Goal: Task Accomplishment & Management: Manage account settings

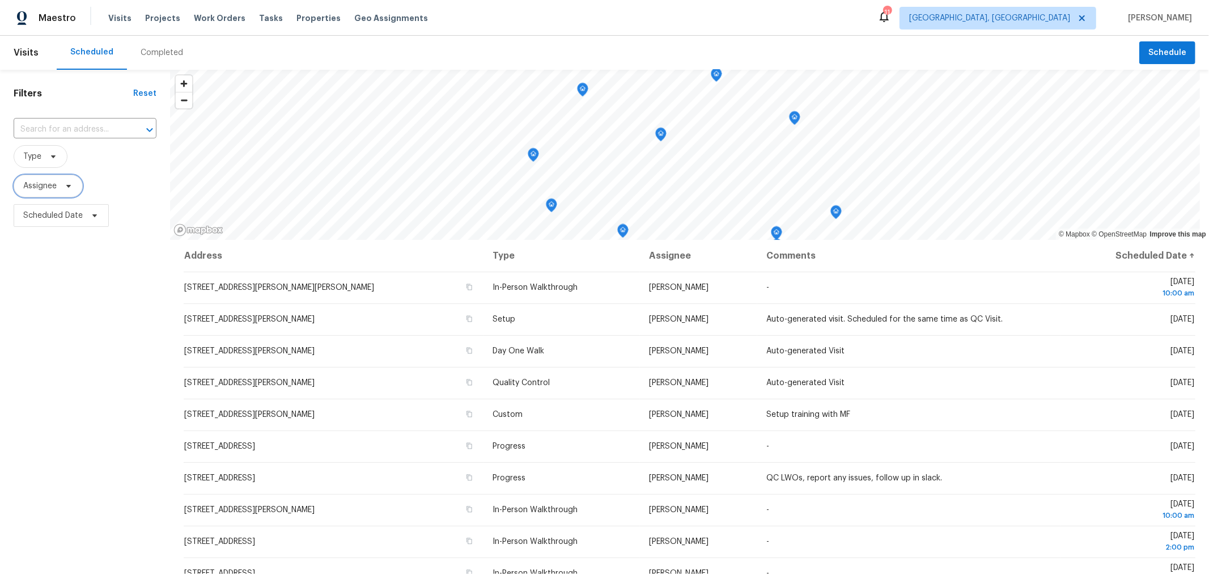
click at [59, 188] on span "Assignee" at bounding box center [48, 186] width 69 height 23
drag, startPoint x: 89, startPoint y: 154, endPoint x: 78, endPoint y: 154, distance: 11.3
click at [88, 154] on span "Type" at bounding box center [85, 156] width 143 height 23
click at [49, 154] on icon at bounding box center [53, 156] width 9 height 9
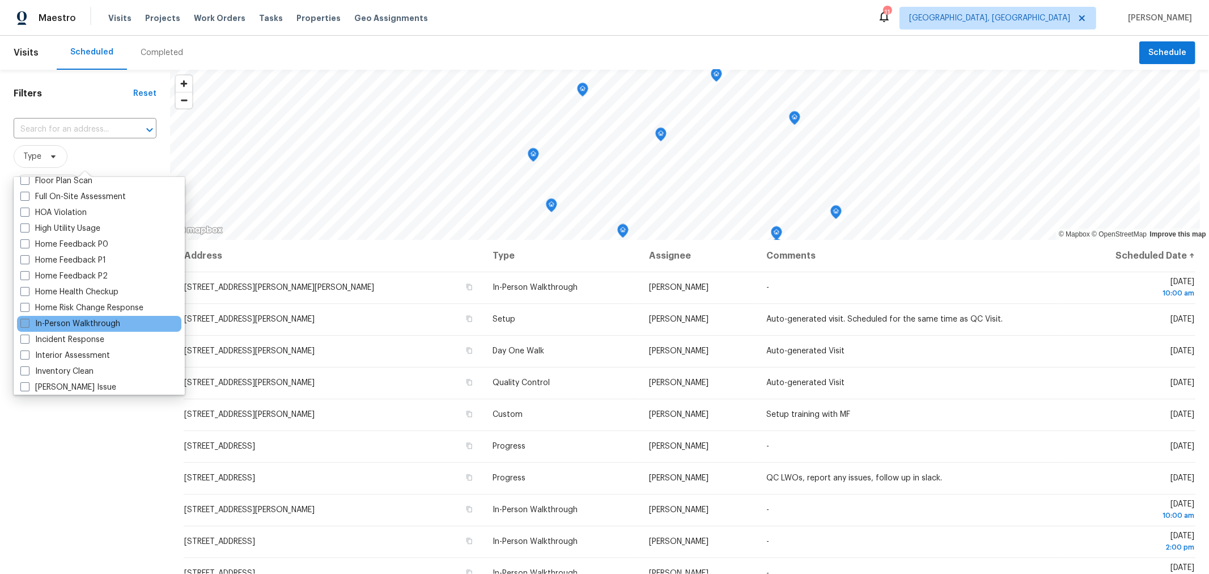
click at [88, 324] on label "In-Person Walkthrough" at bounding box center [70, 323] width 100 height 11
click at [28, 324] on input "In-Person Walkthrough" at bounding box center [23, 321] width 7 height 7
checkbox input "true"
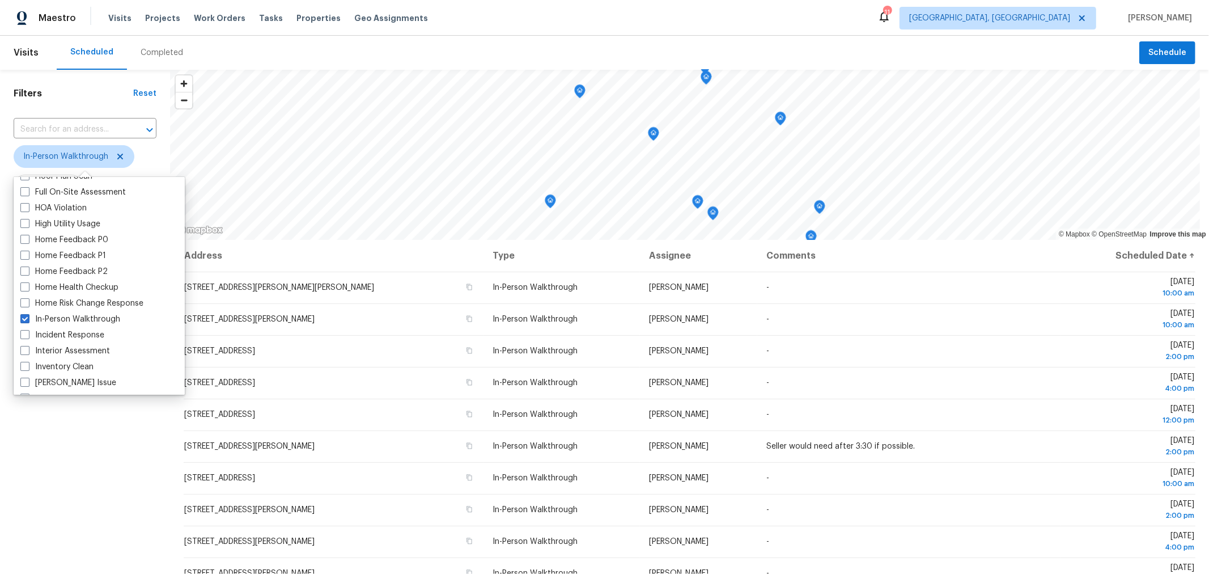
scroll to position [313, 0]
click at [25, 472] on div "Filters Reset ​ In-Person Walkthrough Assignee Scheduled Date" at bounding box center [85, 384] width 170 height 629
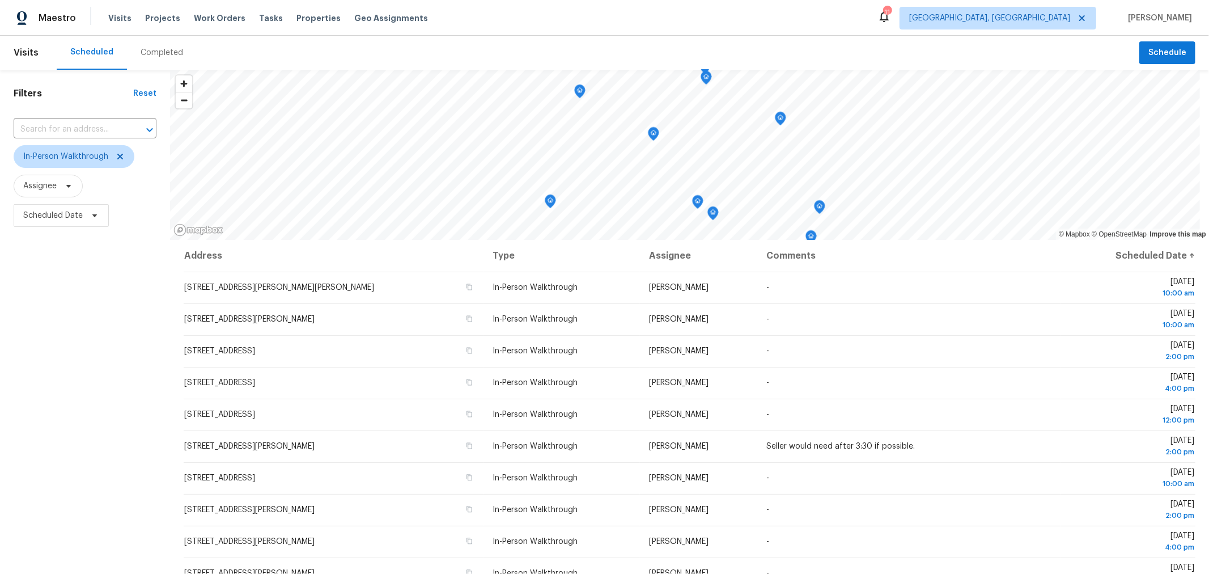
scroll to position [0, 0]
click at [95, 160] on span "In-Person Walkthrough" at bounding box center [65, 156] width 85 height 11
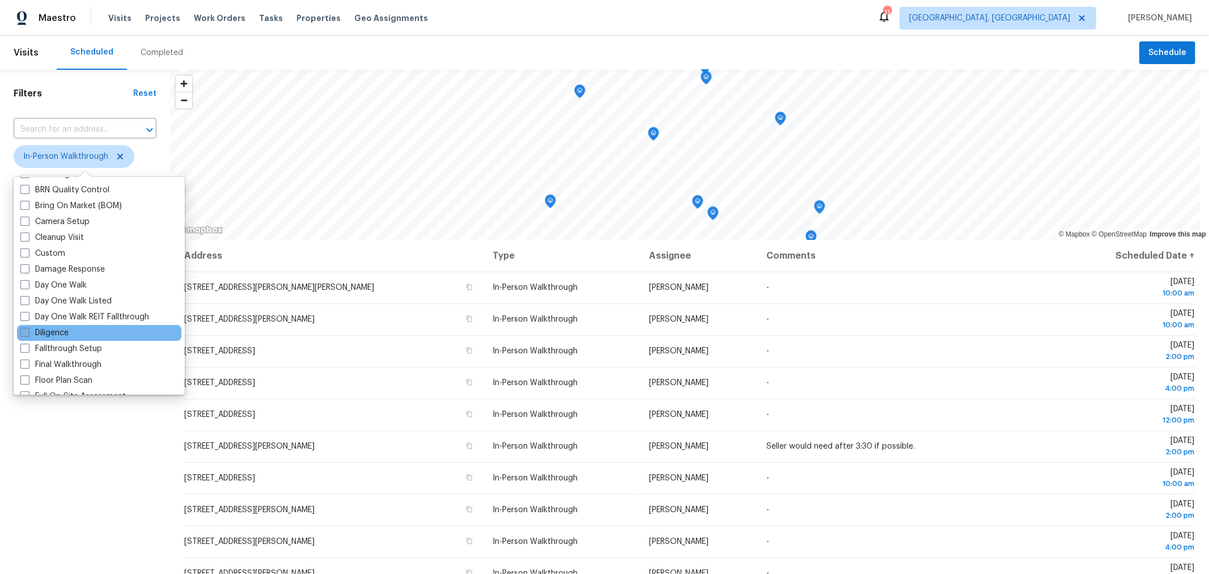
click at [61, 331] on label "Diligence" at bounding box center [44, 332] width 48 height 11
click at [28, 331] on input "Diligence" at bounding box center [23, 330] width 7 height 7
checkbox input "true"
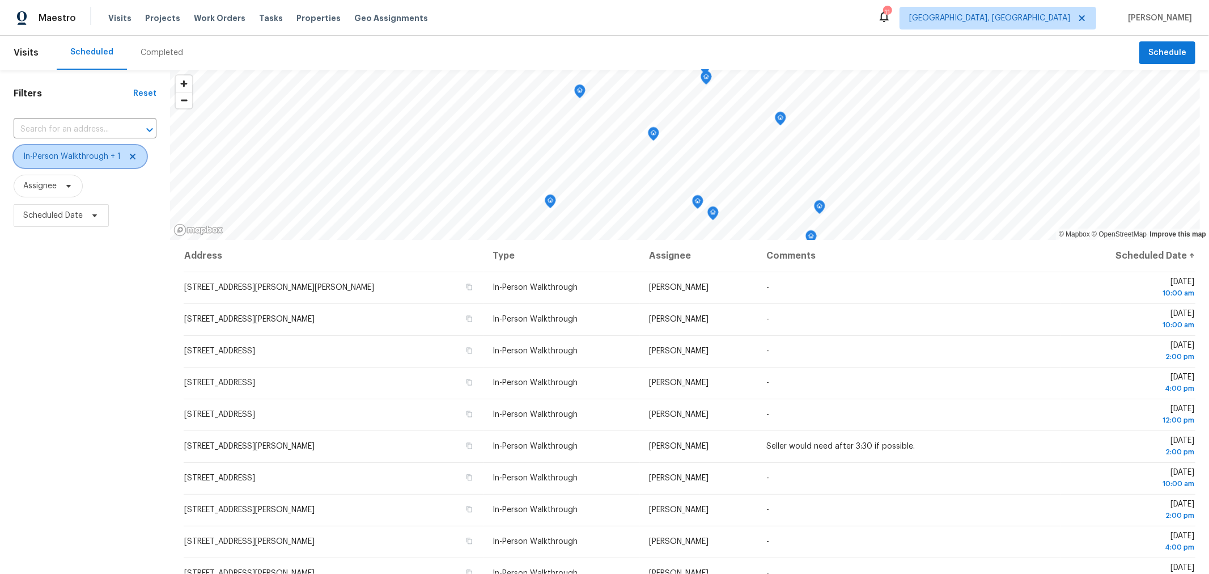
click at [135, 160] on span "In-Person Walkthrough + 1" at bounding box center [80, 156] width 133 height 23
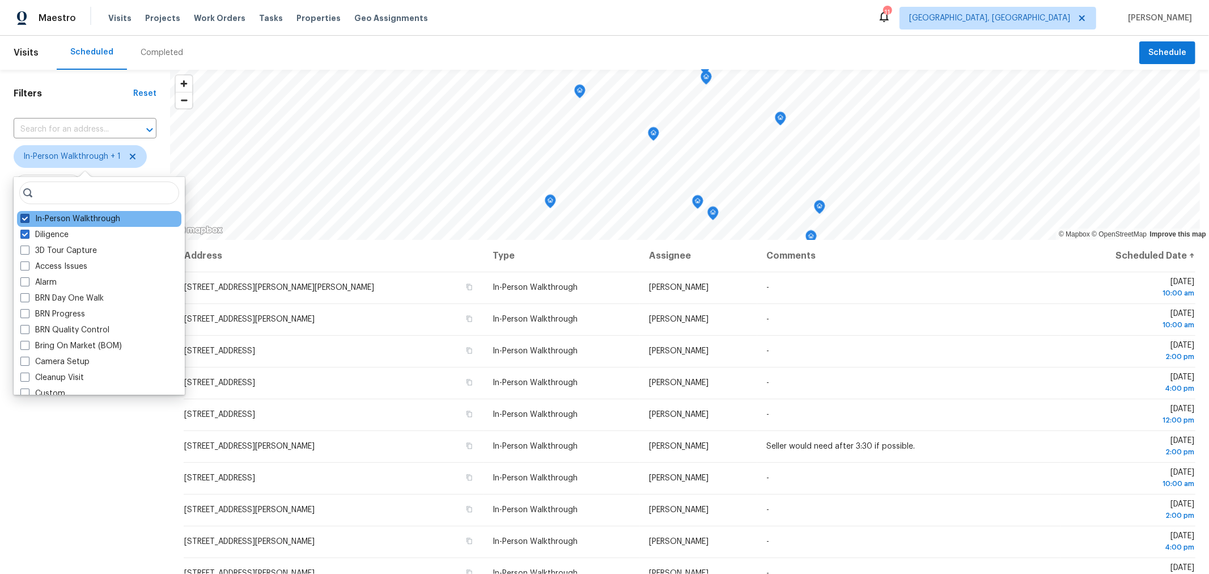
click at [22, 216] on span at bounding box center [24, 218] width 9 height 9
click at [22, 216] on input "In-Person Walkthrough" at bounding box center [23, 216] width 7 height 7
checkbox input "false"
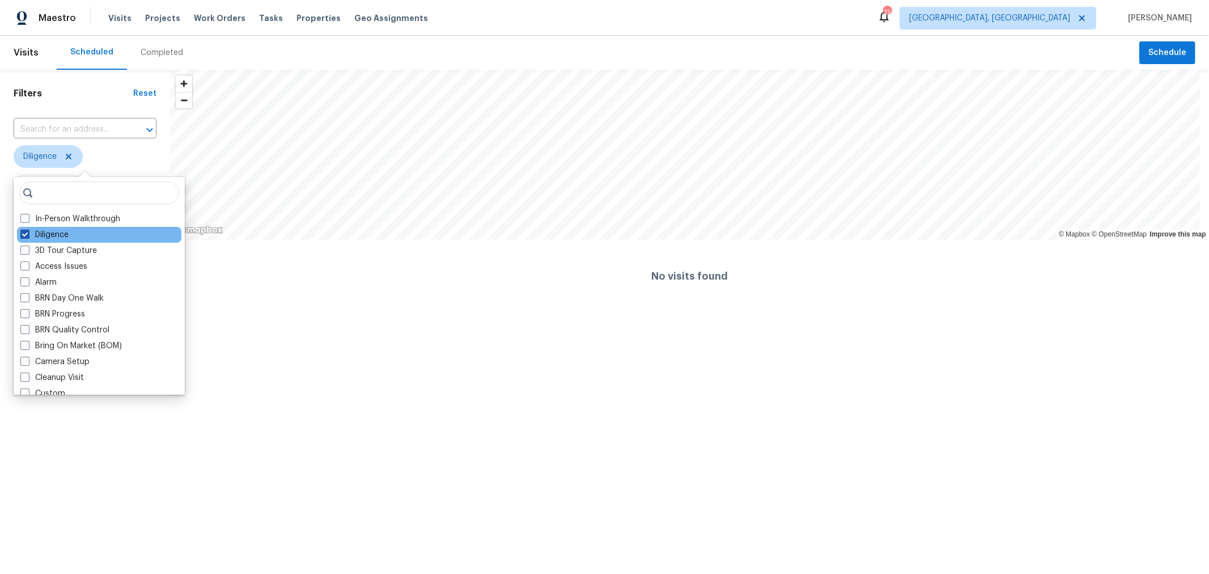
click at [20, 235] on span at bounding box center [24, 234] width 9 height 9
click at [20, 235] on input "Diligence" at bounding box center [23, 232] width 7 height 7
checkbox input "false"
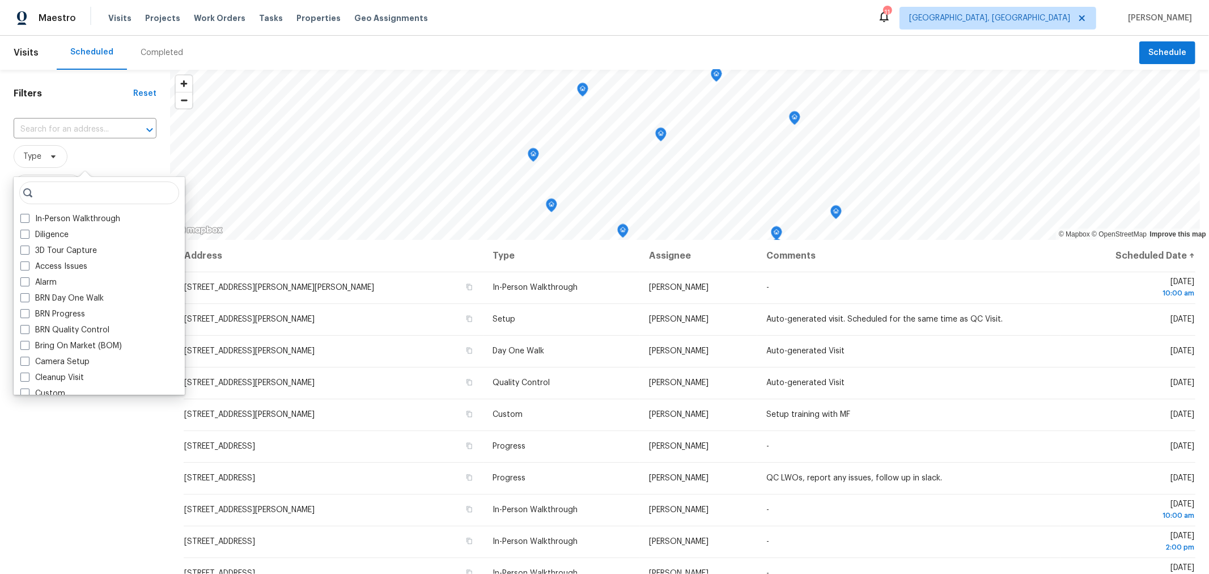
click at [70, 490] on div "Filters Reset ​ Type Assignee Scheduled Date" at bounding box center [85, 384] width 170 height 629
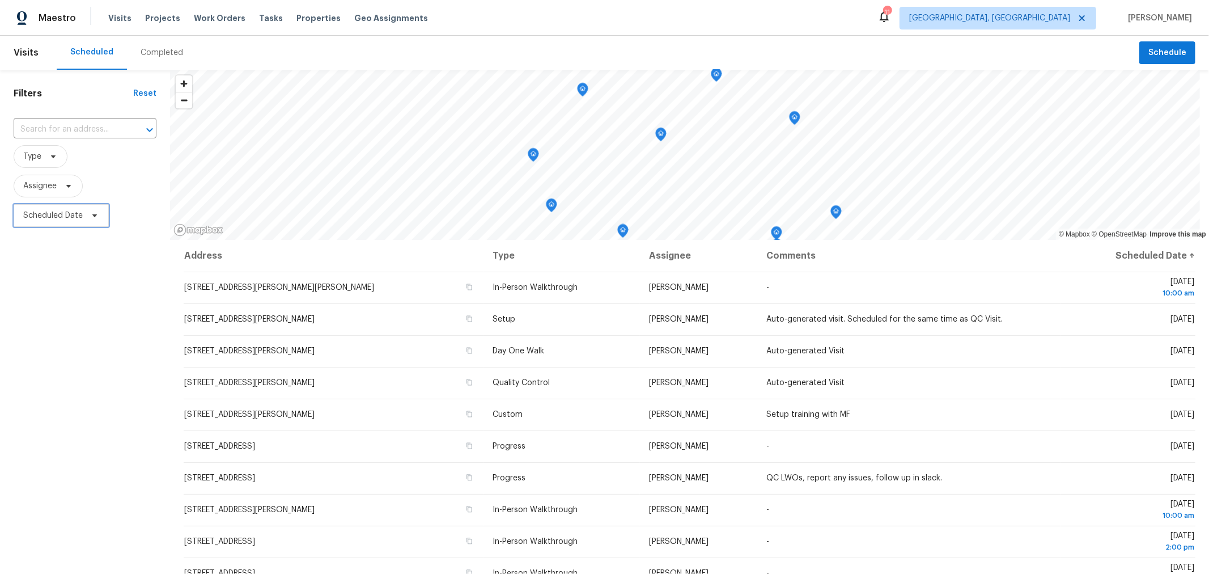
click at [64, 216] on span "Scheduled Date" at bounding box center [53, 215] width 60 height 11
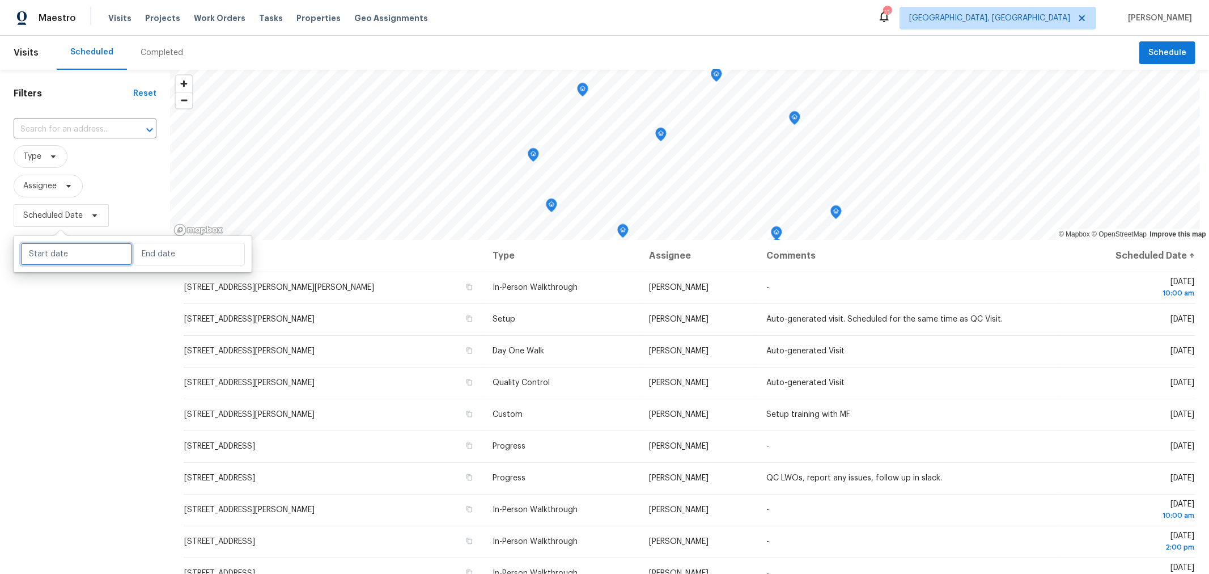
select select "9"
select select "2025"
select select "10"
select select "2025"
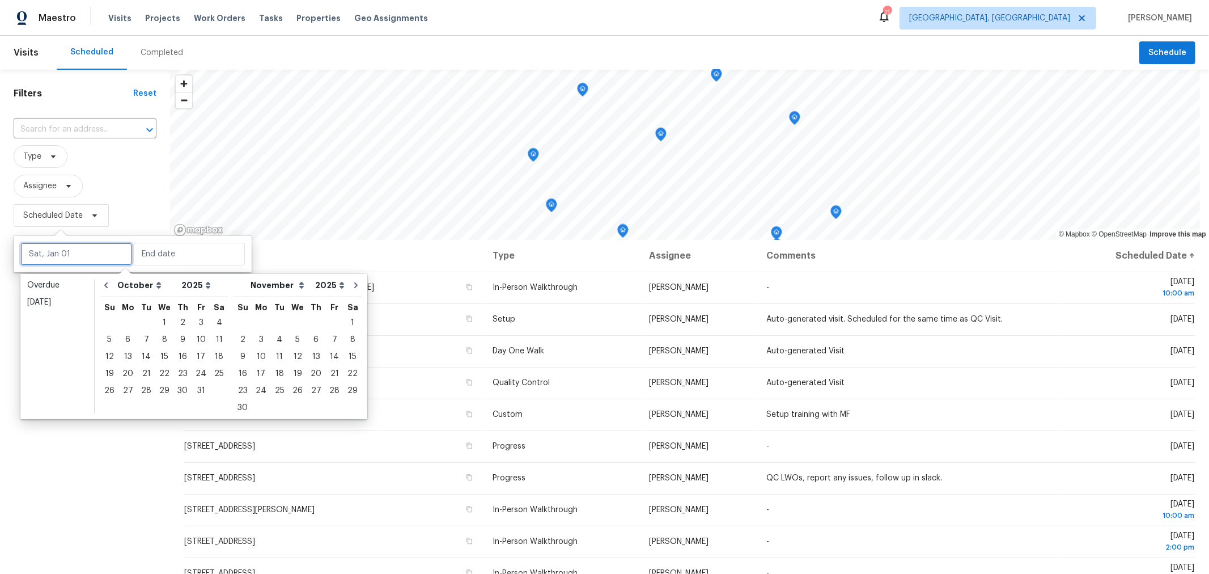
click at [67, 256] on input "text" at bounding box center [76, 254] width 112 height 23
click at [125, 340] on div "6" at bounding box center [128, 340] width 19 height 16
type input "[DATE]"
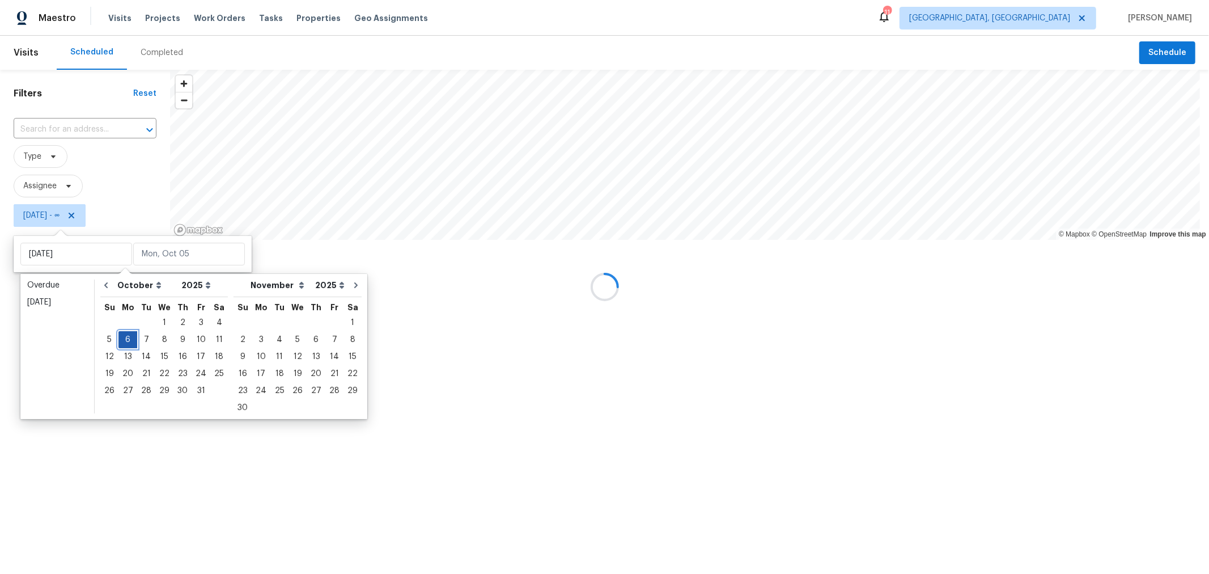
click at [125, 340] on div "6" at bounding box center [128, 340] width 19 height 16
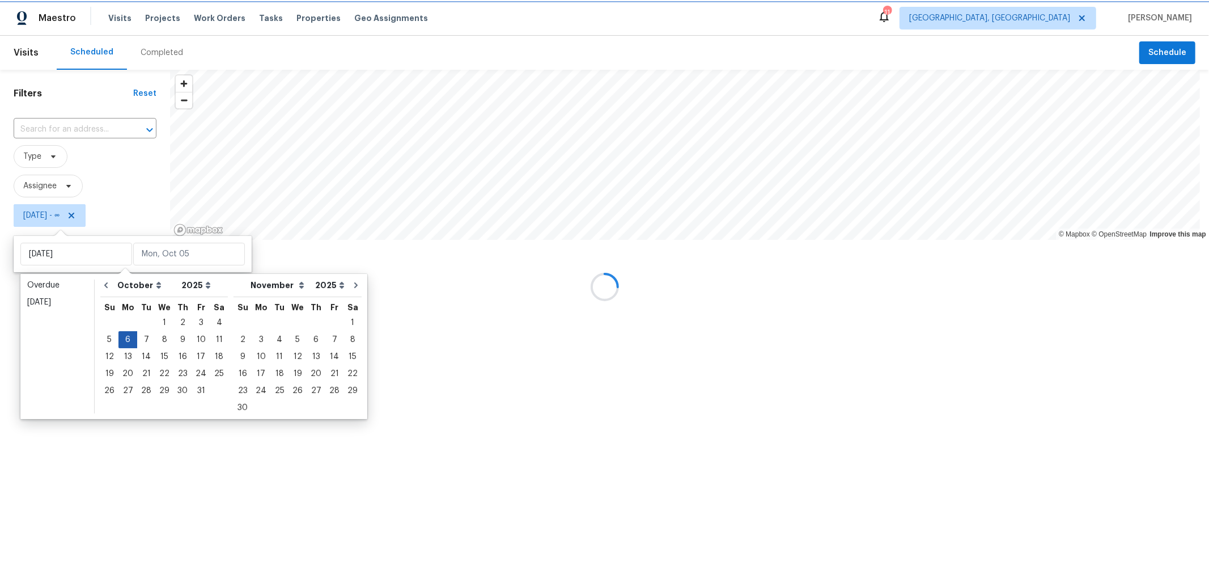
type input "[DATE]"
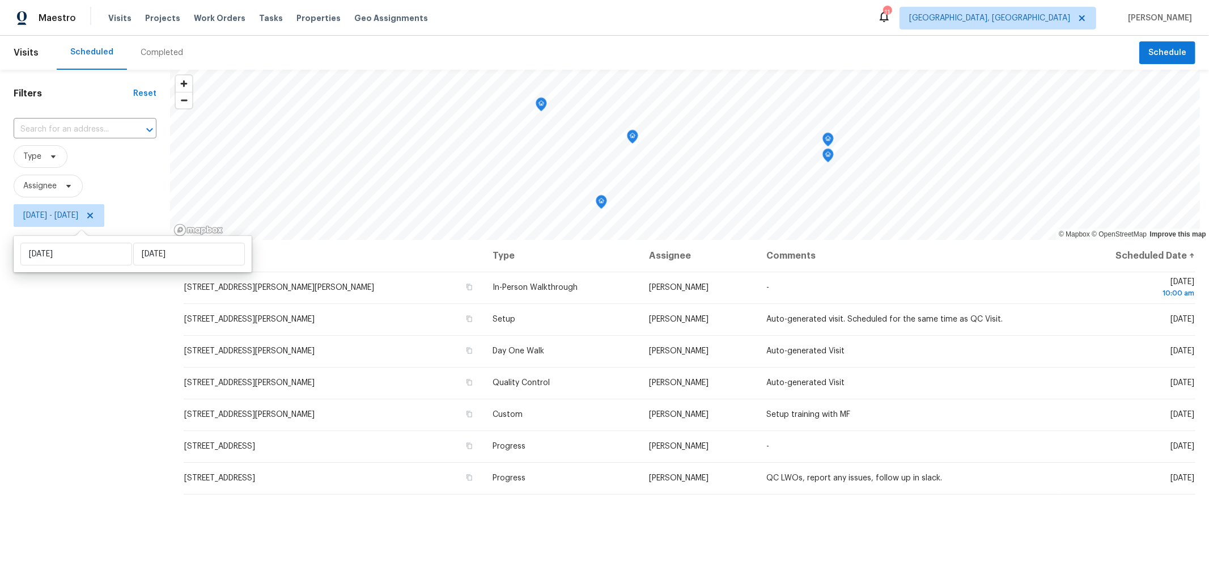
click at [103, 474] on div "Filters Reset ​ Type Assignee Mon, Oct 06 - Mon, Oct 06" at bounding box center [85, 384] width 170 height 629
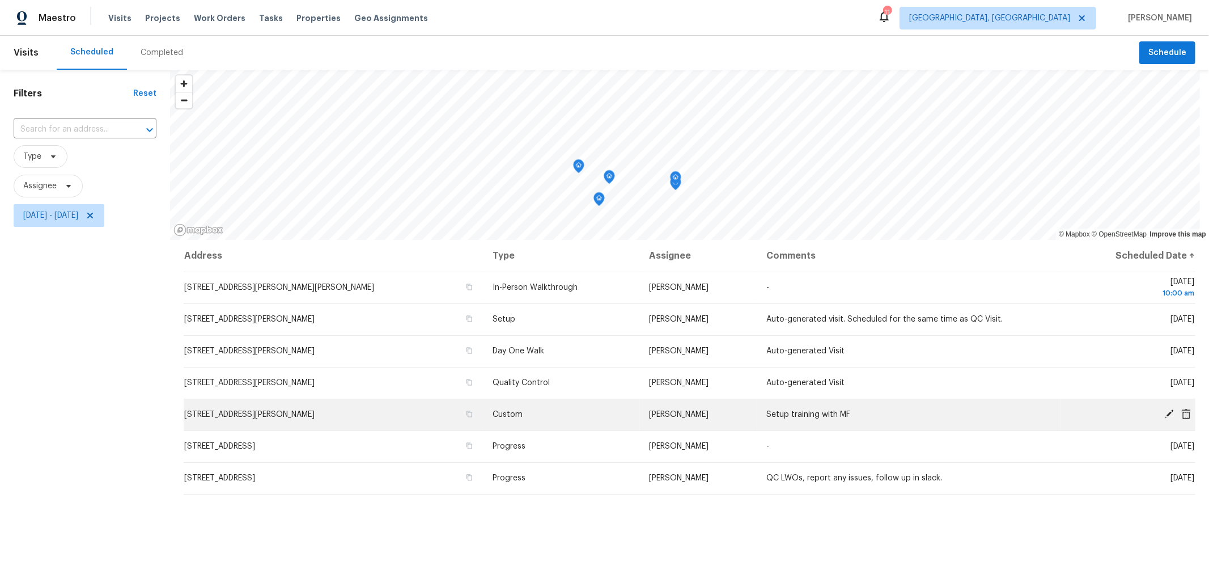
scroll to position [1, 0]
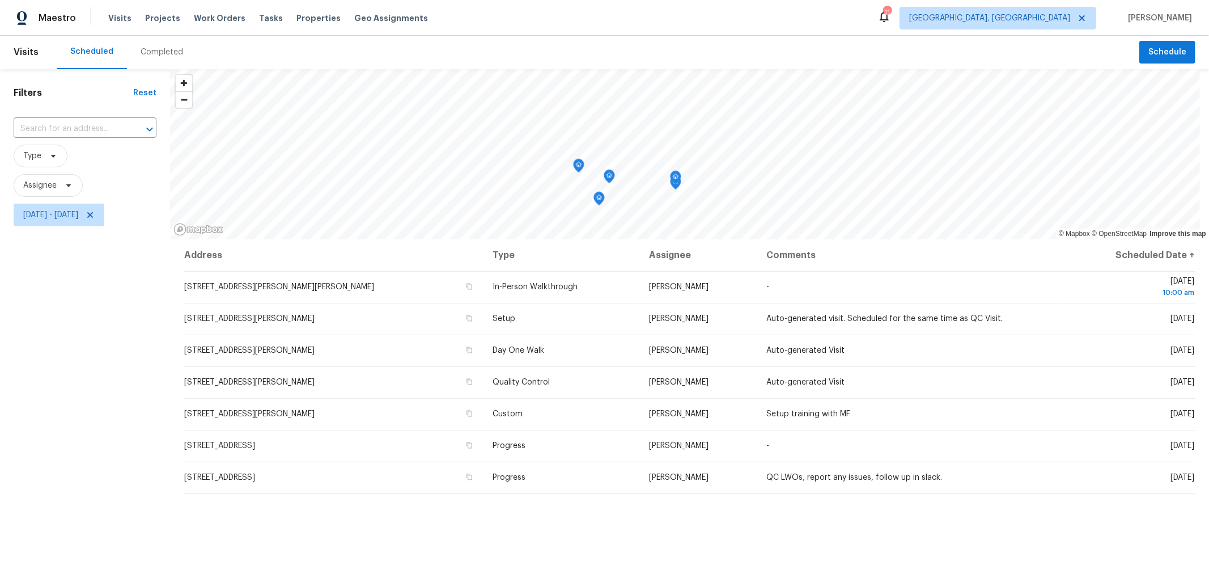
click at [1109, 540] on div "Address Type Assignee Comments Scheduled Date ↑ 5409 Longworth Dr, Galloway, OH…" at bounding box center [689, 468] width 1039 height 459
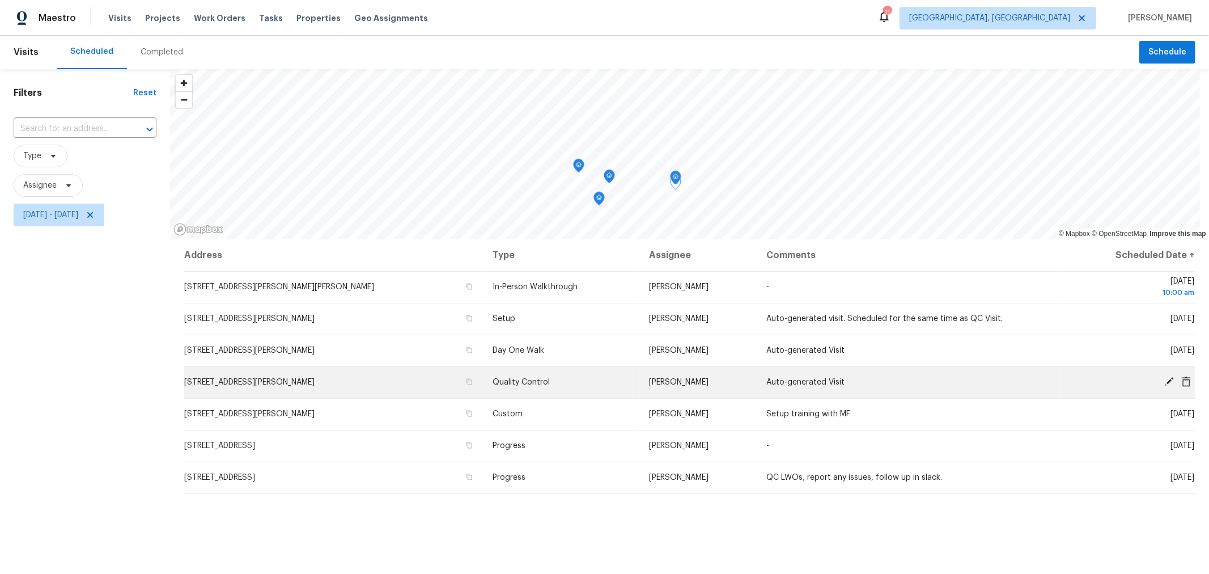
click at [1165, 379] on icon at bounding box center [1169, 381] width 9 height 9
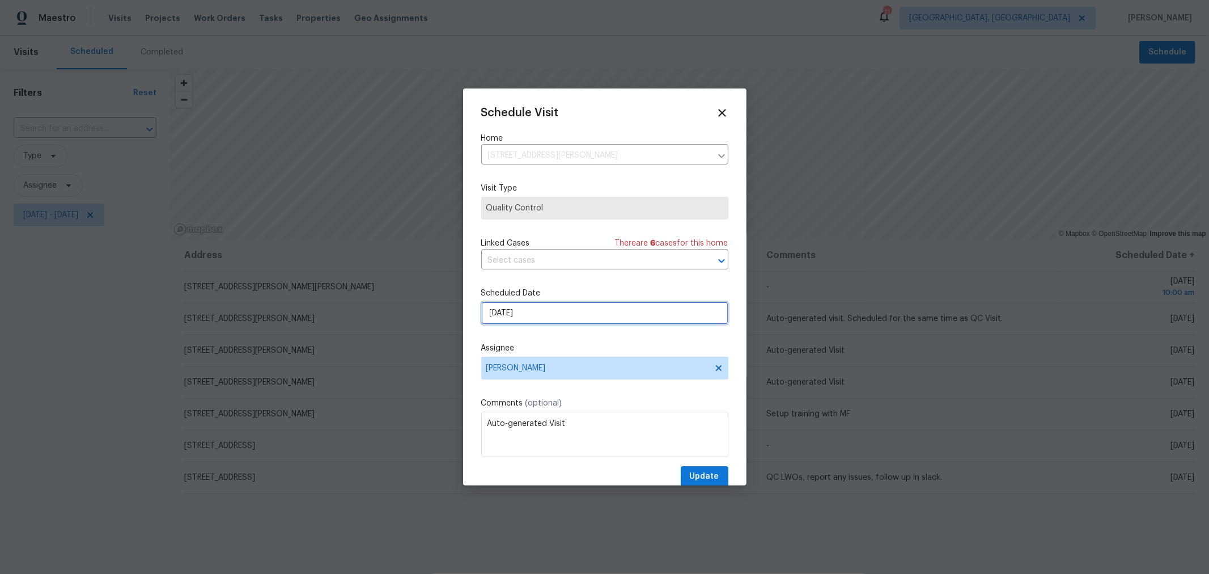
click at [557, 312] on input "[DATE]" at bounding box center [604, 313] width 247 height 23
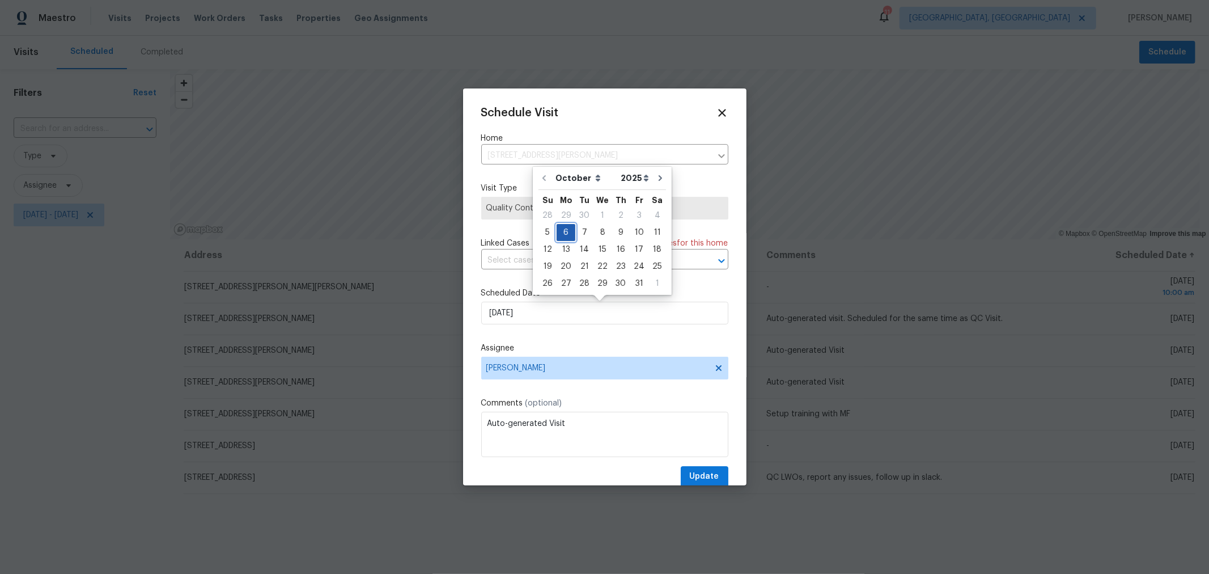
click at [562, 236] on div "6" at bounding box center [566, 233] width 19 height 16
click at [551, 368] on span "[PERSON_NAME]" at bounding box center [598, 367] width 222 height 9
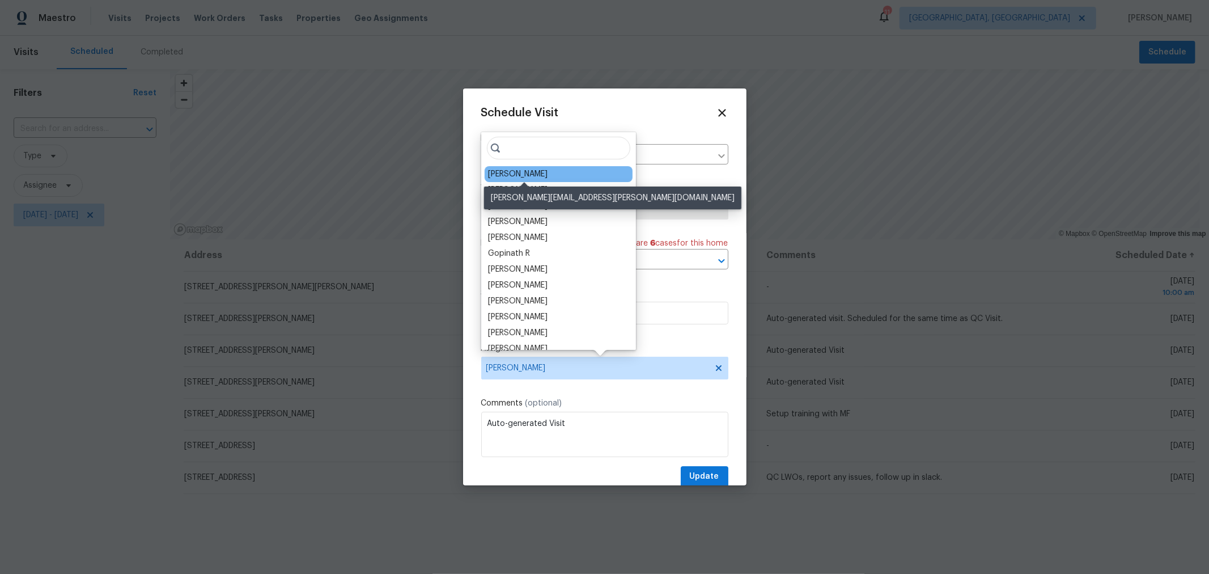
click at [532, 174] on div "[PERSON_NAME]" at bounding box center [518, 173] width 60 height 11
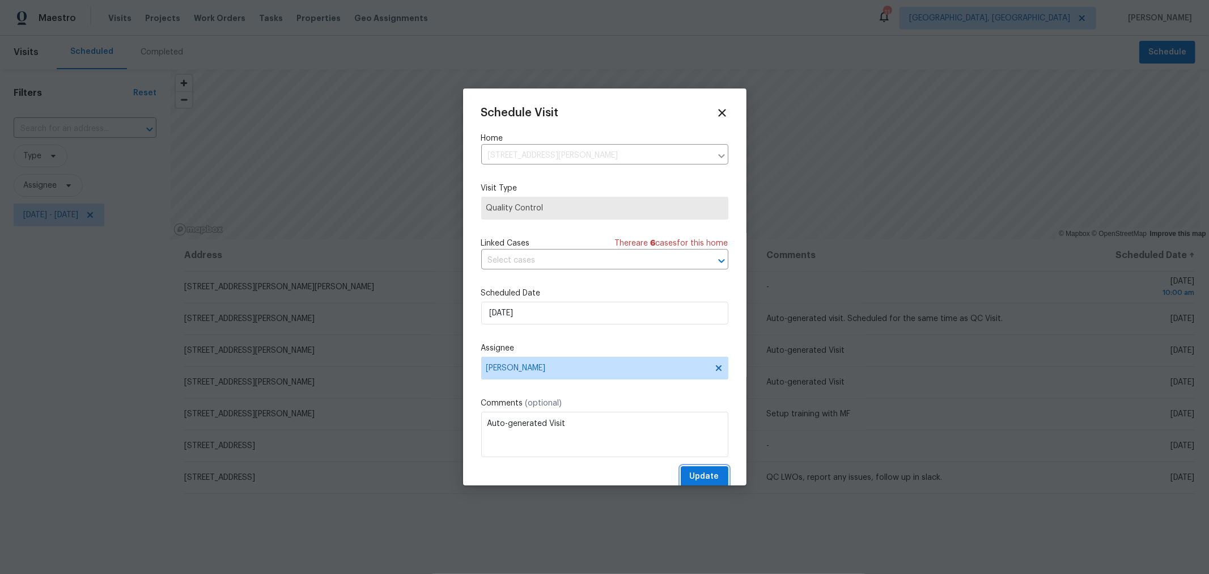
click at [691, 471] on span "Update" at bounding box center [704, 477] width 29 height 14
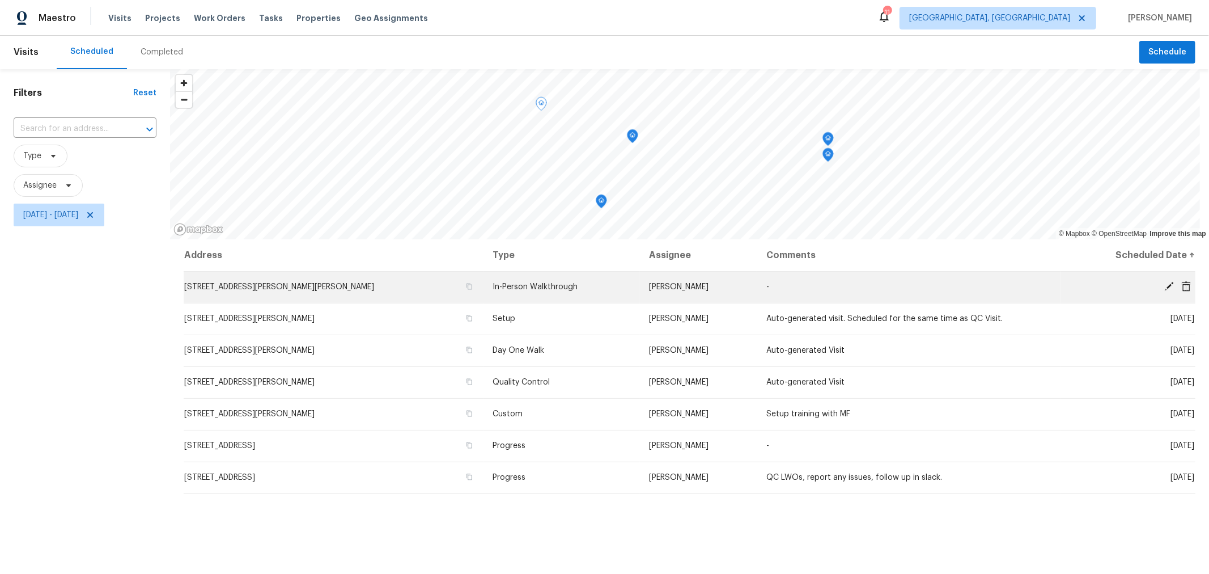
click at [1165, 285] on icon at bounding box center [1169, 286] width 9 height 9
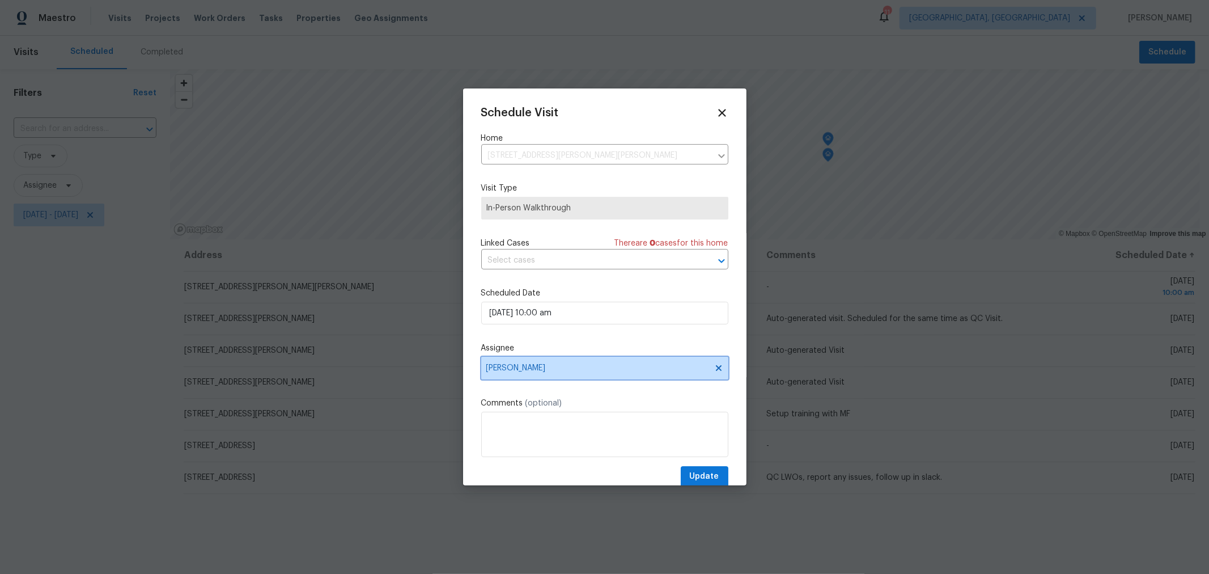
click at [672, 373] on span "[PERSON_NAME]" at bounding box center [598, 367] width 222 height 9
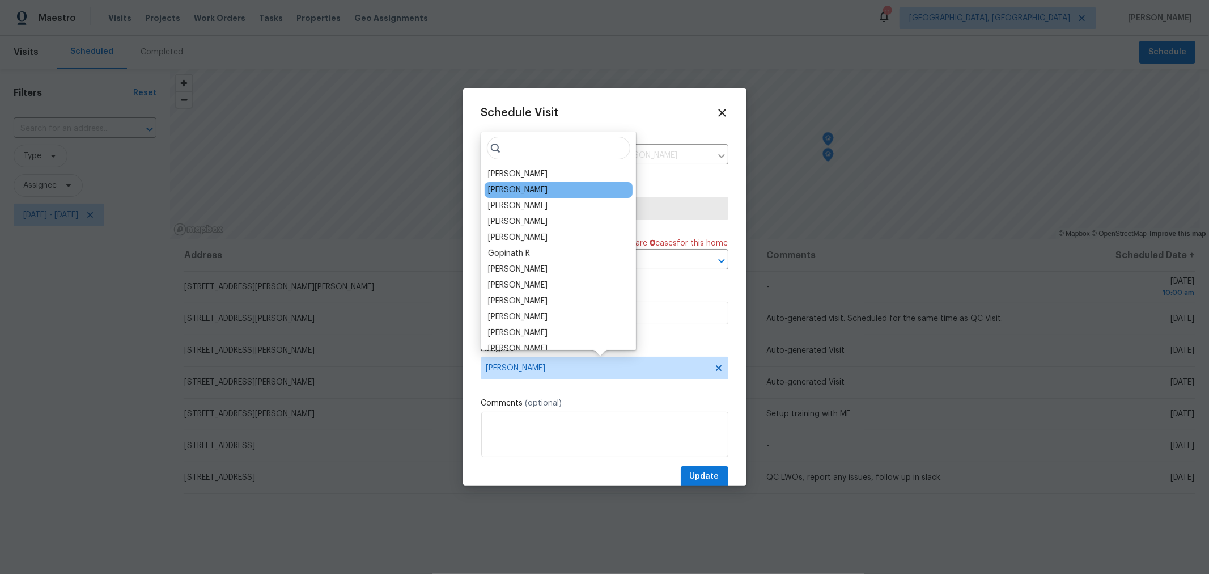
click at [539, 189] on div "[PERSON_NAME]" at bounding box center [559, 190] width 148 height 16
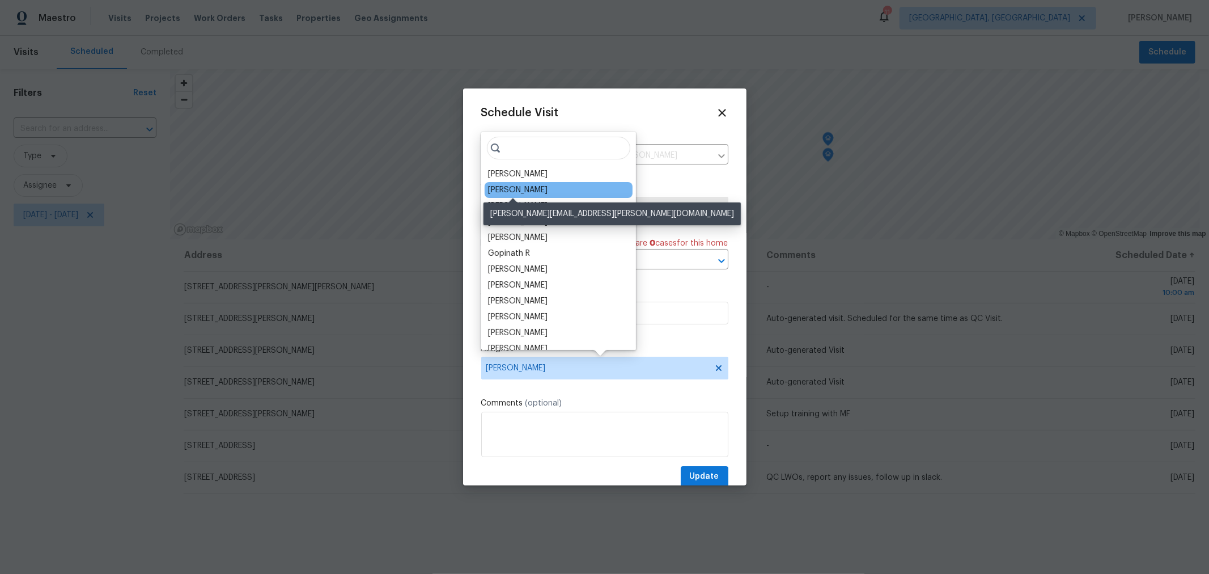
click at [514, 191] on div "[PERSON_NAME]" at bounding box center [518, 189] width 60 height 11
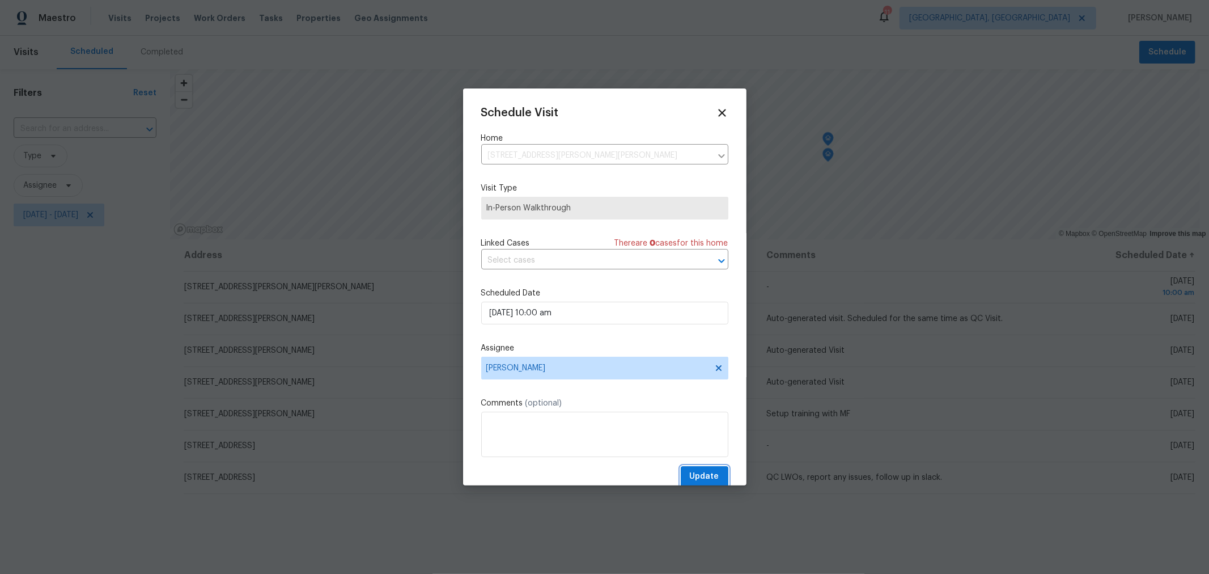
click at [704, 480] on span "Update" at bounding box center [704, 477] width 29 height 14
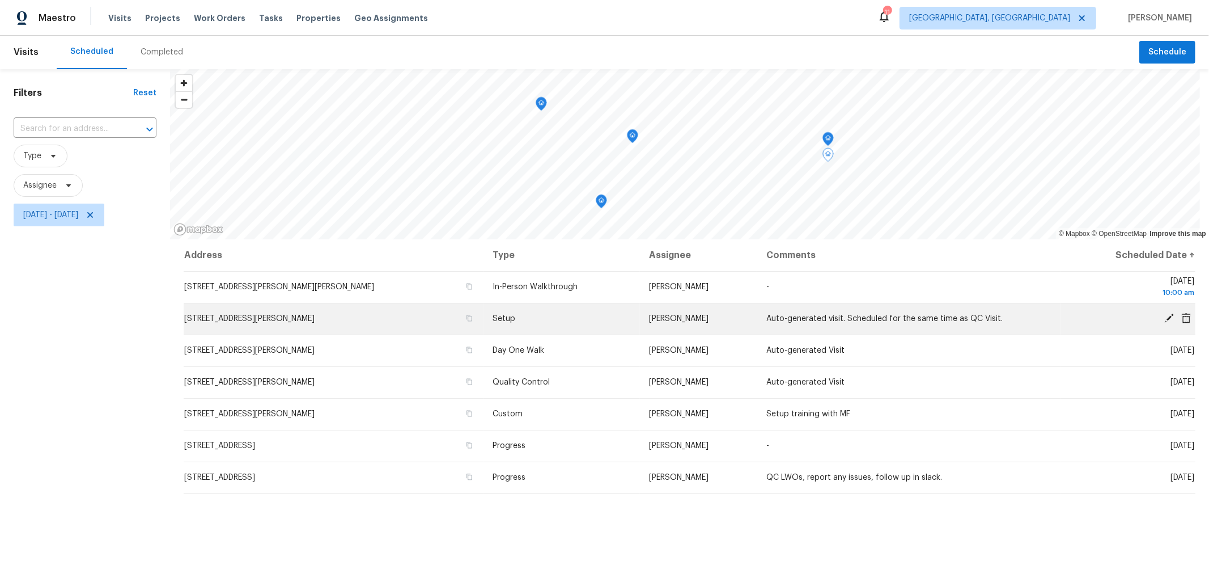
click at [1165, 316] on icon at bounding box center [1169, 318] width 9 height 9
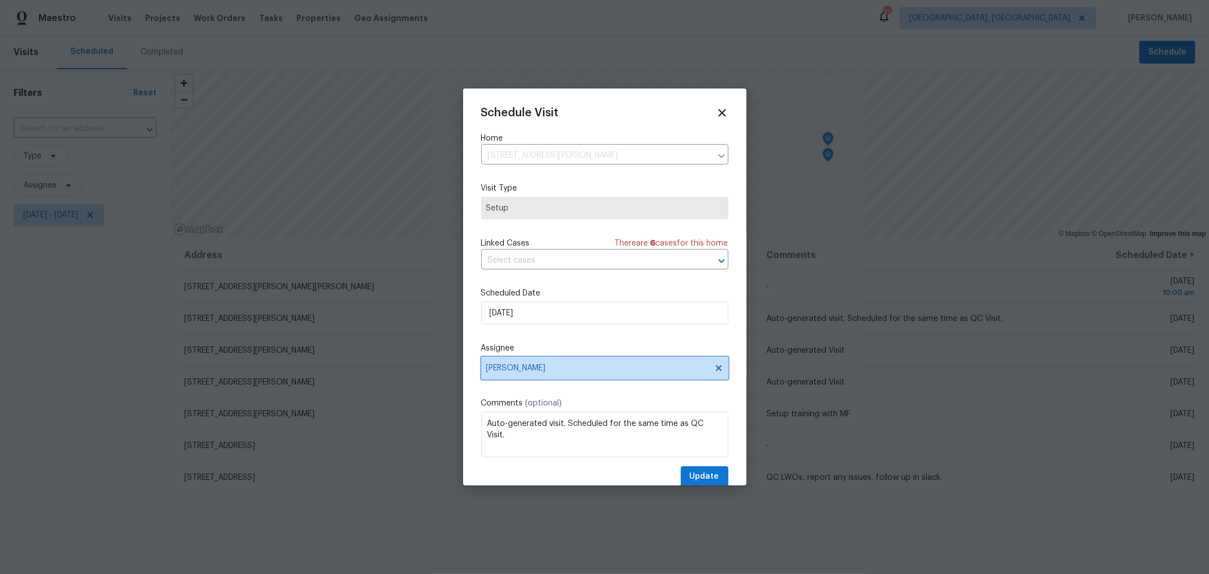
click at [608, 365] on span "[PERSON_NAME]" at bounding box center [598, 367] width 222 height 9
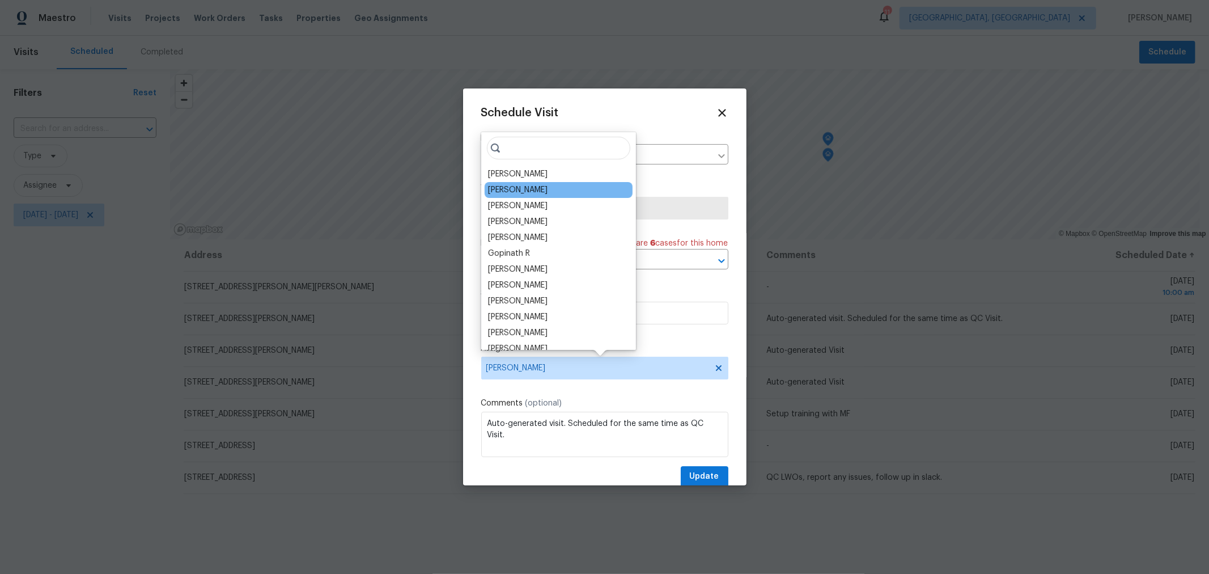
click at [539, 186] on div "[PERSON_NAME]" at bounding box center [559, 190] width 148 height 16
click at [512, 194] on div "[PERSON_NAME]" at bounding box center [518, 189] width 60 height 11
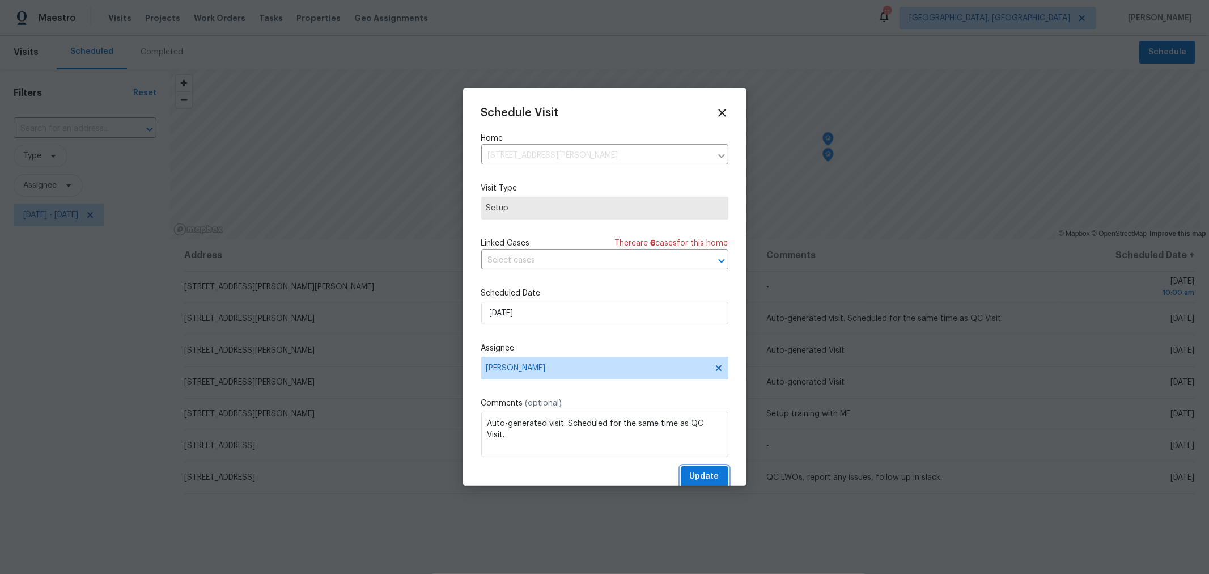
click at [709, 481] on button "Update" at bounding box center [705, 476] width 48 height 21
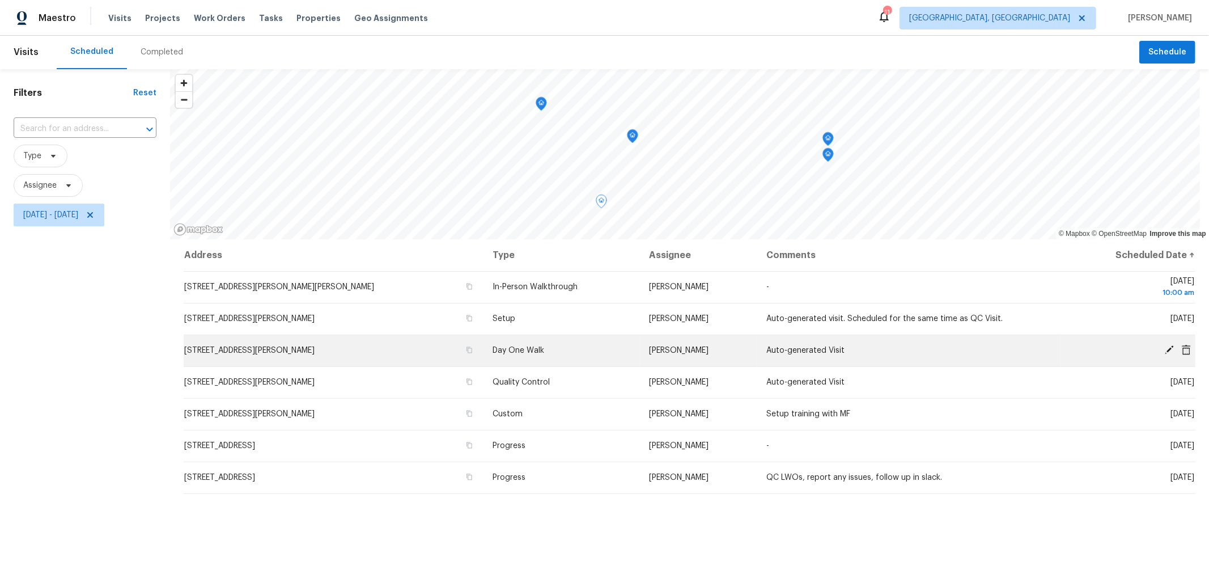
click at [1165, 349] on icon at bounding box center [1169, 349] width 9 height 9
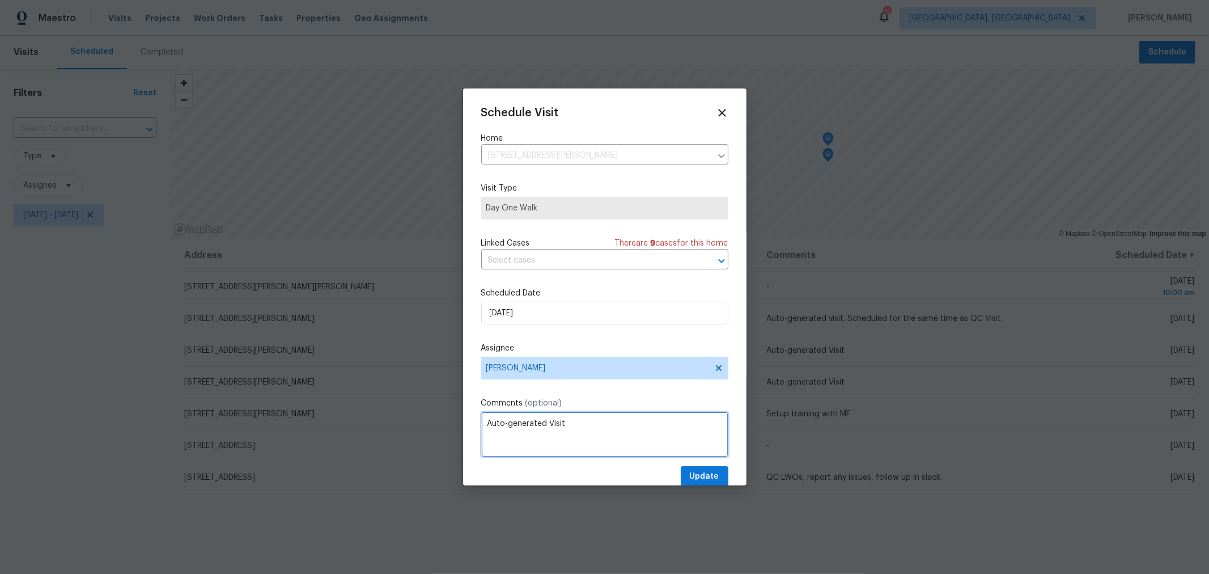
drag, startPoint x: 633, startPoint y: 425, endPoint x: 448, endPoint y: 408, distance: 185.6
click at [448, 408] on div "Schedule Visit Home 4517 Clayburn Dr W, Grove City, OH 43123 ​ Visit Type Day O…" at bounding box center [604, 287] width 1209 height 574
type textarea "Report cost of removing belongings in slack"
click at [695, 468] on button "Update" at bounding box center [705, 476] width 48 height 21
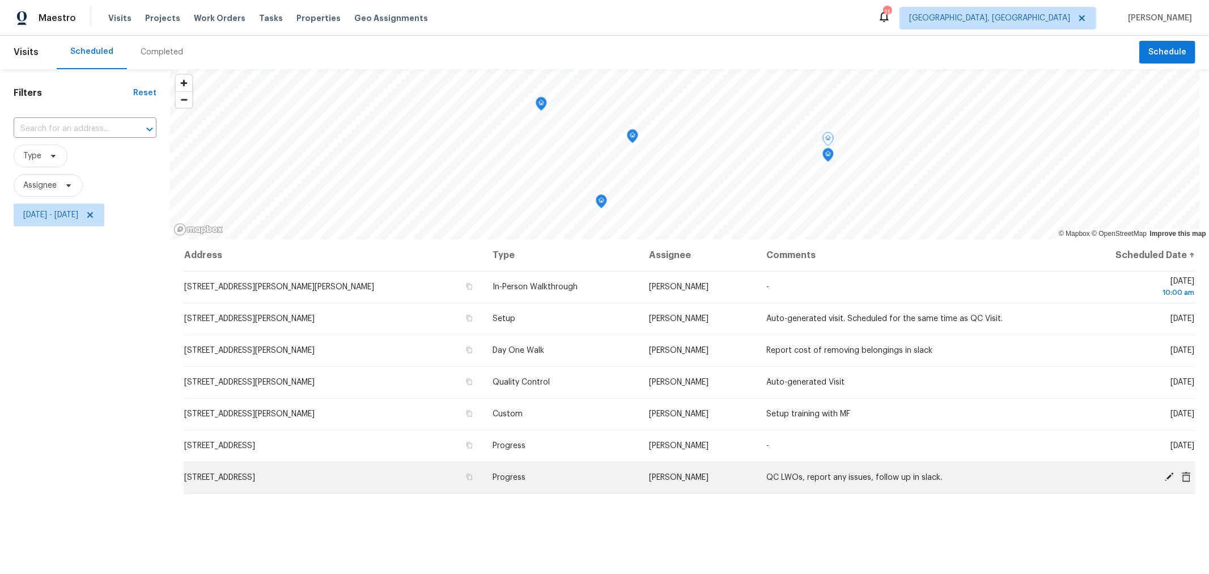
scroll to position [0, 0]
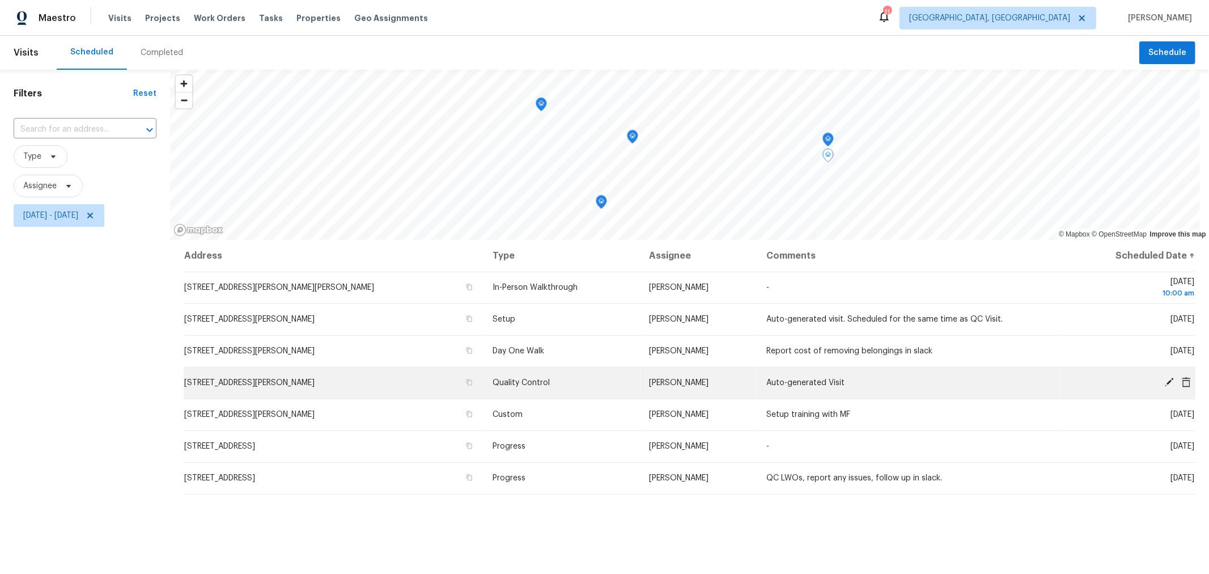
click at [1165, 383] on icon at bounding box center [1169, 382] width 9 height 9
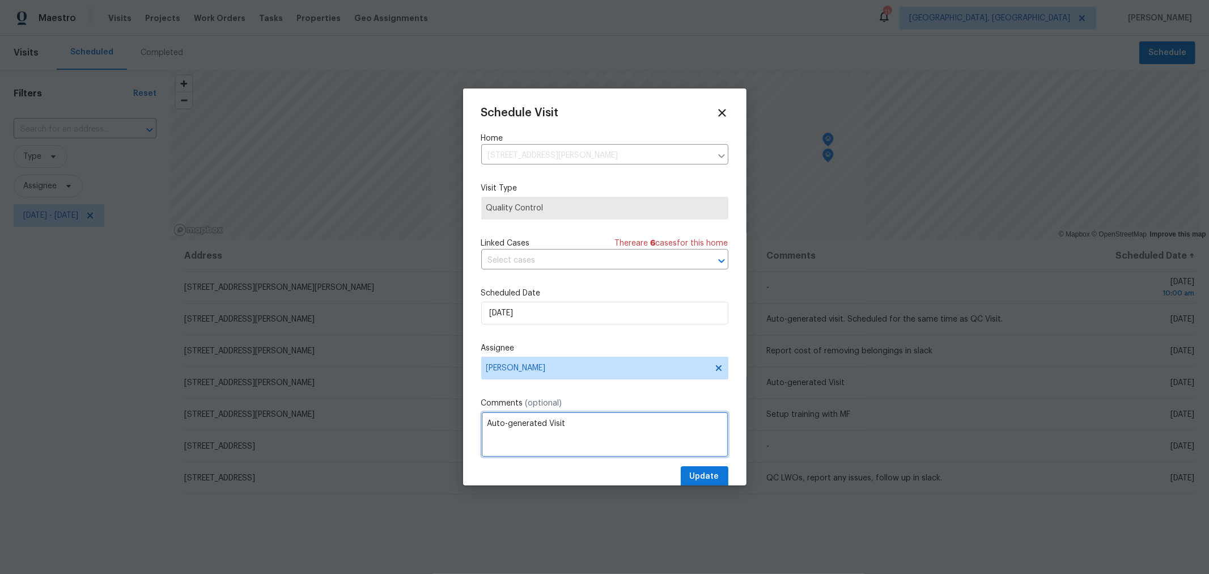
drag, startPoint x: 614, startPoint y: 422, endPoint x: 371, endPoint y: 420, distance: 243.3
click at [365, 420] on div "Schedule Visit Home 6800 Barker Dr, Canal Winchester, OH 43110 ​ Visit Type Qua…" at bounding box center [604, 287] width 1209 height 574
type textarea "Window will not be installed yet, QC all other items."
click at [691, 480] on span "Update" at bounding box center [704, 477] width 29 height 14
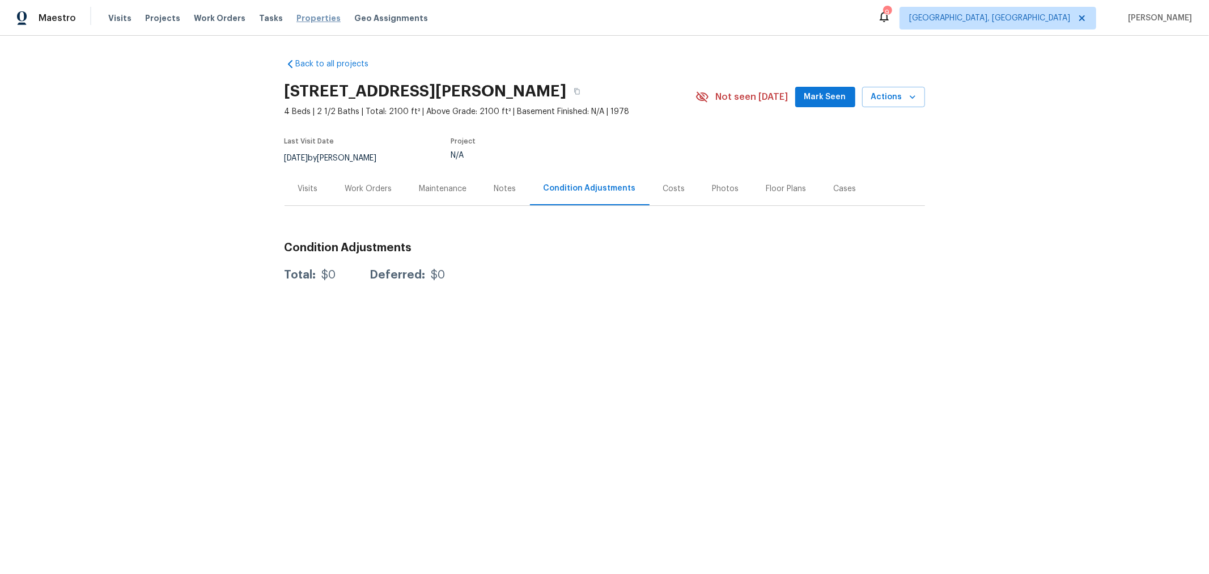
click at [308, 15] on span "Properties" at bounding box center [319, 17] width 44 height 11
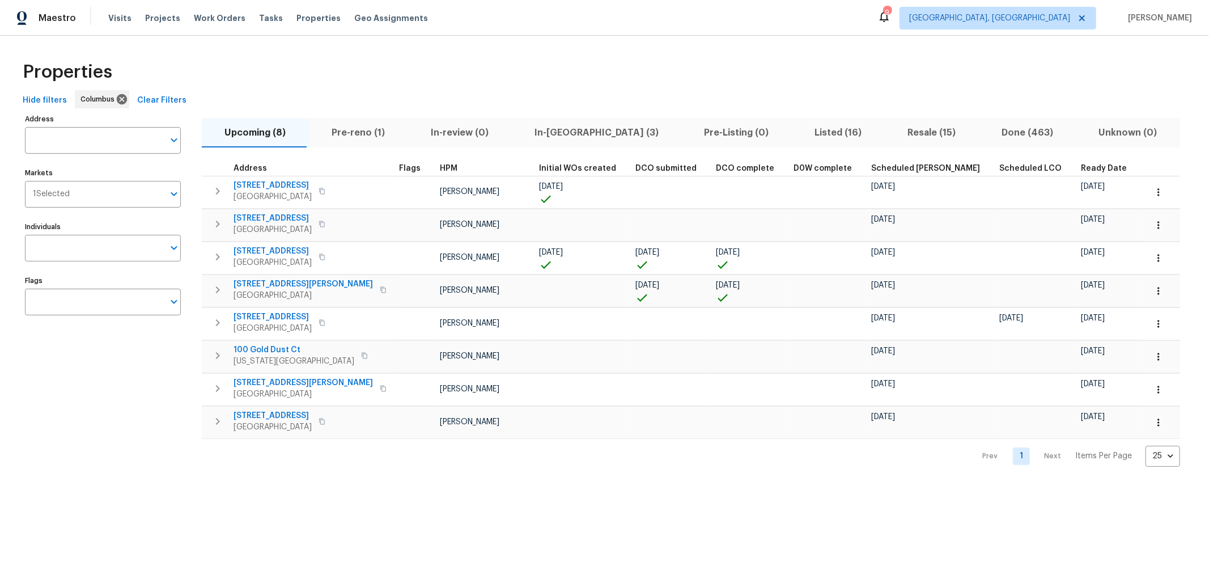
click at [1081, 165] on span "Ready Date" at bounding box center [1104, 168] width 46 height 8
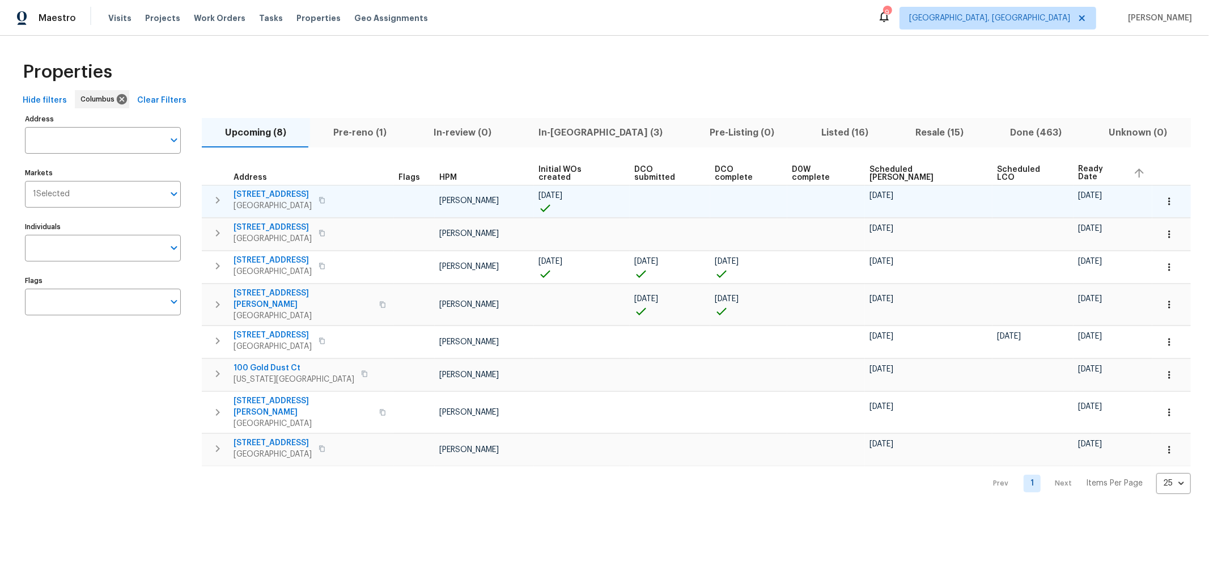
click at [218, 197] on icon "button" at bounding box center [218, 200] width 14 height 14
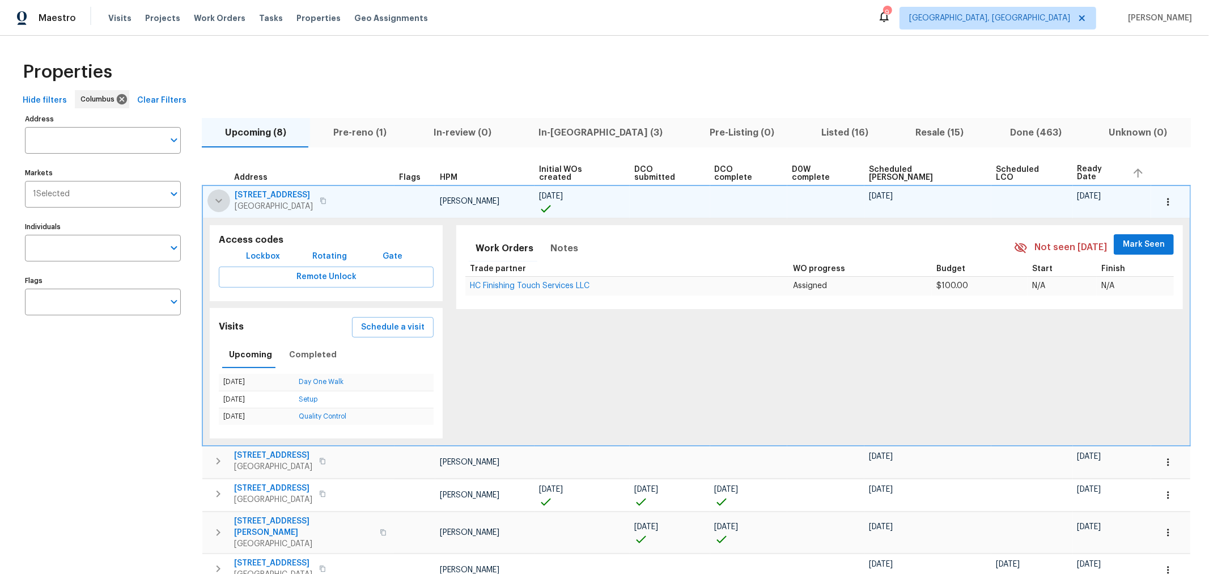
click at [218, 197] on icon "button" at bounding box center [219, 201] width 14 height 14
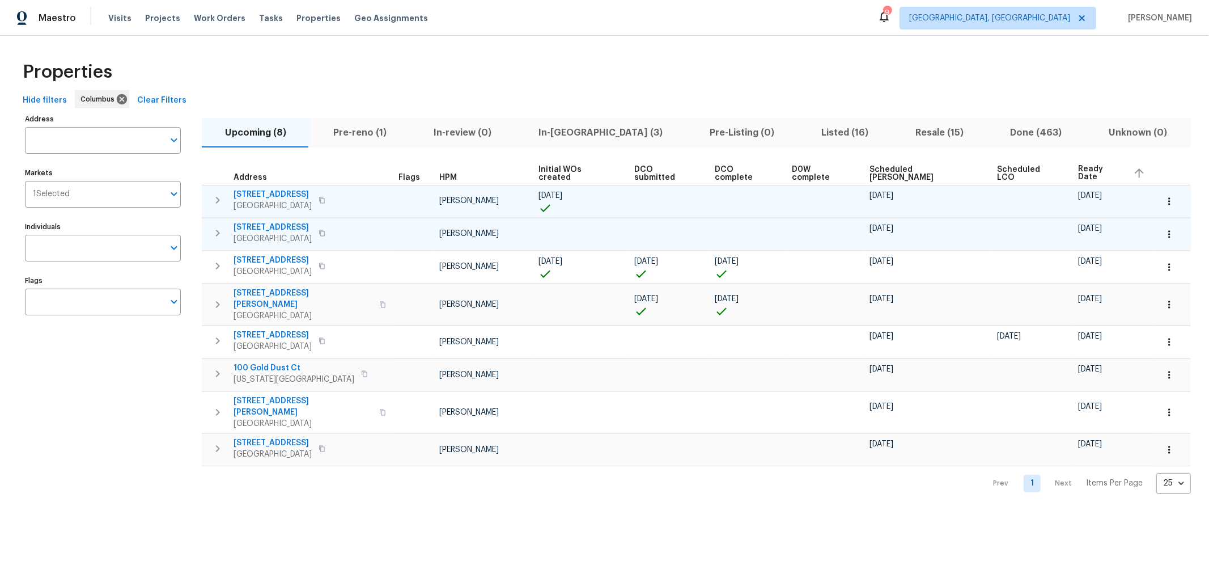
click at [215, 227] on icon "button" at bounding box center [218, 233] width 14 height 14
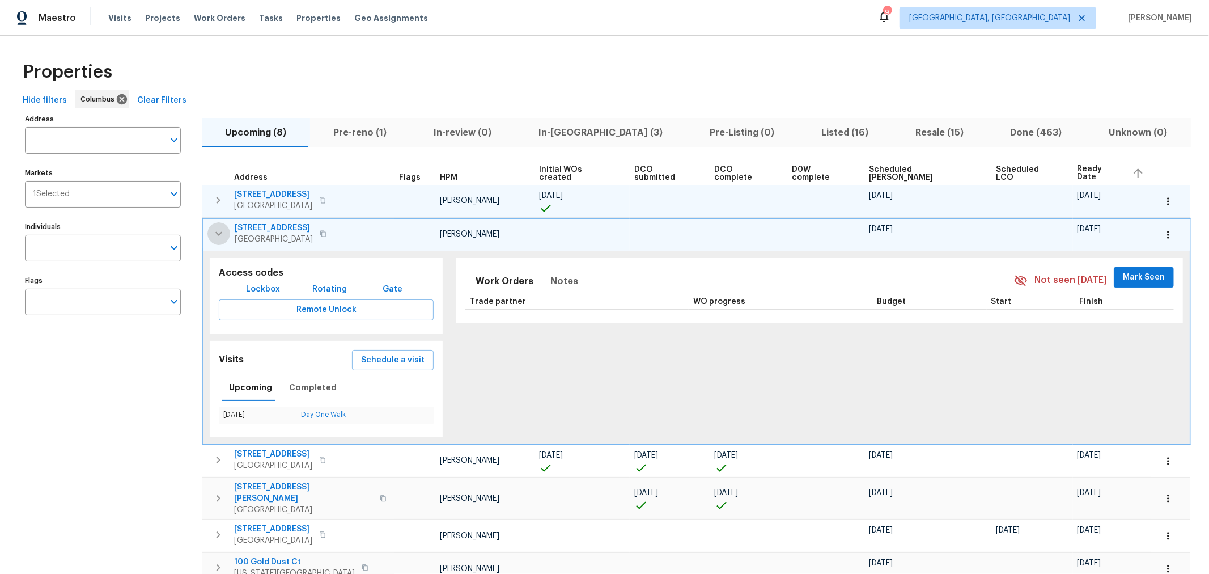
click at [215, 227] on icon "button" at bounding box center [219, 234] width 14 height 14
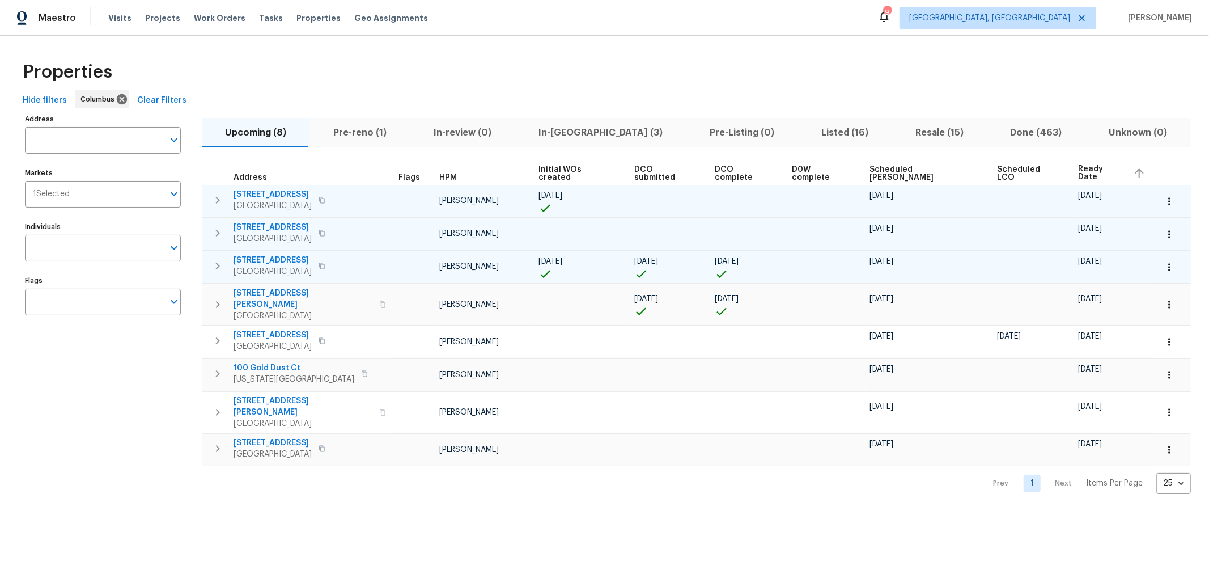
click at [215, 264] on icon "button" at bounding box center [218, 266] width 14 height 14
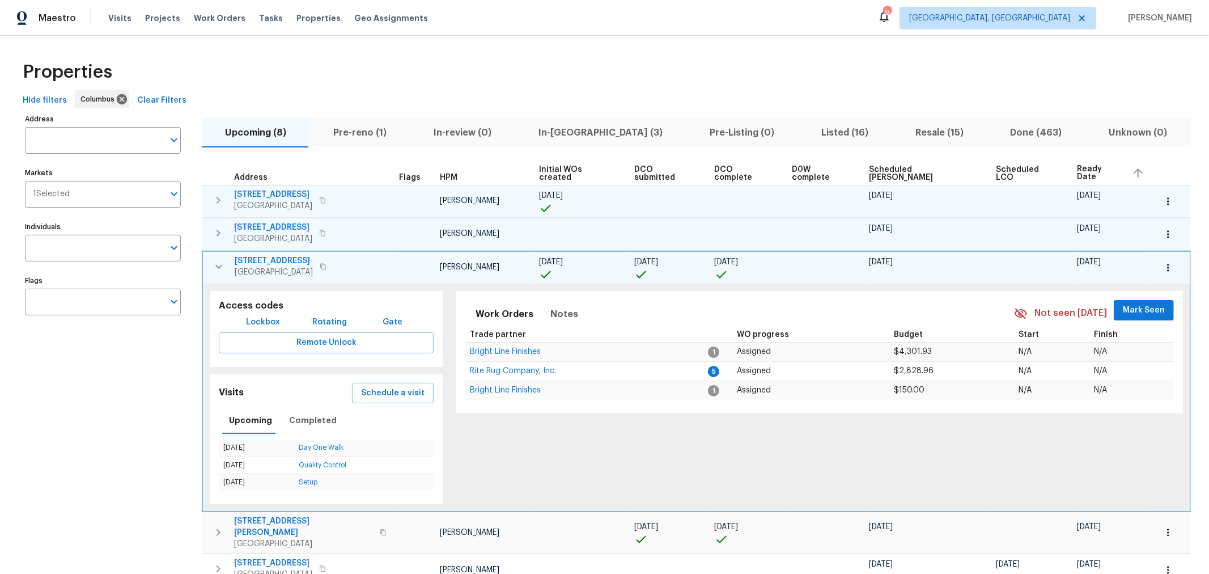
click at [215, 264] on icon "button" at bounding box center [219, 267] width 14 height 14
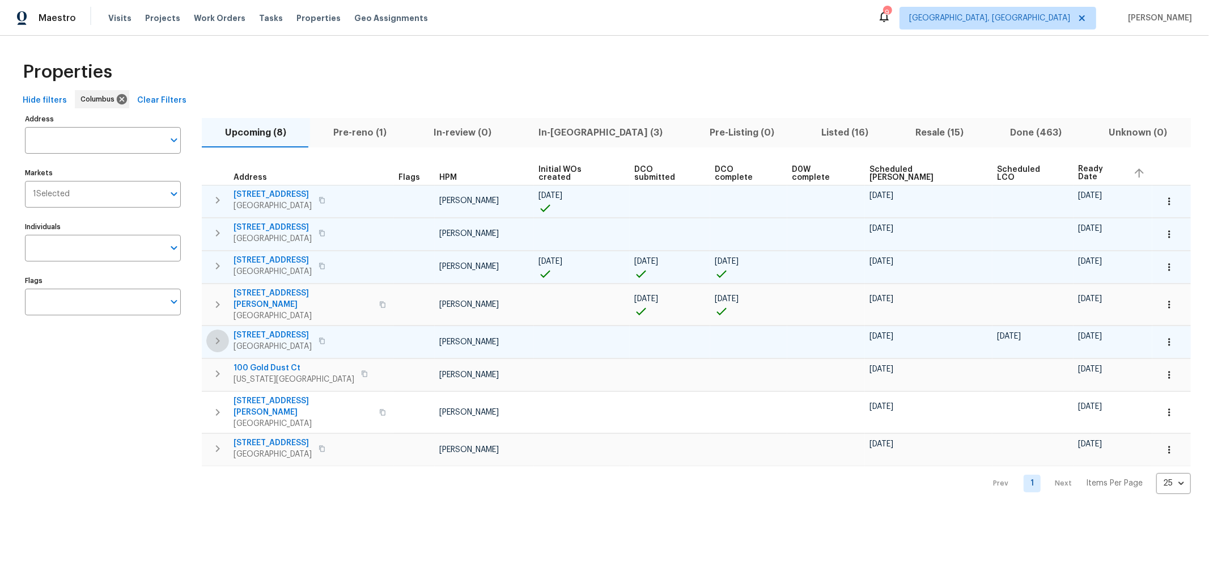
click at [212, 334] on icon "button" at bounding box center [218, 341] width 14 height 14
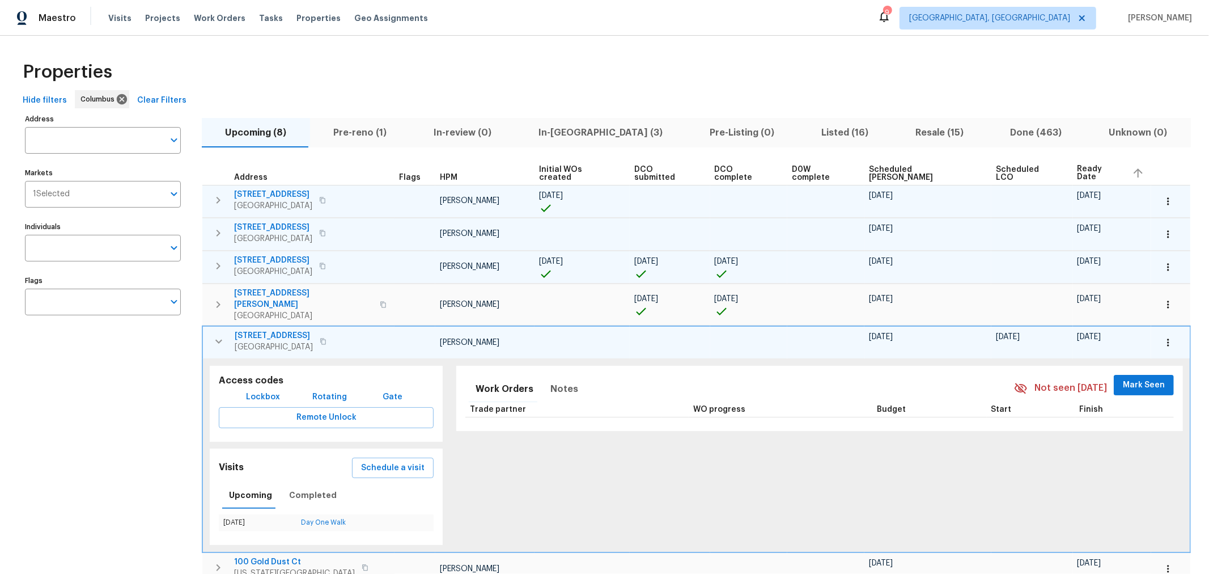
click at [212, 335] on icon "button" at bounding box center [219, 342] width 14 height 14
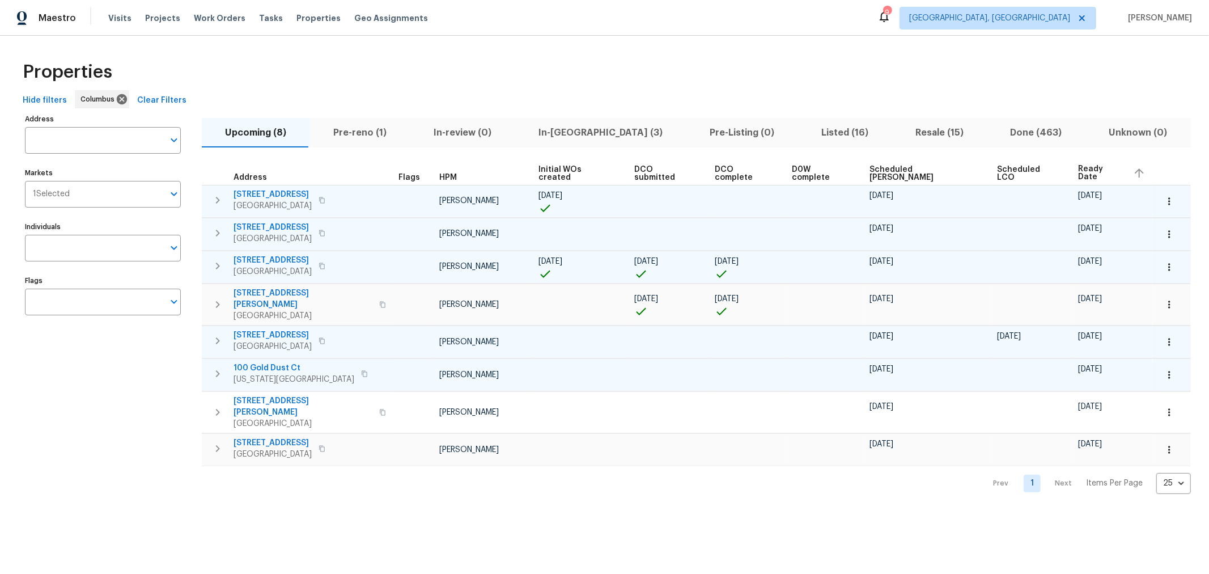
click at [219, 367] on icon "button" at bounding box center [218, 374] width 14 height 14
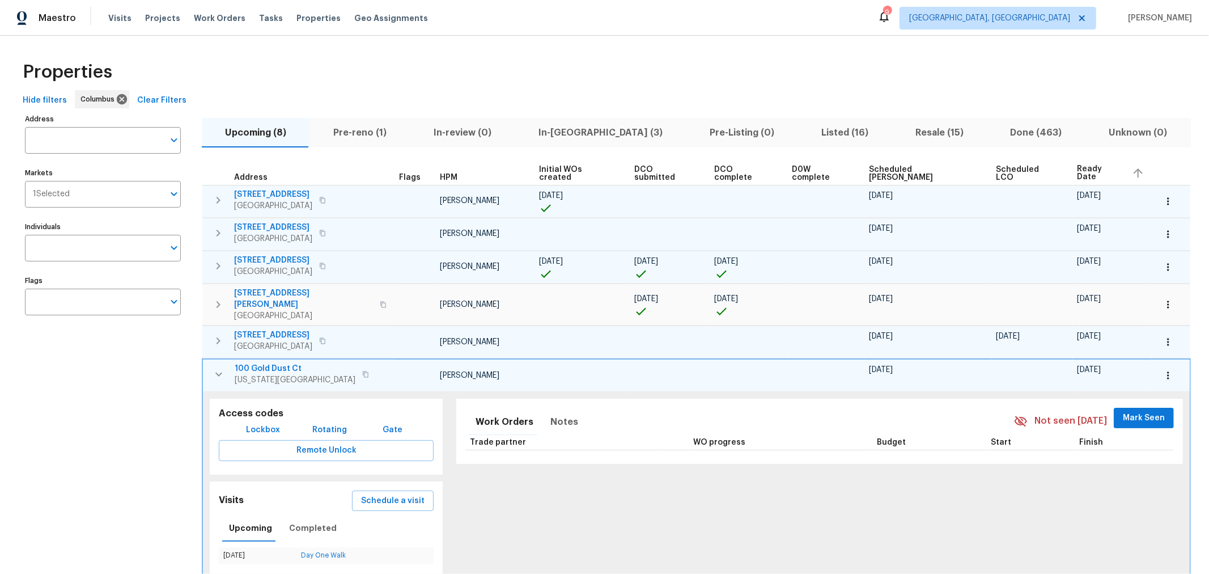
click at [219, 372] on icon "button" at bounding box center [218, 374] width 7 height 4
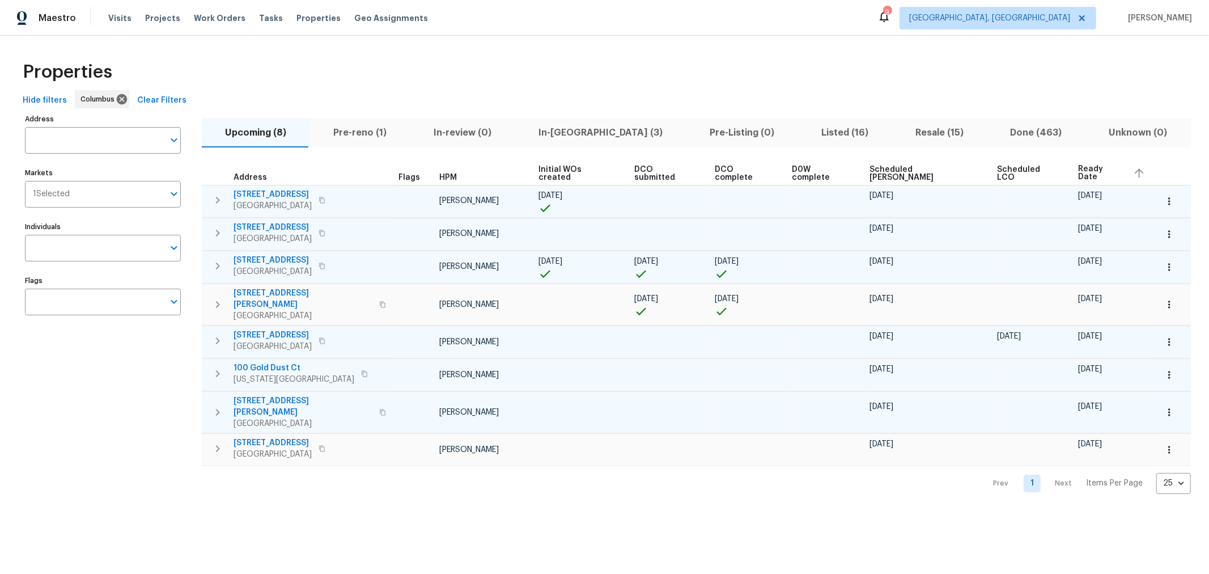
click at [215, 392] on tbody "6132 Brushwood Blvd Hilliard, OH 43026 Keith Hollingsworth 09/12/25 10/09/25 10…" at bounding box center [696, 325] width 989 height 281
click at [215, 405] on icon "button" at bounding box center [218, 412] width 14 height 14
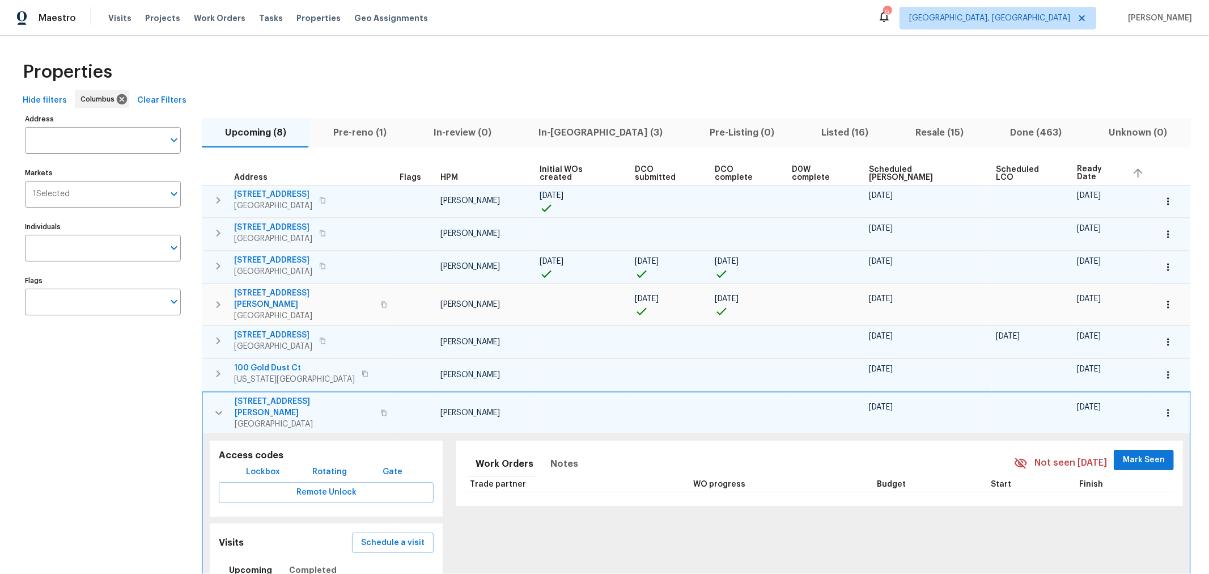
click at [215, 406] on icon "button" at bounding box center [219, 413] width 14 height 14
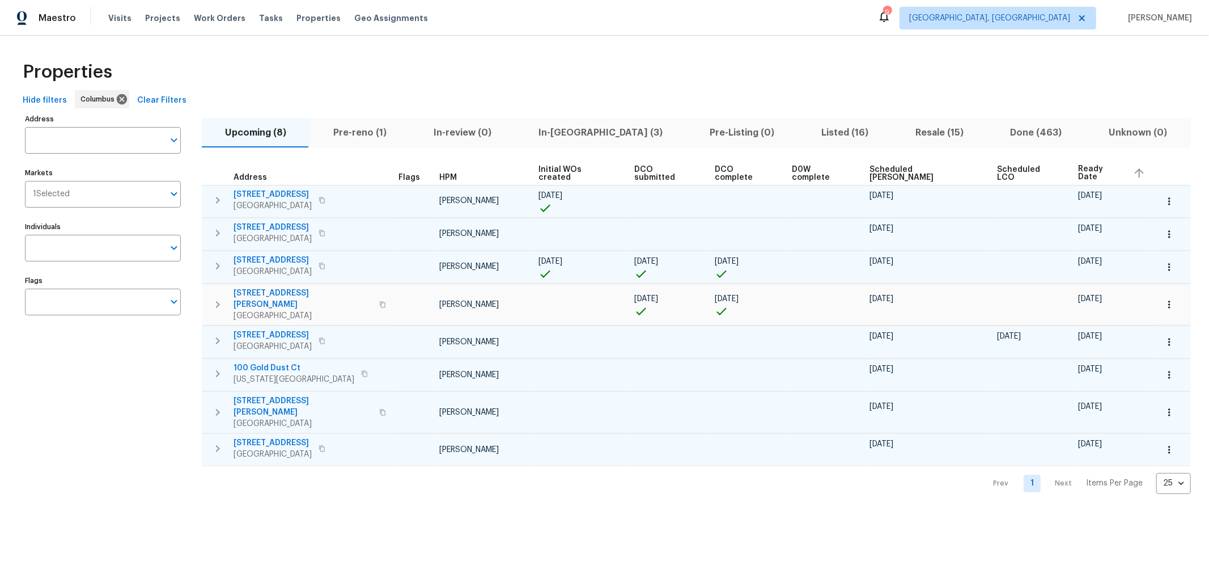
click at [210, 437] on button "button" at bounding box center [217, 448] width 23 height 23
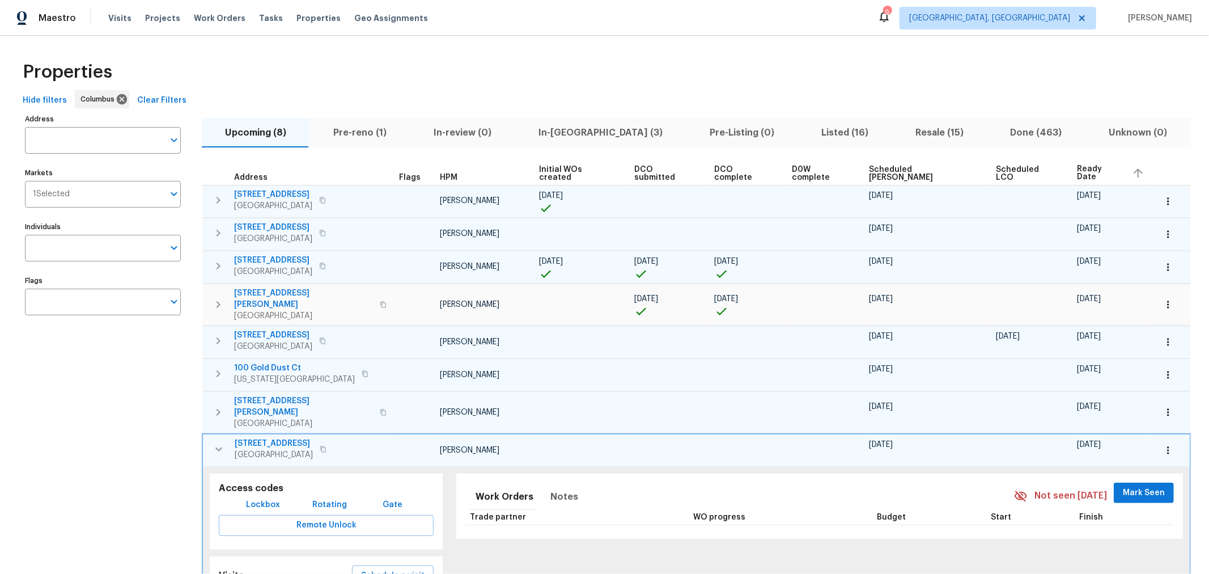
click at [210, 438] on button "button" at bounding box center [219, 449] width 23 height 23
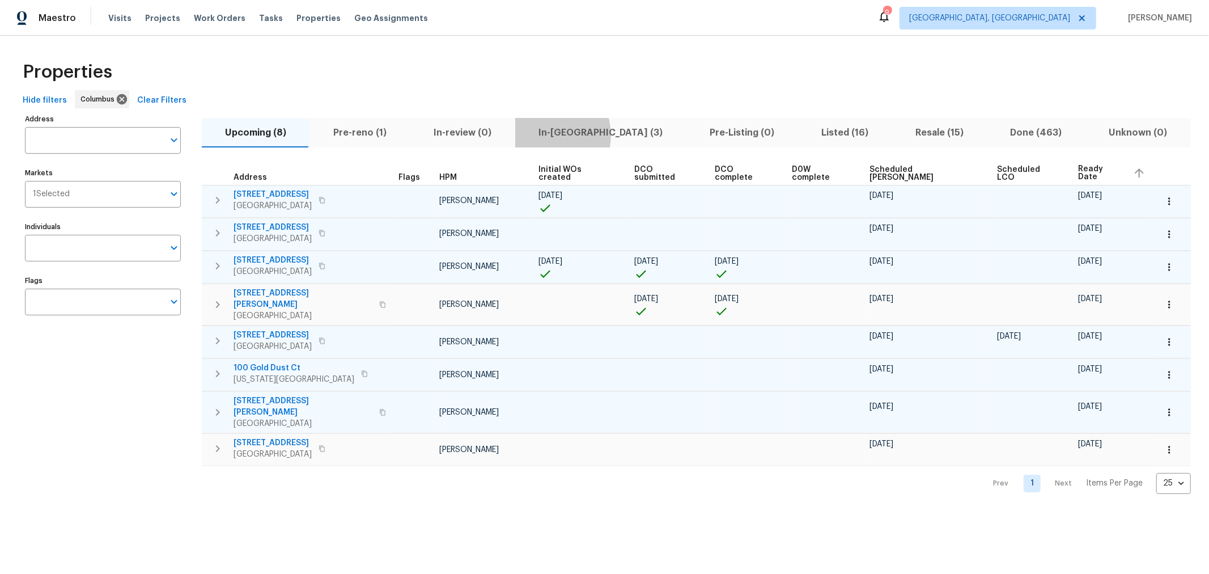
click at [539, 135] on span "In-[GEOGRAPHIC_DATA] (3)" at bounding box center [601, 133] width 158 height 16
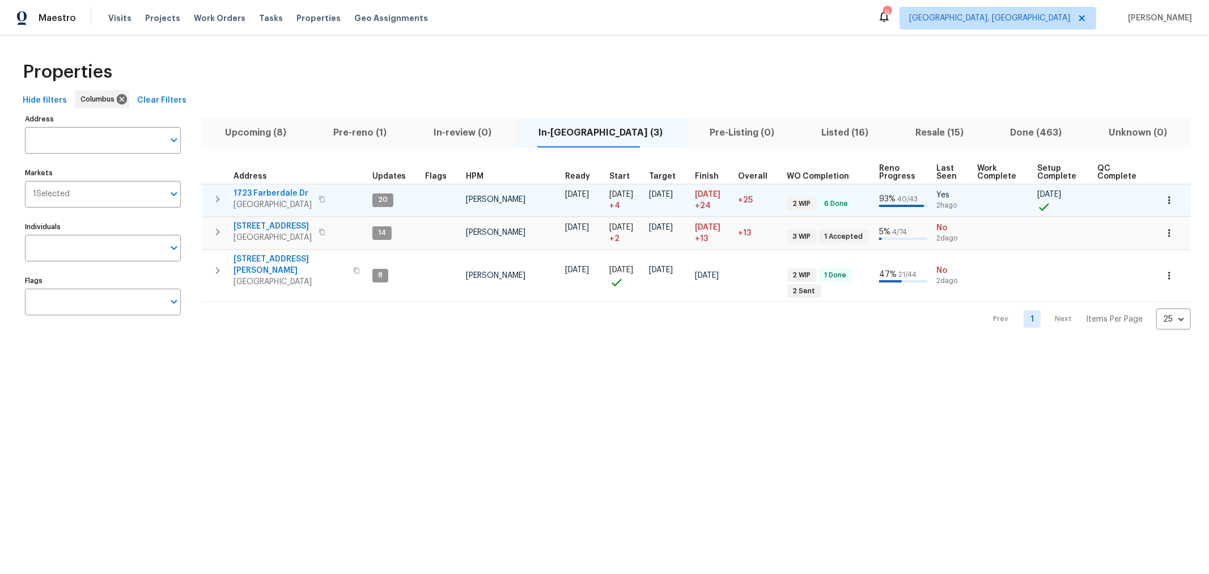
click at [265, 193] on span "1723 Farberdale Dr" at bounding box center [273, 193] width 78 height 11
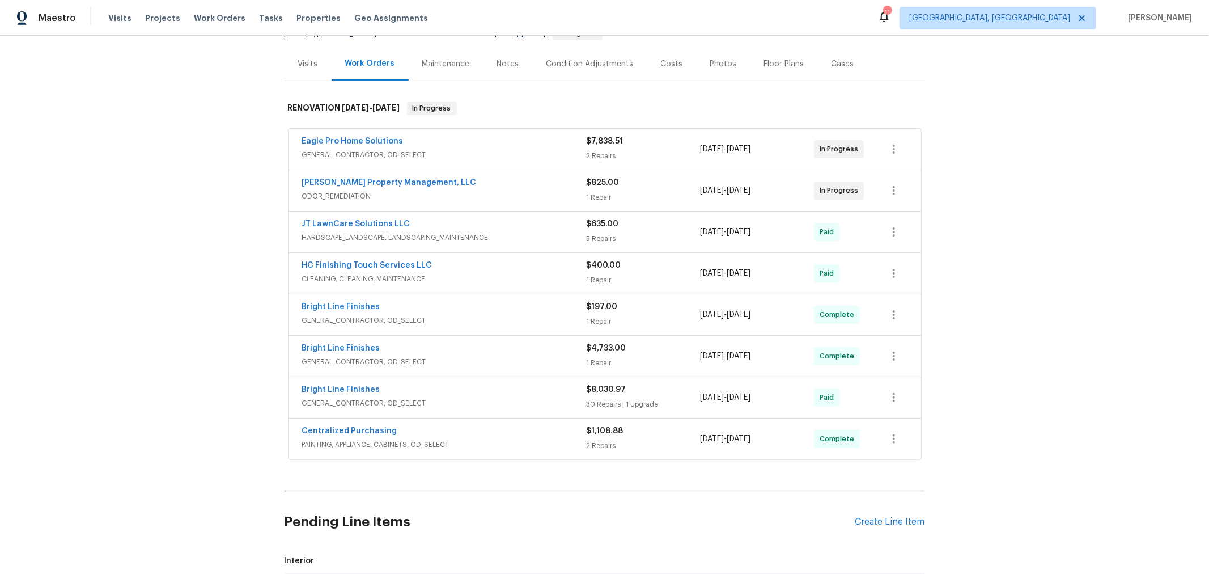
scroll to position [125, 0]
click at [348, 385] on link "Bright Line Finishes" at bounding box center [341, 389] width 78 height 8
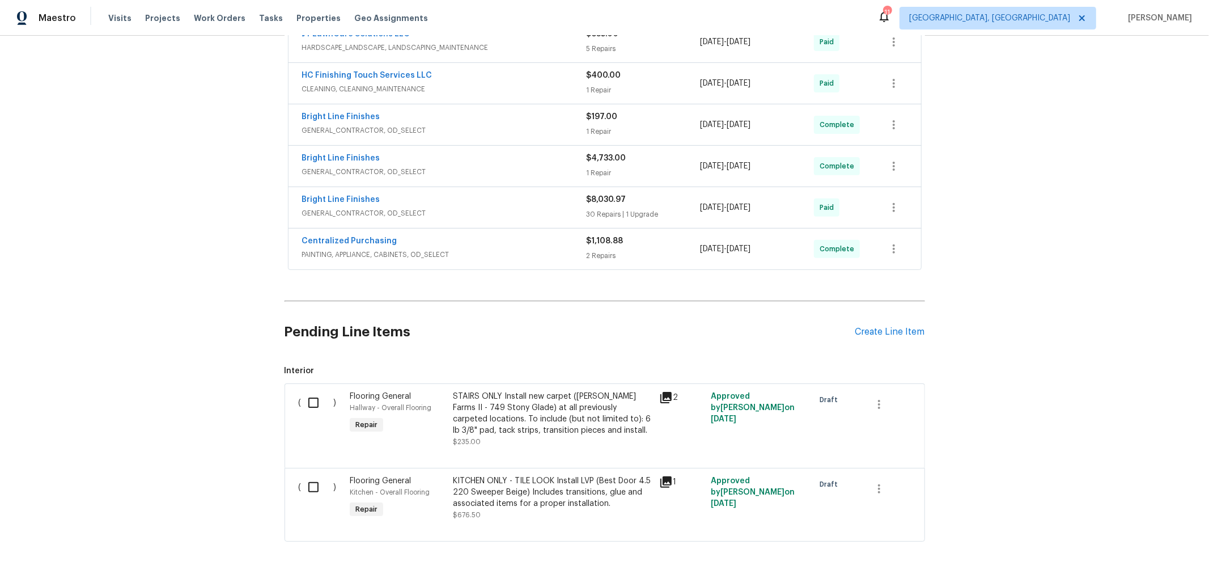
scroll to position [315, 0]
click at [880, 329] on div "Create Line Item" at bounding box center [891, 332] width 70 height 11
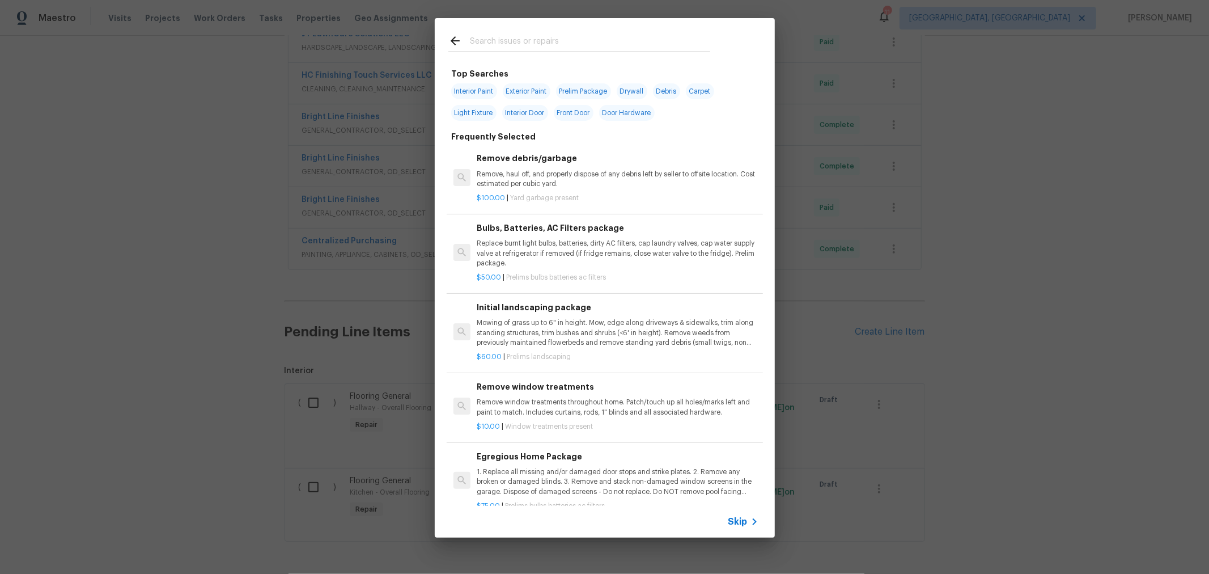
click at [528, 46] on input "text" at bounding box center [590, 42] width 240 height 17
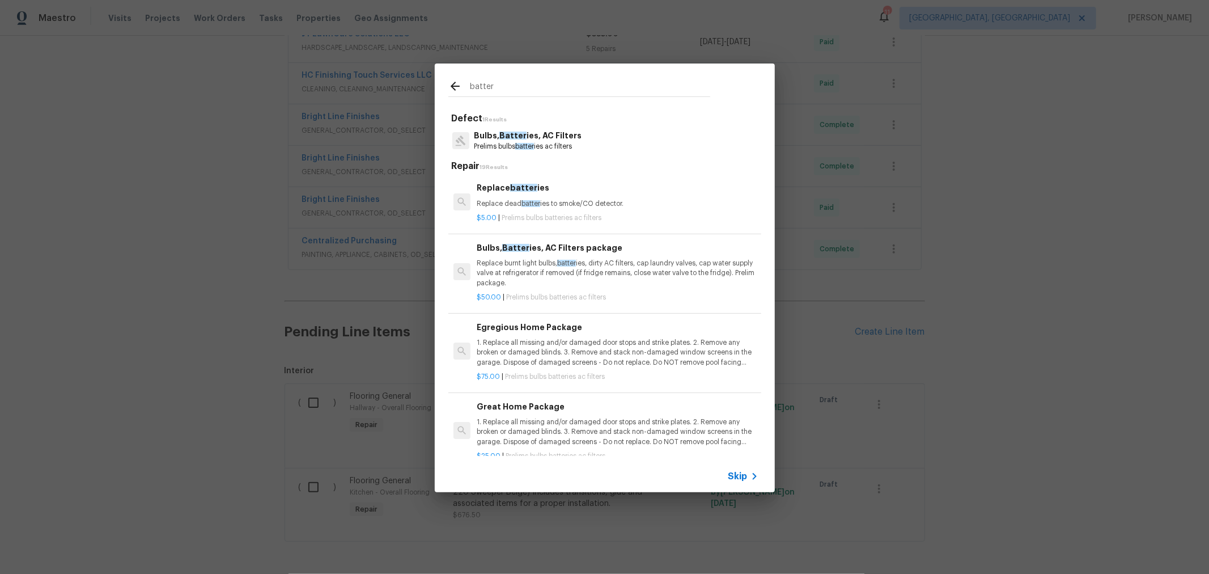
type input "batter"
click at [576, 150] on p "Prelims bulbs batter ies ac filters" at bounding box center [528, 147] width 108 height 10
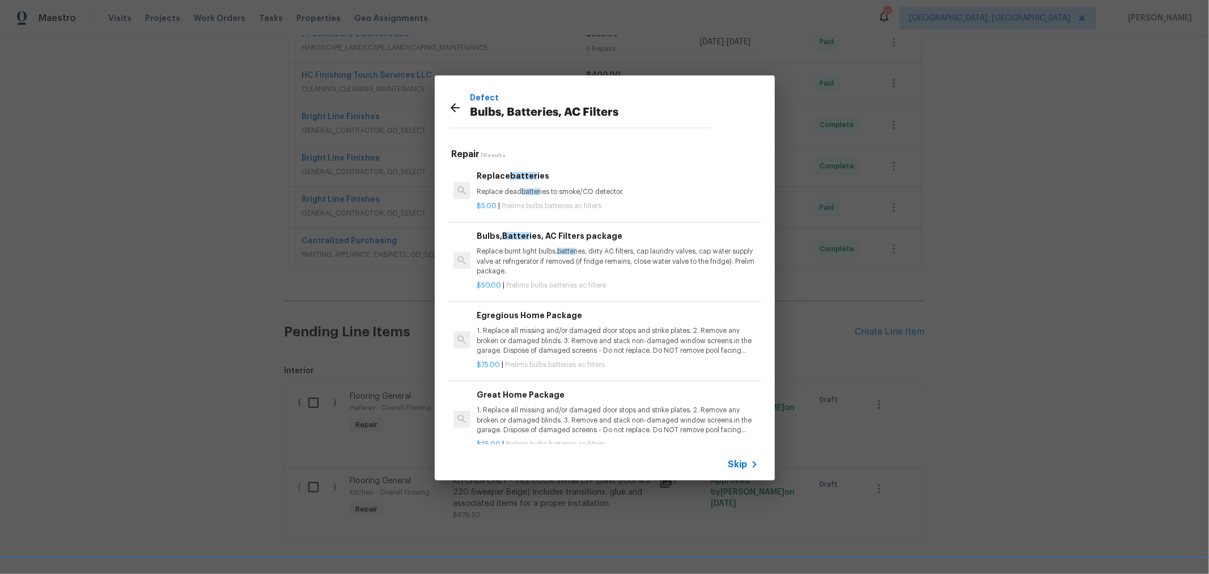
click at [639, 265] on p "Replace burnt light bulbs, batter ies, dirty AC filters, cap laundry valves, ca…" at bounding box center [617, 261] width 281 height 29
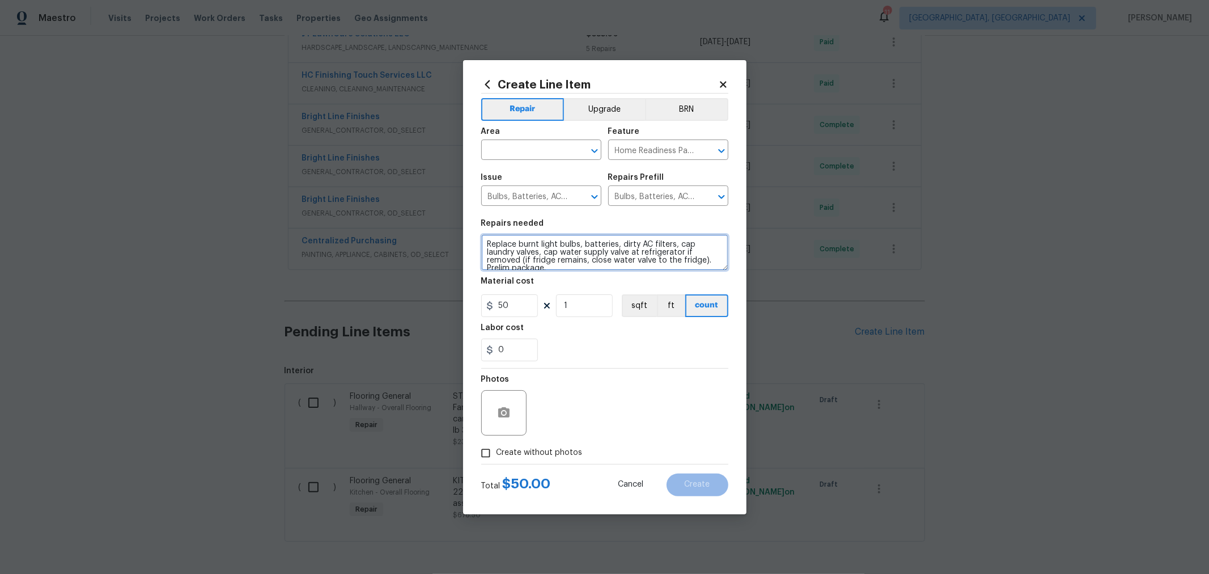
click at [482, 244] on textarea "Replace burnt light bulbs, batteries, dirty AC filters, cap laundry valves, cap…" at bounding box center [604, 252] width 247 height 36
click at [538, 246] on textarea "**** Replace burnt light bulbs, batteries, dirty AC filters, cap laundry valves…" at bounding box center [604, 252] width 247 height 36
type textarea "****REWORK**** - NEIGHBORS REPORTED SMOKE DETECTOR ALARMS CHIRPING. PLEASE REPL…"
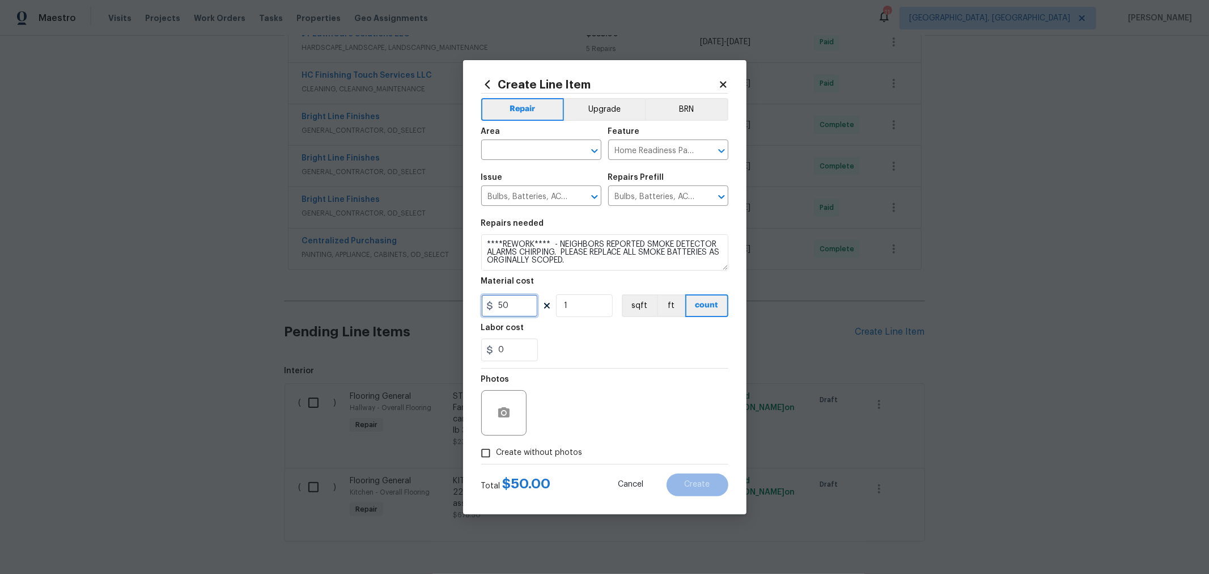
click at [523, 298] on input "50" at bounding box center [509, 305] width 57 height 23
drag, startPoint x: 512, startPoint y: 301, endPoint x: 483, endPoint y: 305, distance: 29.2
click at [483, 305] on input "50" at bounding box center [509, 305] width 57 height 23
type input "0"
click at [553, 449] on span "Create without photos" at bounding box center [540, 453] width 86 height 12
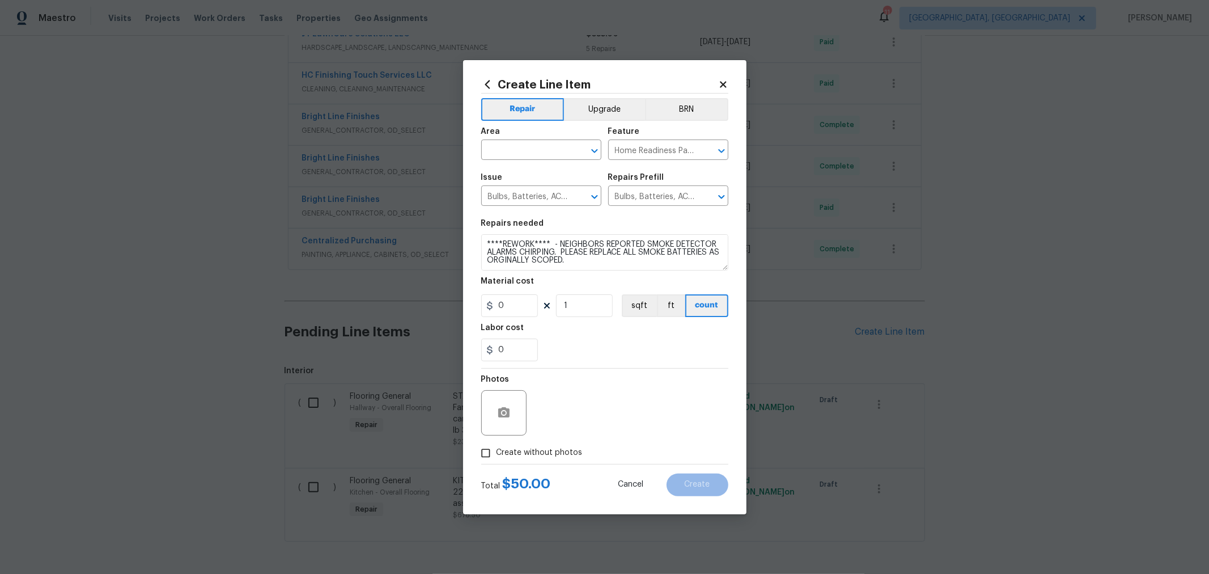
click at [497, 449] on input "Create without photos" at bounding box center [486, 453] width 22 height 22
checkbox input "true"
click at [589, 424] on textarea at bounding box center [632, 412] width 193 height 45
type textarea "H"
click at [509, 145] on input "text" at bounding box center [525, 151] width 88 height 18
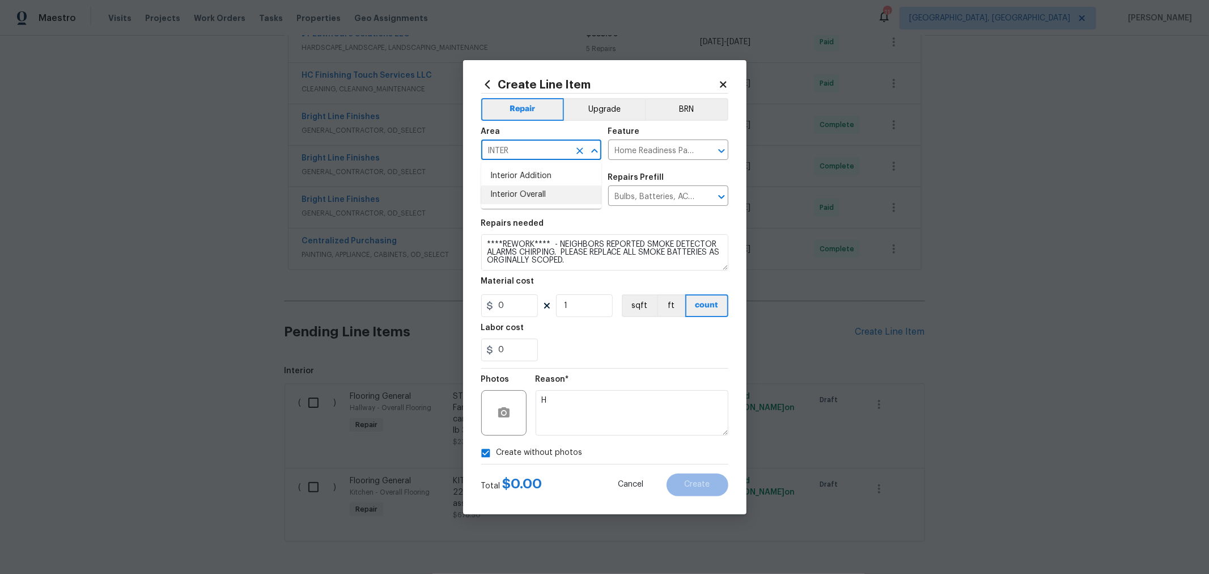
click at [509, 186] on li "Interior Overall" at bounding box center [541, 194] width 120 height 19
type input "Interior Overall"
click at [701, 471] on div "Total $ 0.00 Cancel Create" at bounding box center [604, 480] width 247 height 32
click at [702, 478] on button "Create" at bounding box center [698, 484] width 62 height 23
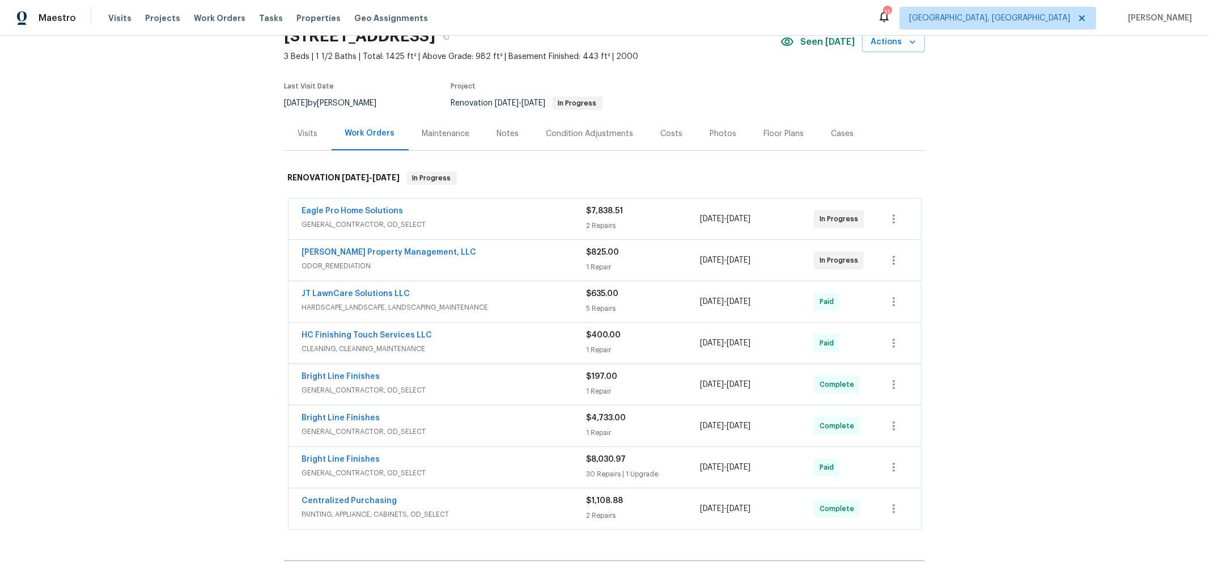
scroll to position [54, 0]
click at [335, 456] on link "Bright Line Finishes" at bounding box center [341, 460] width 78 height 8
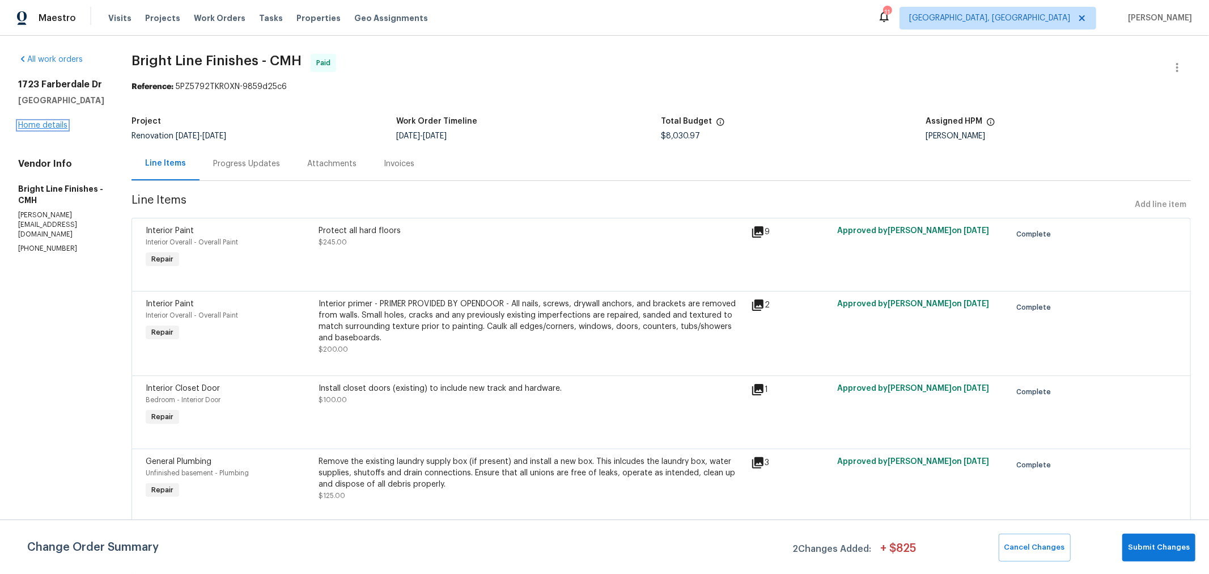
click at [54, 124] on link "Home details" at bounding box center [42, 125] width 49 height 8
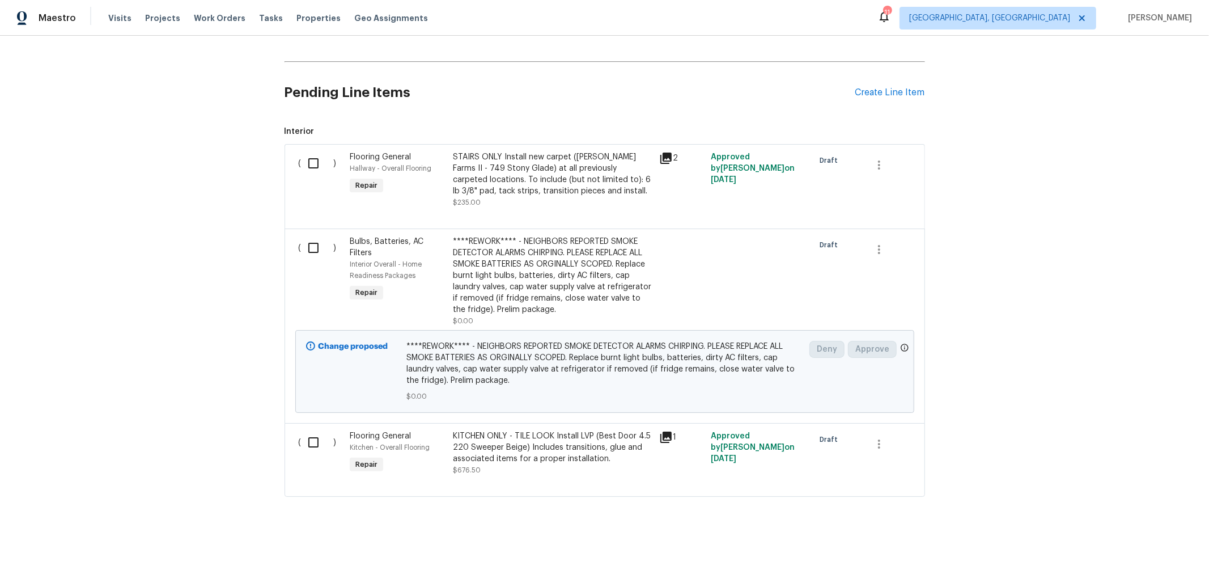
scroll to position [557, 0]
click at [308, 237] on input "checkbox" at bounding box center [318, 248] width 32 height 24
click at [1146, 552] on button "Create Work Order" at bounding box center [1145, 545] width 94 height 21
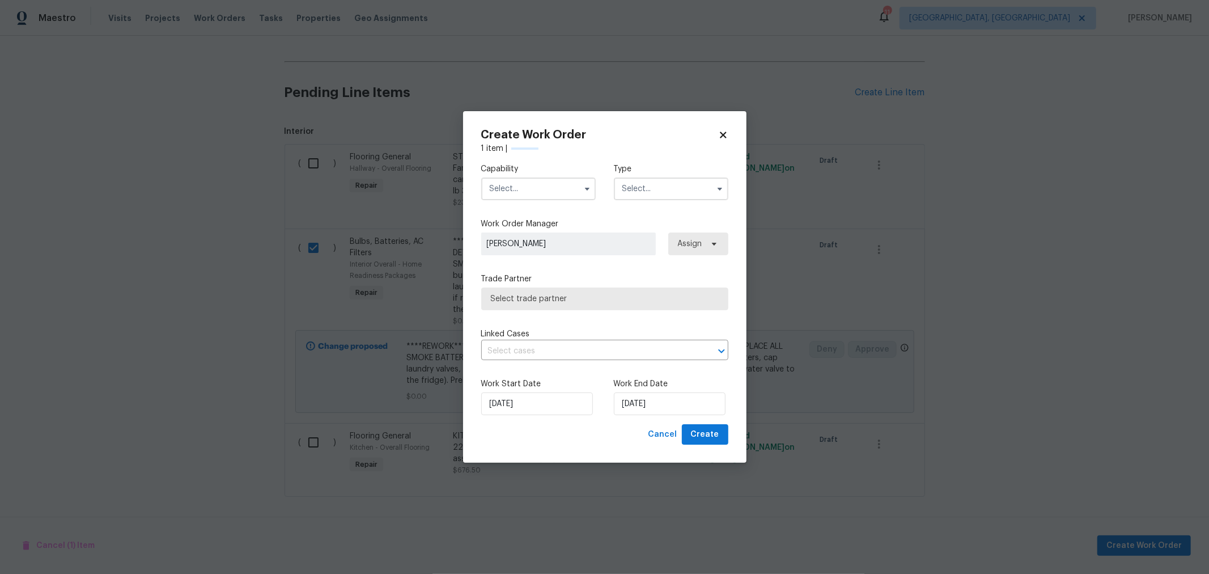
checkbox input "false"
click at [542, 193] on input "text" at bounding box center [538, 188] width 115 height 23
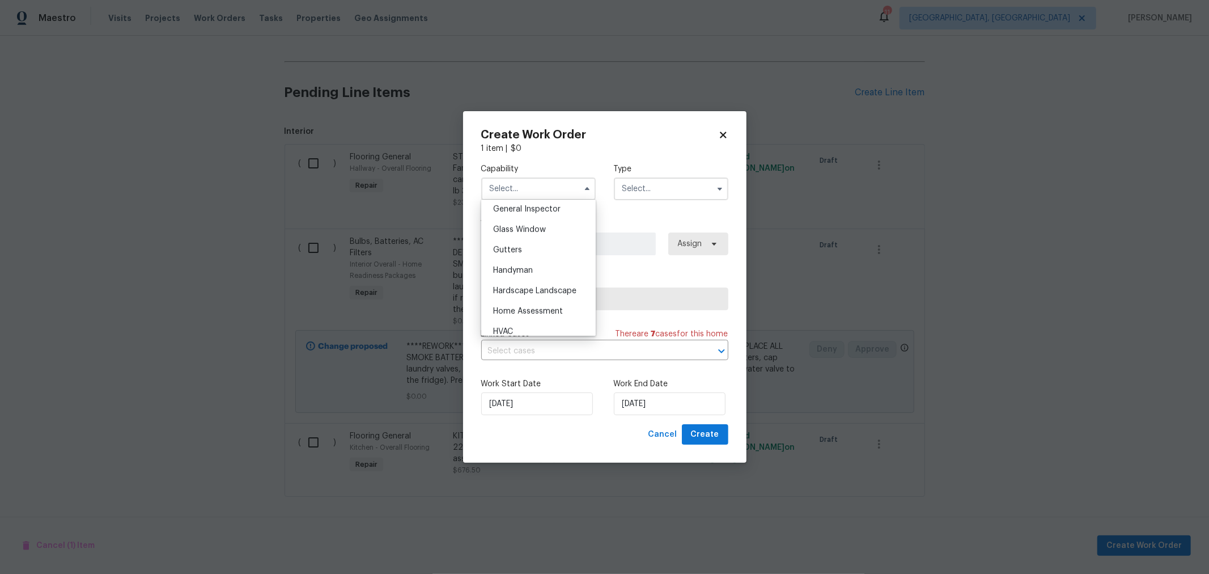
click at [553, 193] on span "General Contractor" at bounding box center [529, 189] width 73 height 8
type input "General Contractor"
click at [661, 200] on div "Capability General Contractor Type" at bounding box center [604, 181] width 247 height 55
click at [667, 188] on input "text" at bounding box center [671, 188] width 115 height 23
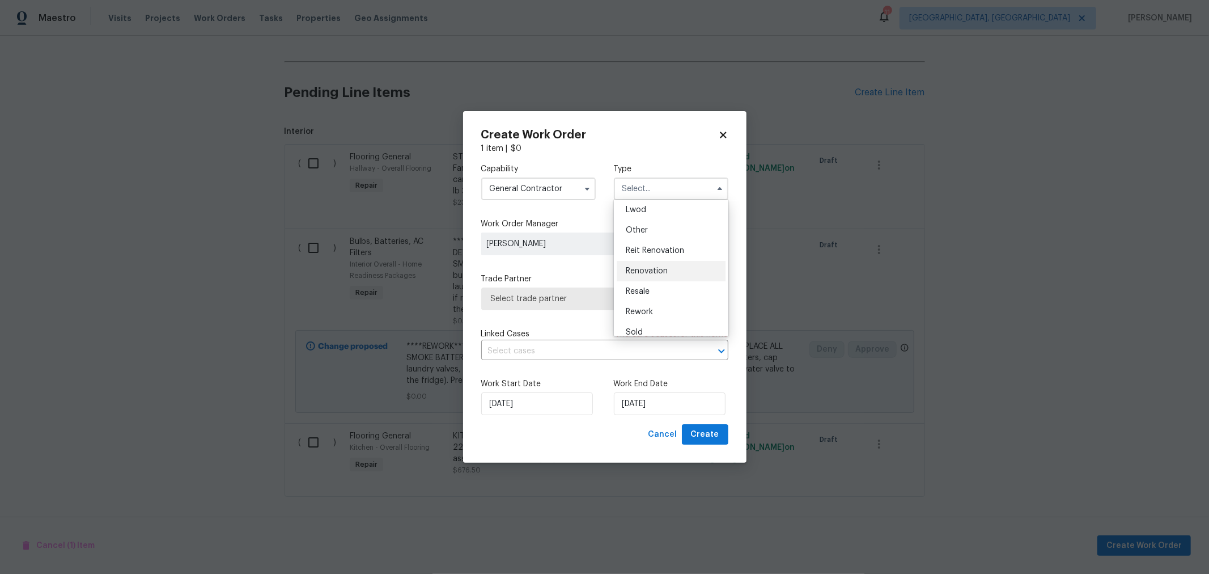
scroll to position [126, 0]
click at [664, 270] on span "Renovation" at bounding box center [647, 271] width 42 height 8
type input "Renovation"
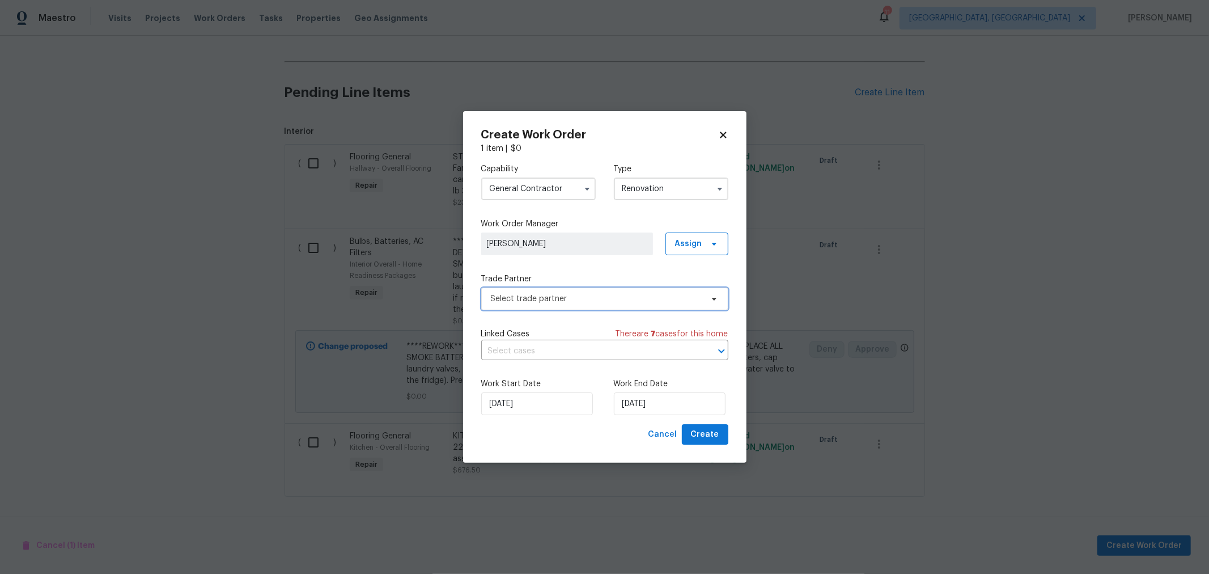
click at [628, 289] on span "Select trade partner" at bounding box center [604, 298] width 247 height 23
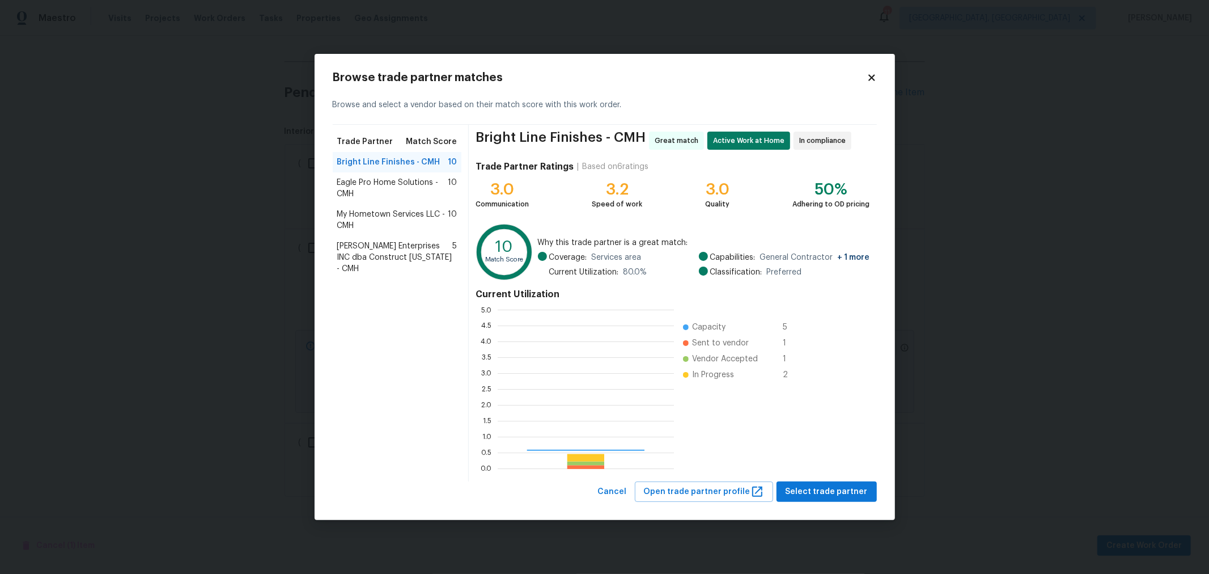
scroll to position [149, 167]
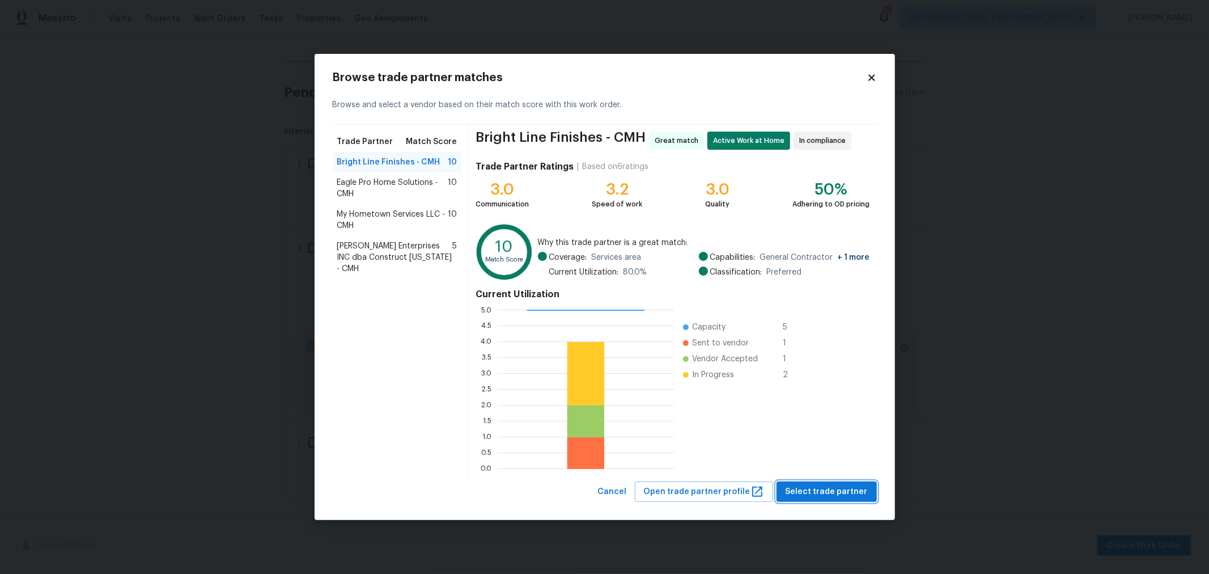
click at [820, 497] on span "Select trade partner" at bounding box center [827, 492] width 82 height 14
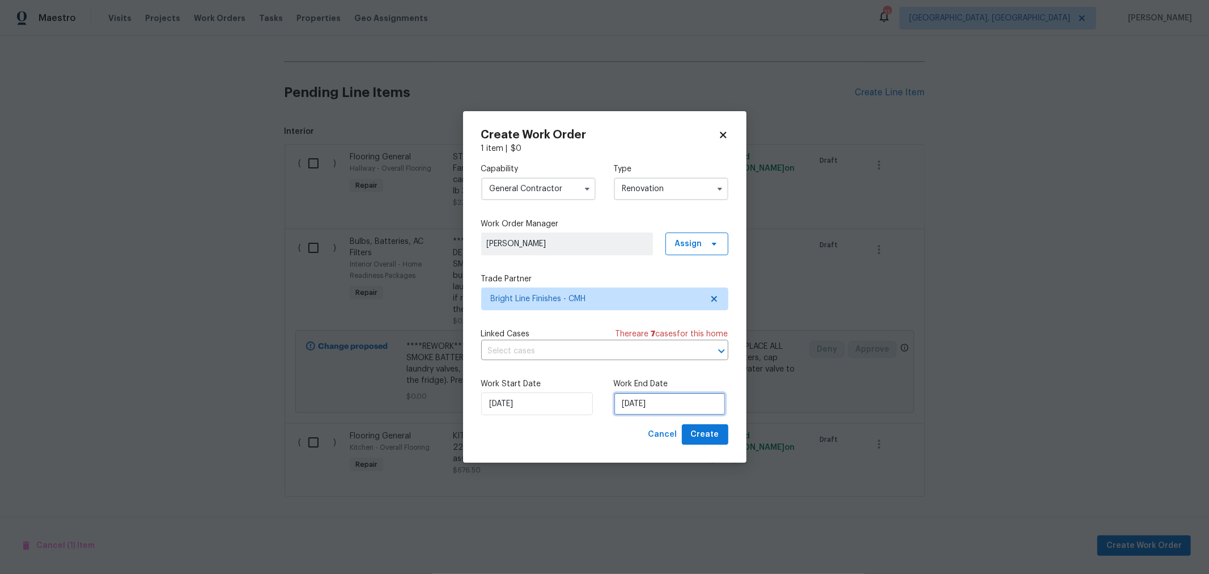
click at [661, 403] on input "10/5/2025" at bounding box center [670, 403] width 112 height 23
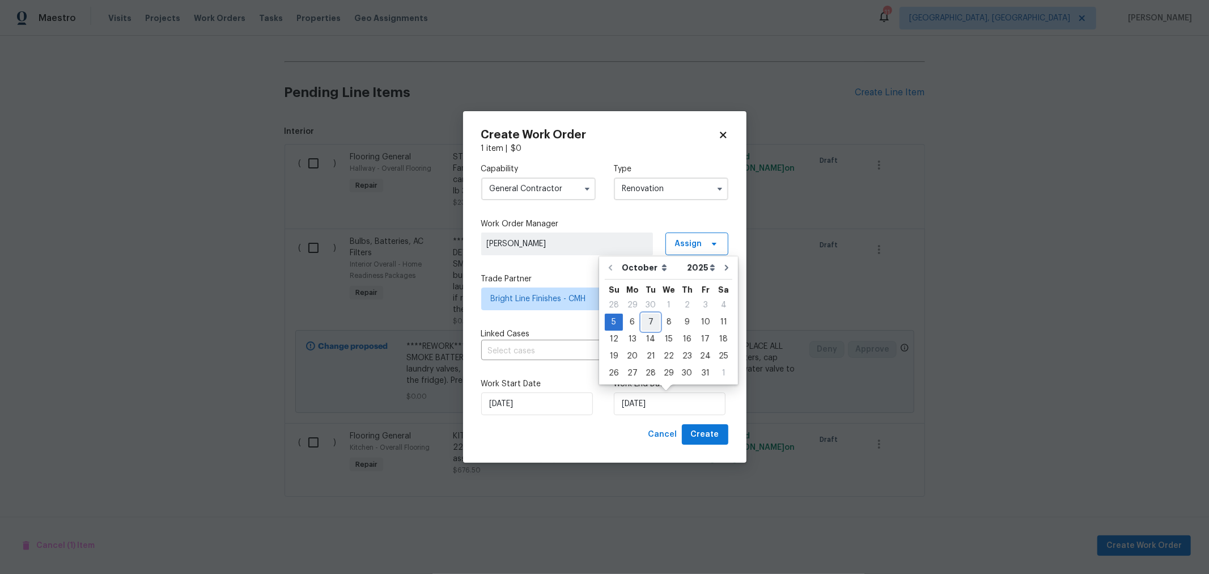
click at [645, 323] on div "7" at bounding box center [651, 322] width 18 height 16
type input "10/7/2025"
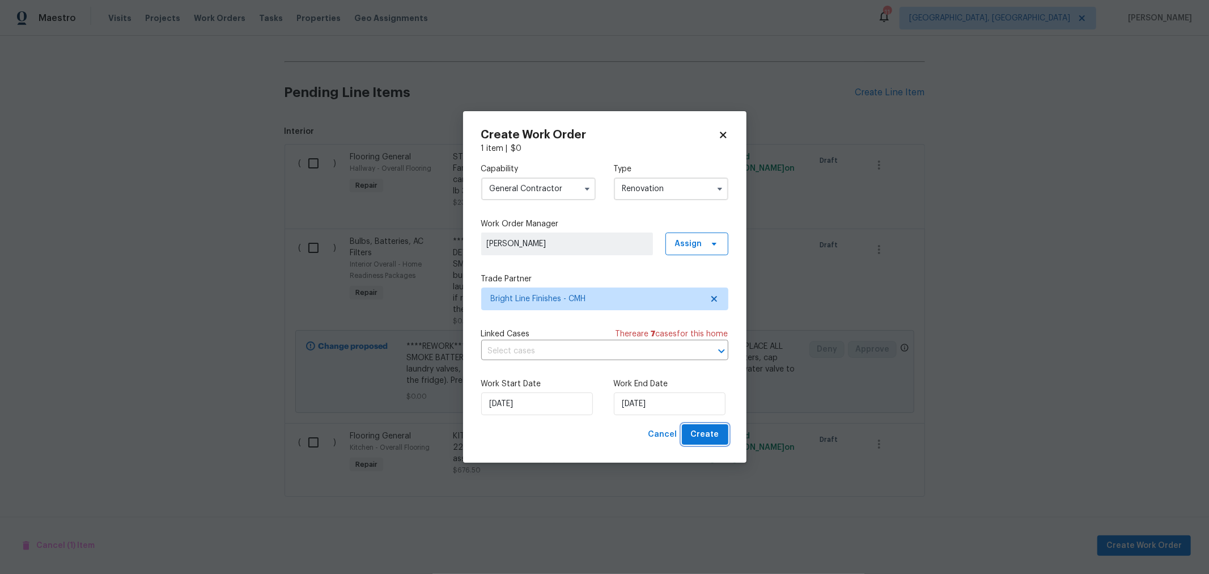
click at [710, 434] on span "Create" at bounding box center [705, 435] width 28 height 14
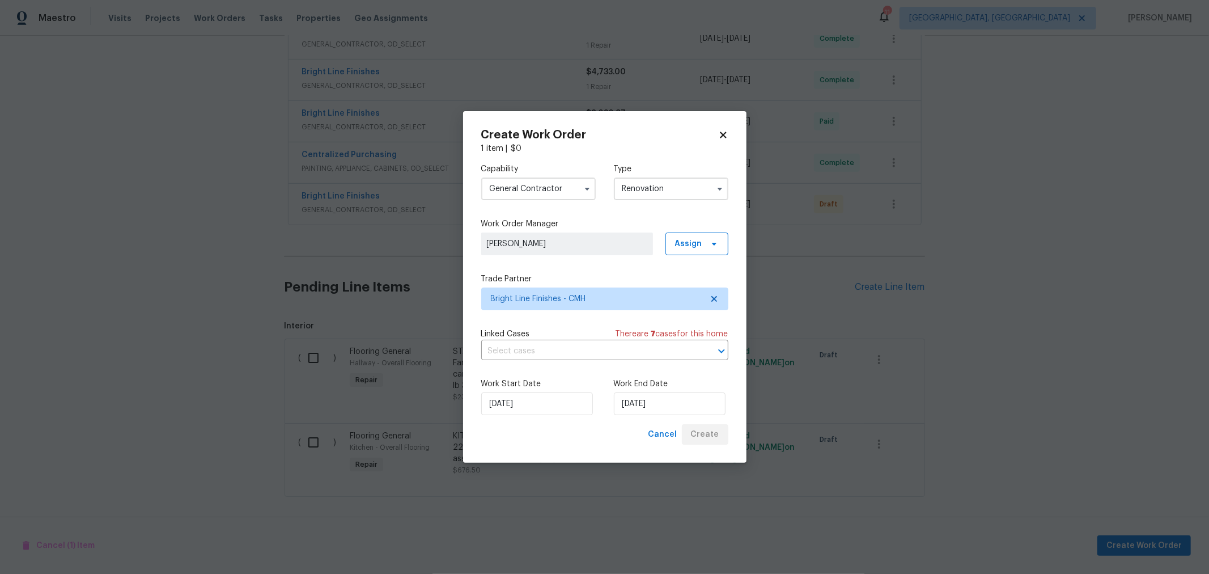
scroll to position [404, 0]
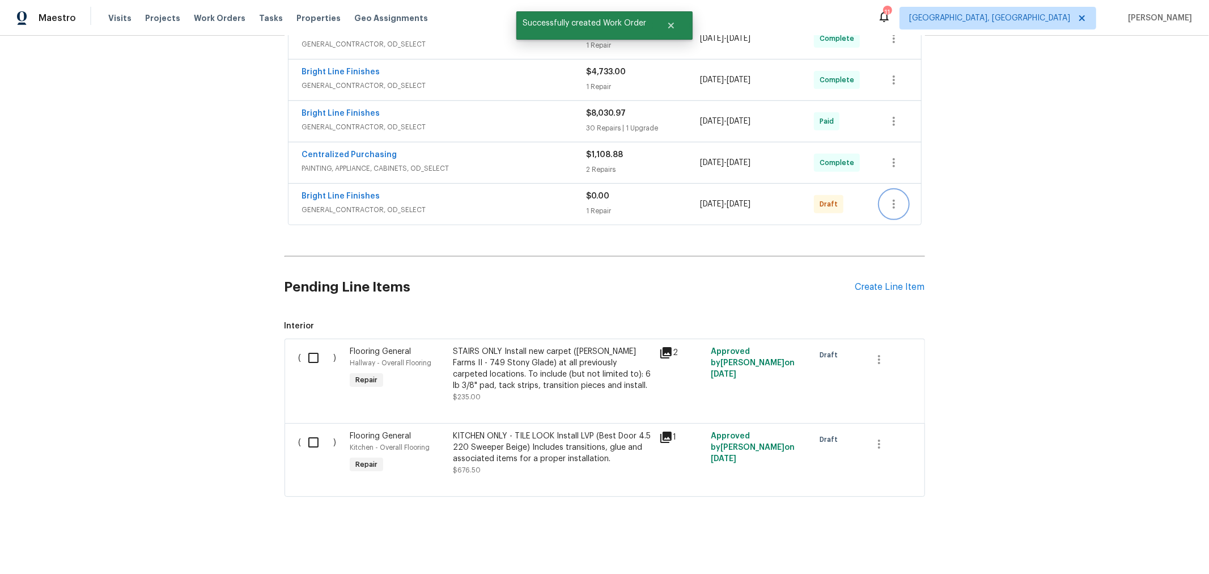
click at [894, 198] on icon "button" at bounding box center [894, 204] width 14 height 14
click at [893, 217] on li "Confirm and Send to Vendor" at bounding box center [939, 214] width 126 height 19
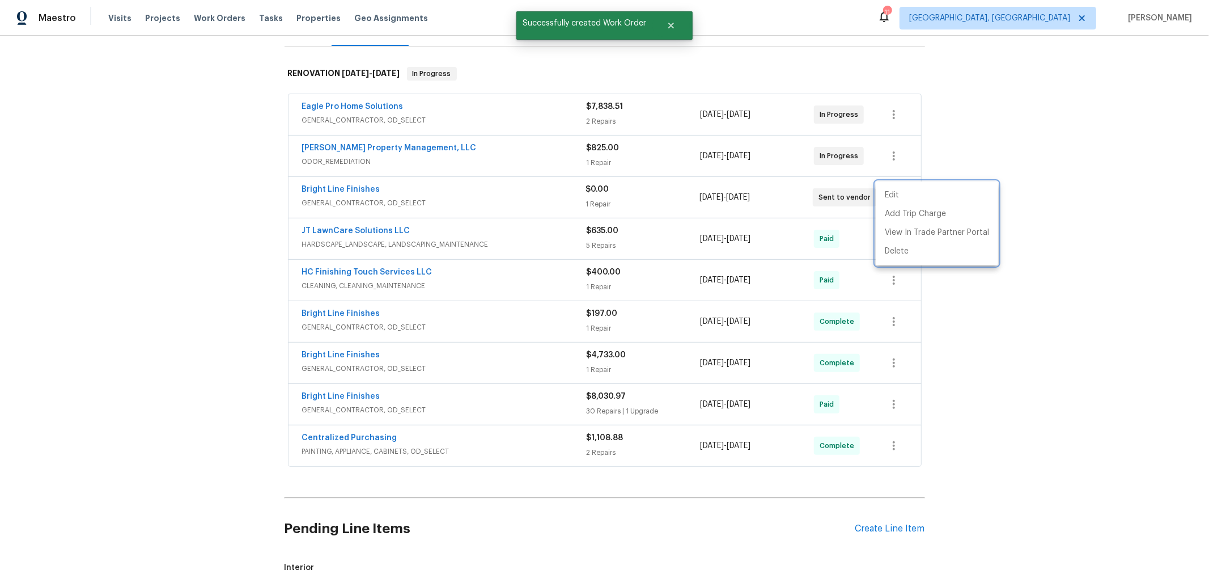
click at [1068, 339] on div at bounding box center [604, 287] width 1209 height 574
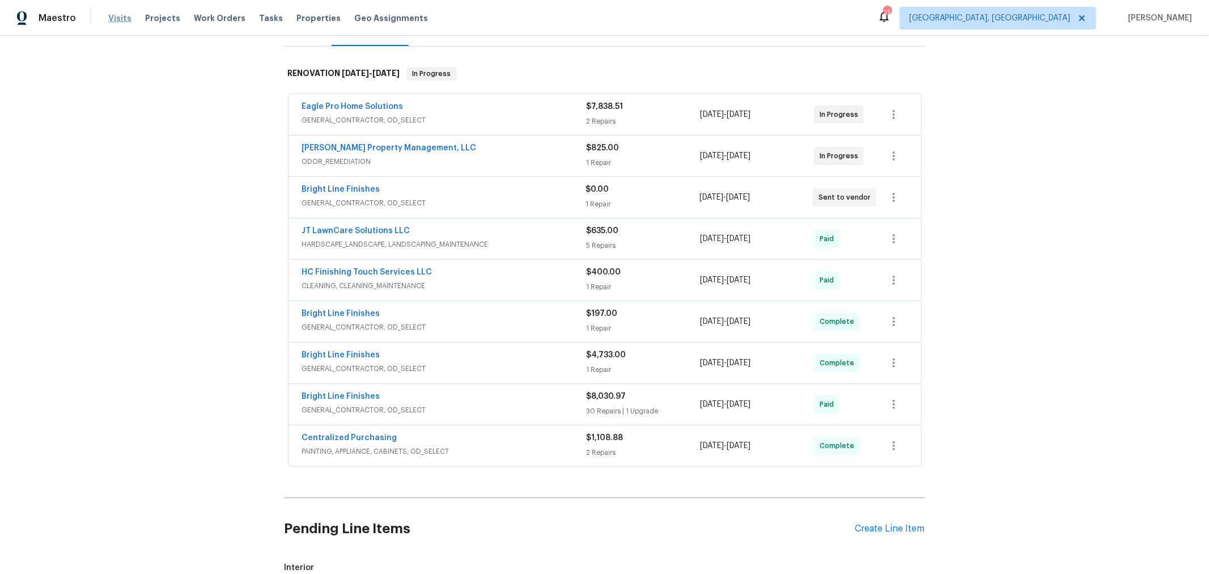
click at [108, 23] on span "Visits" at bounding box center [119, 17] width 23 height 11
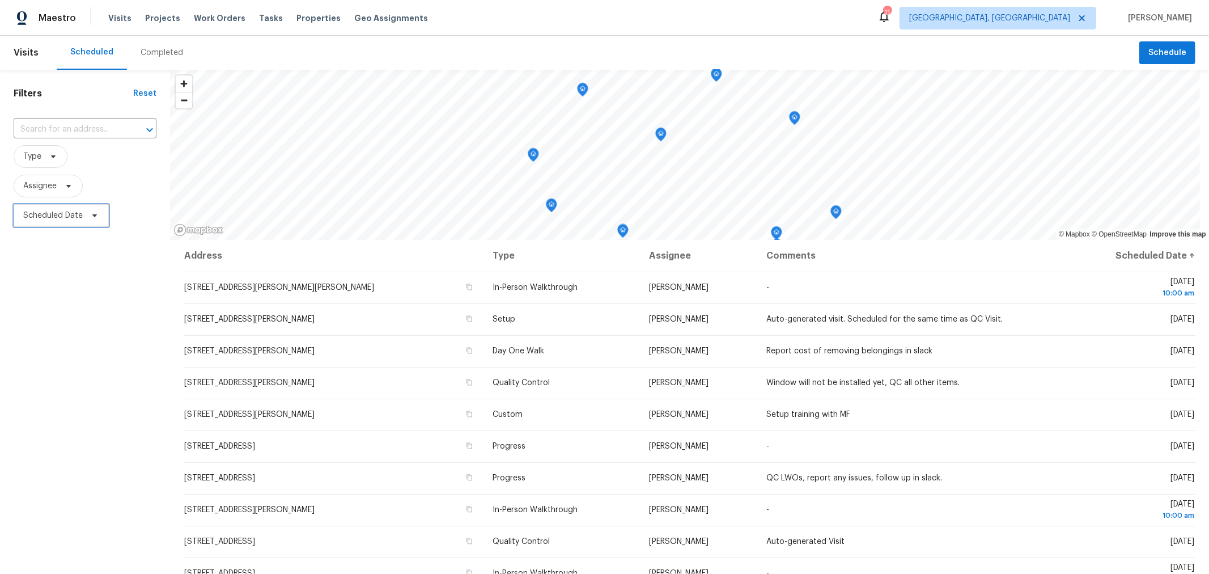
click at [73, 210] on span "Scheduled Date" at bounding box center [53, 215] width 60 height 11
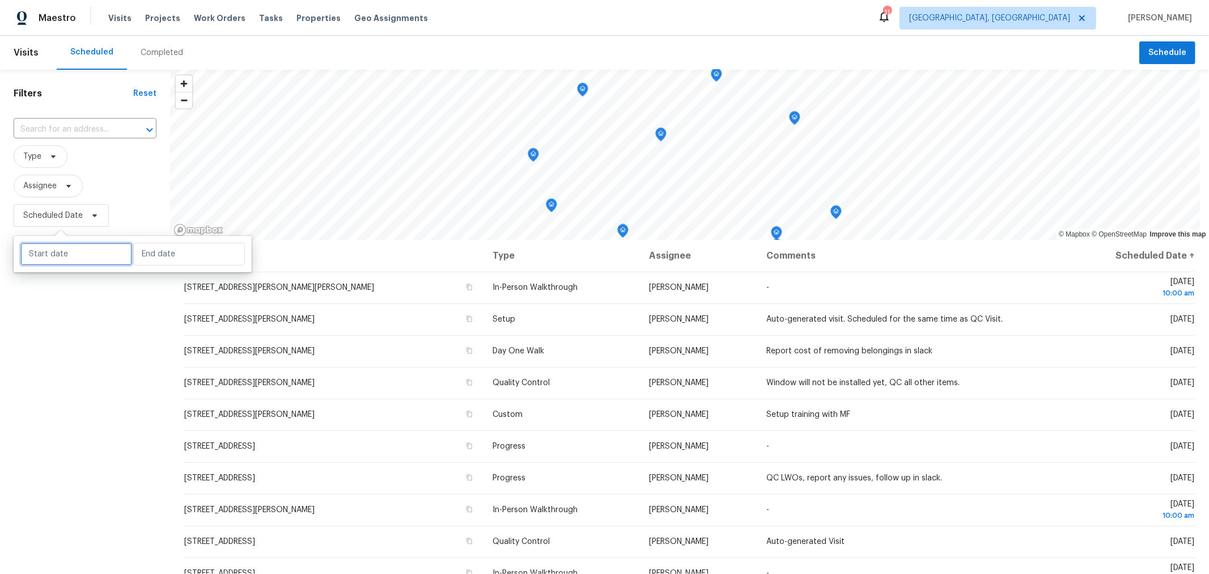
click at [82, 250] on input "text" at bounding box center [76, 254] width 112 height 23
select select "9"
select select "2025"
select select "10"
select select "2025"
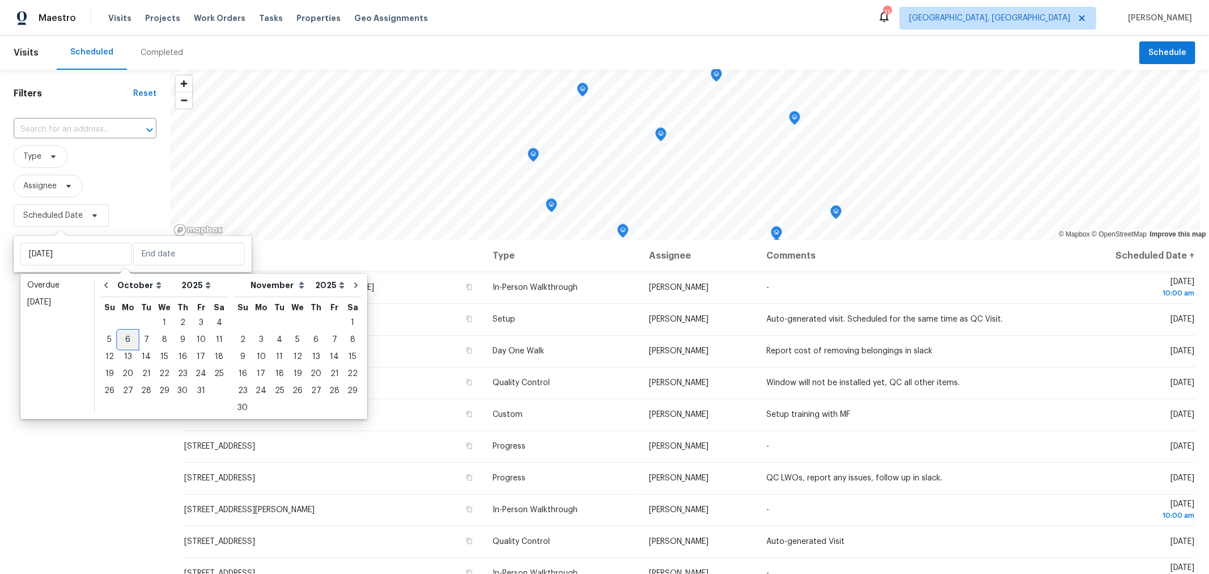
click at [124, 339] on div "6" at bounding box center [128, 340] width 19 height 16
type input "[DATE]"
click at [122, 339] on div "6" at bounding box center [128, 340] width 19 height 16
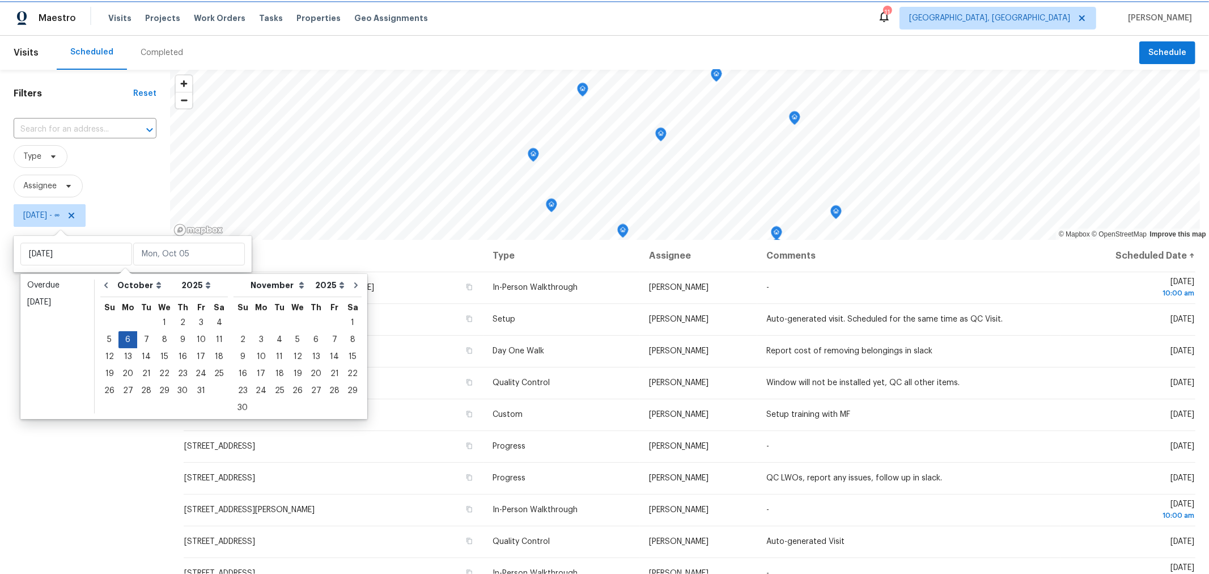
type input "Mon, Oct 06"
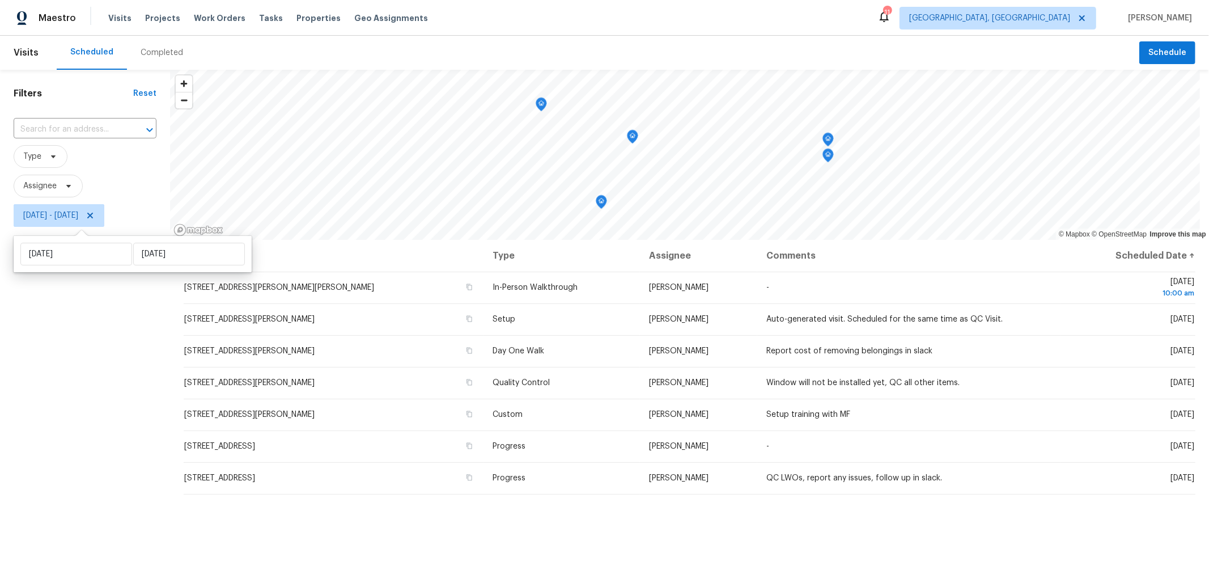
click at [10, 564] on div "Filters Reset ​ Type Assignee Mon, Oct 06 - Mon, Oct 06" at bounding box center [85, 384] width 170 height 629
click at [99, 413] on div "Filters Reset ​ Type Assignee Mon, Oct 06 - Mon, Oct 06" at bounding box center [85, 384] width 170 height 629
click at [827, 142] on icon "Map marker" at bounding box center [828, 139] width 10 height 13
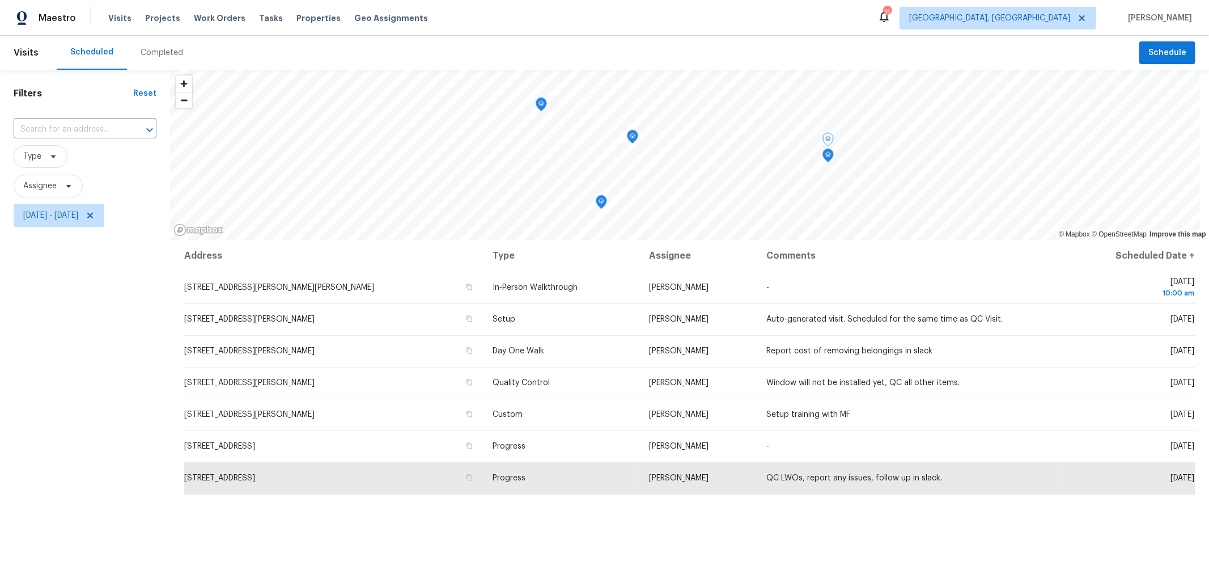
click at [828, 159] on icon "Map marker" at bounding box center [828, 155] width 10 height 13
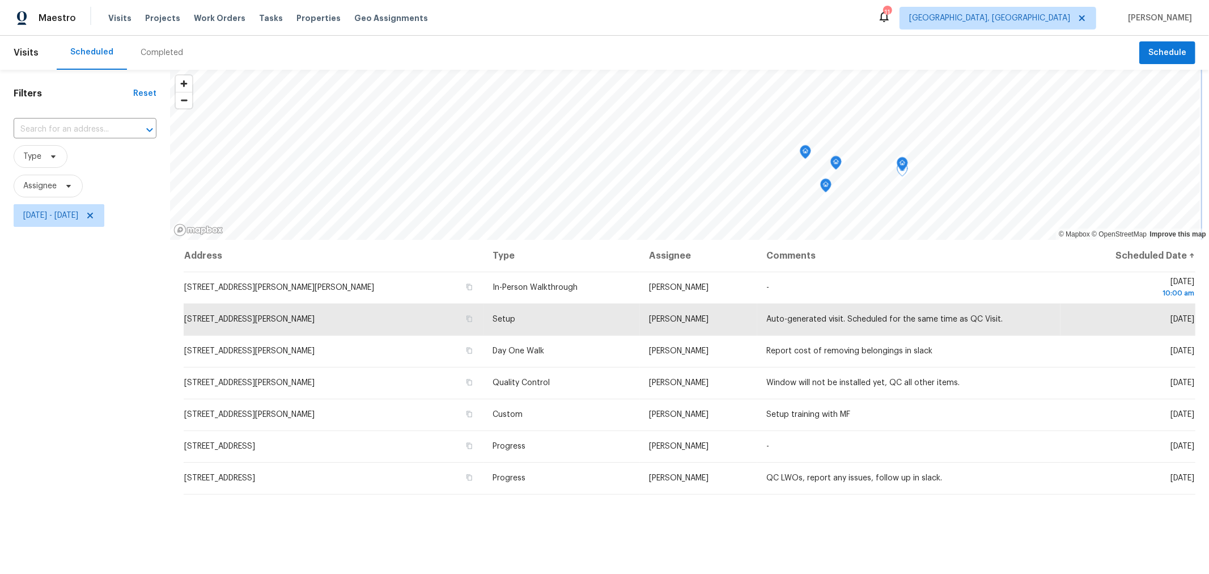
click at [904, 162] on icon "Map marker" at bounding box center [903, 164] width 10 height 13
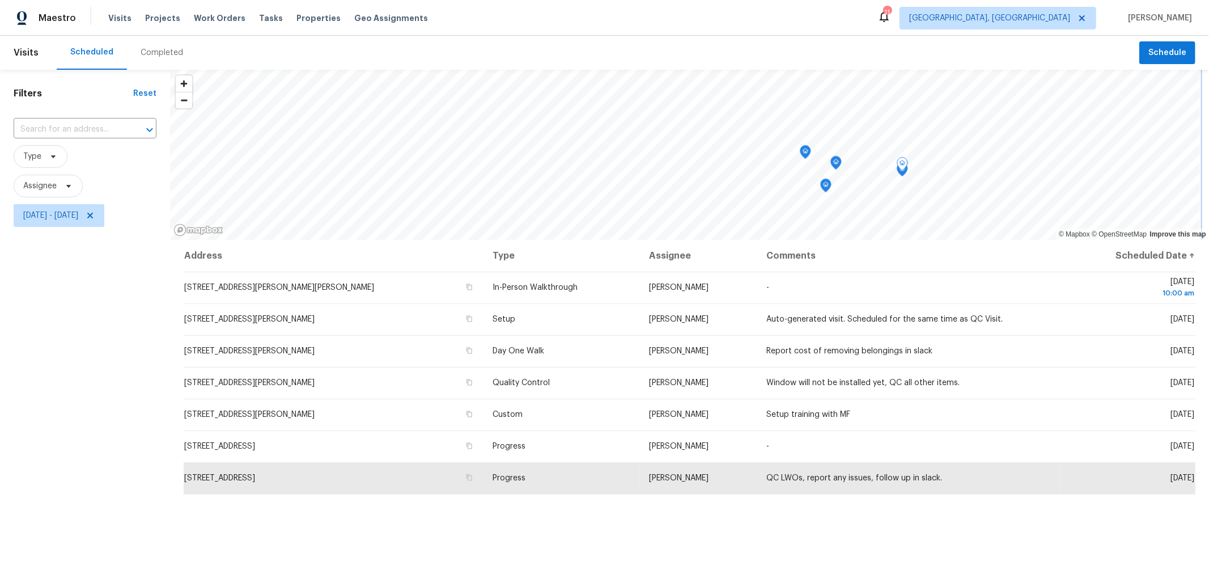
click at [905, 174] on div "Map marker" at bounding box center [902, 166] width 11 height 18
click at [903, 175] on icon "Map marker" at bounding box center [903, 169] width 10 height 13
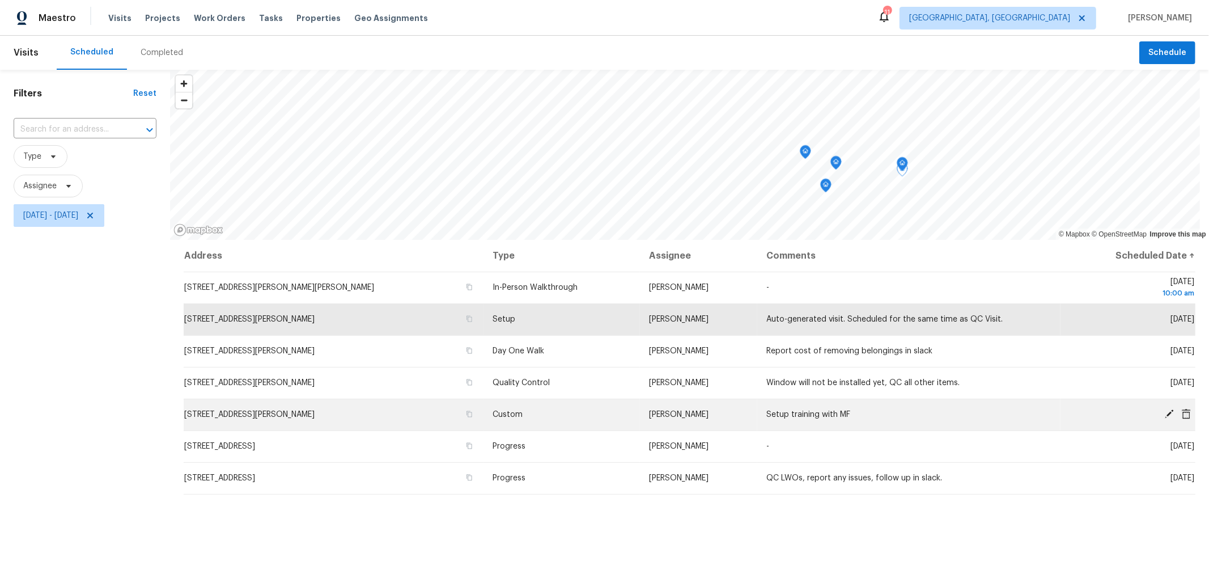
click at [1165, 414] on icon at bounding box center [1169, 413] width 9 height 9
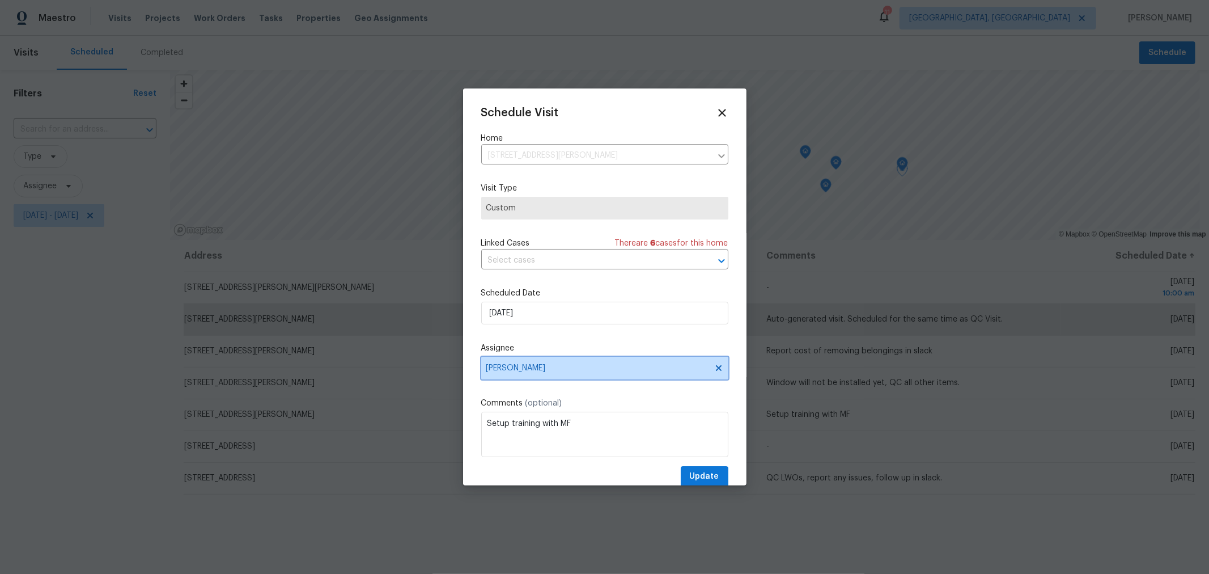
click at [599, 371] on span "[PERSON_NAME]" at bounding box center [598, 367] width 222 height 9
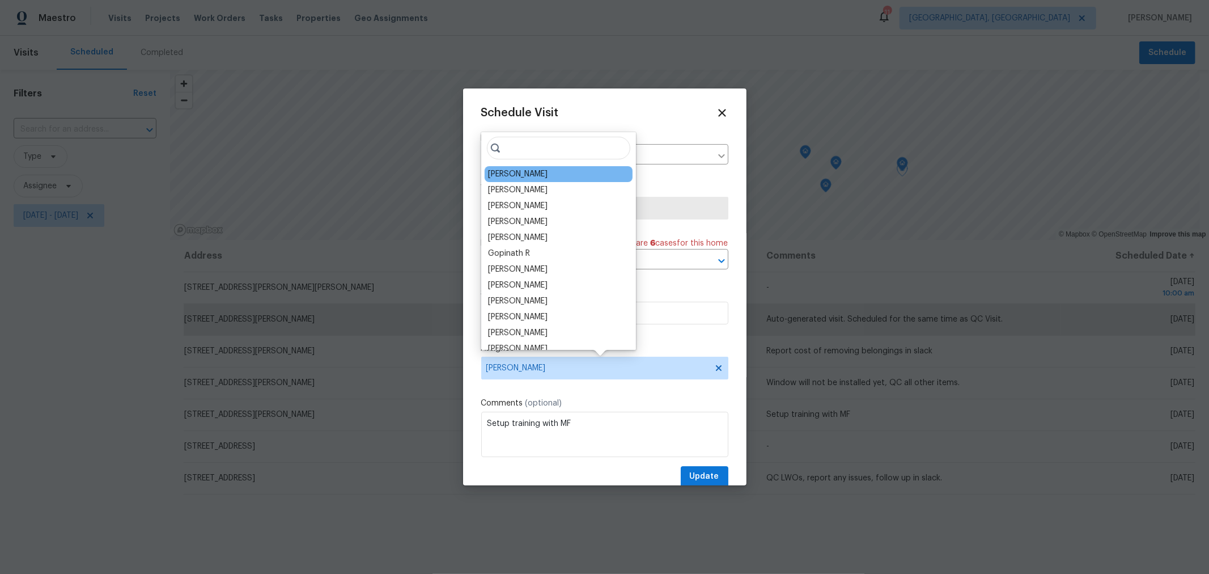
click at [548, 173] on div "[PERSON_NAME]" at bounding box center [518, 173] width 60 height 11
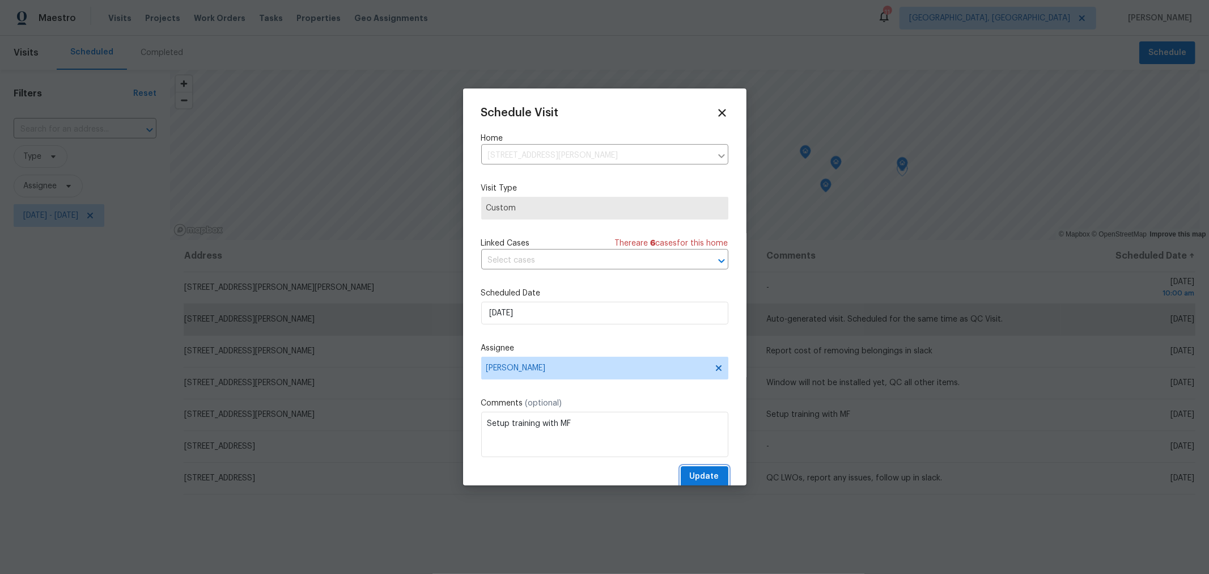
click at [693, 476] on span "Update" at bounding box center [704, 477] width 29 height 14
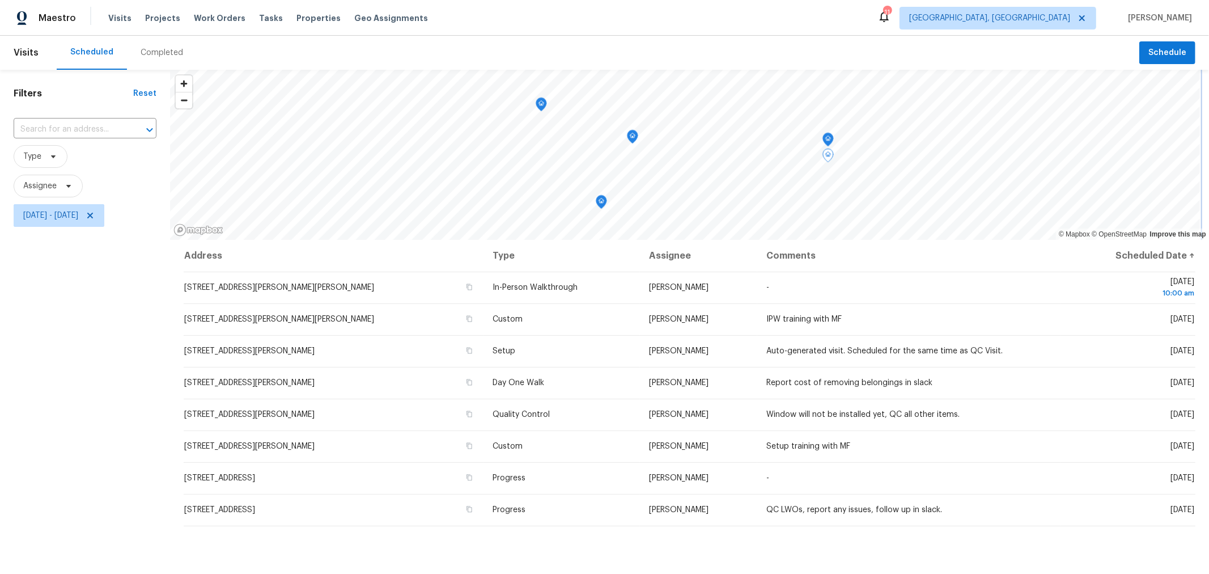
click at [827, 142] on icon "Map marker" at bounding box center [828, 139] width 10 height 13
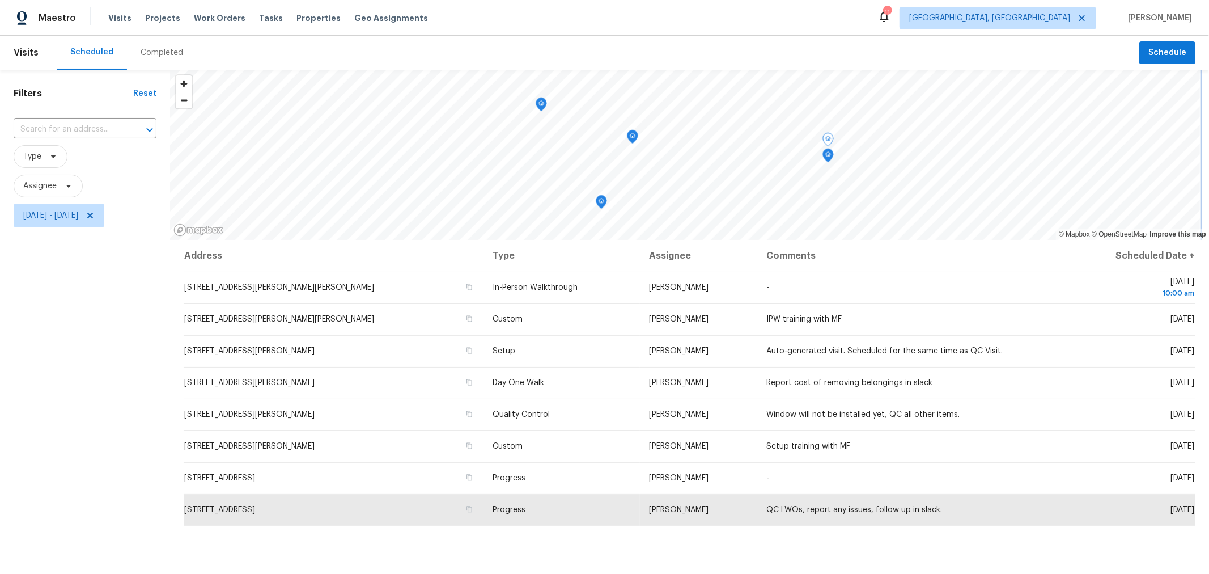
click at [828, 160] on icon "Map marker" at bounding box center [828, 155] width 10 height 13
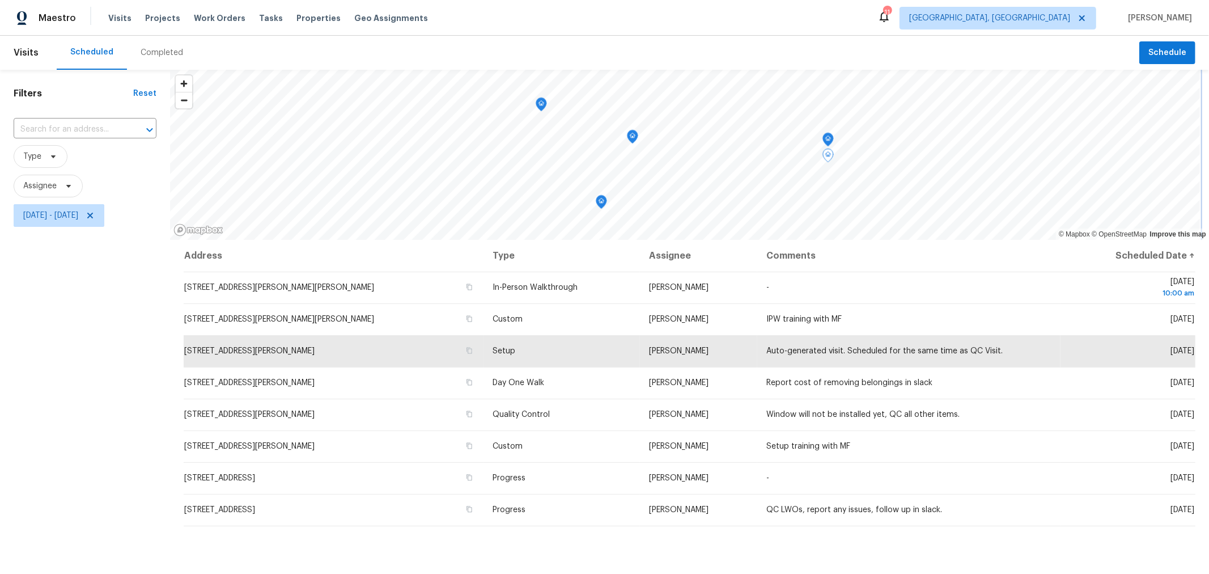
click at [633, 141] on icon "Map marker" at bounding box center [633, 136] width 10 height 13
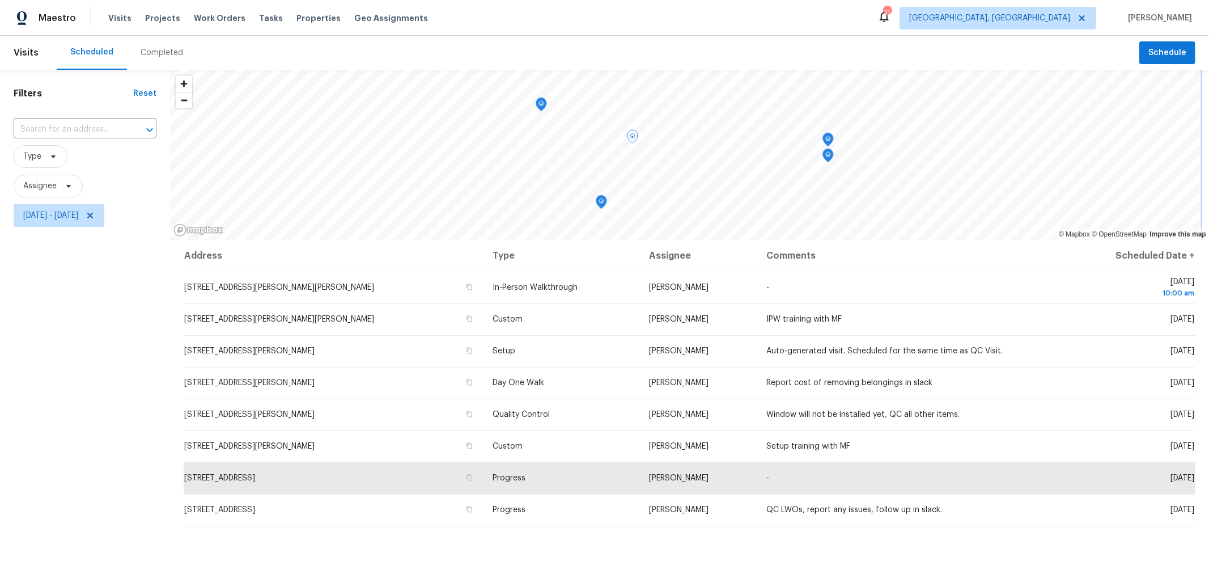
click at [600, 202] on icon "Map marker" at bounding box center [601, 202] width 11 height 14
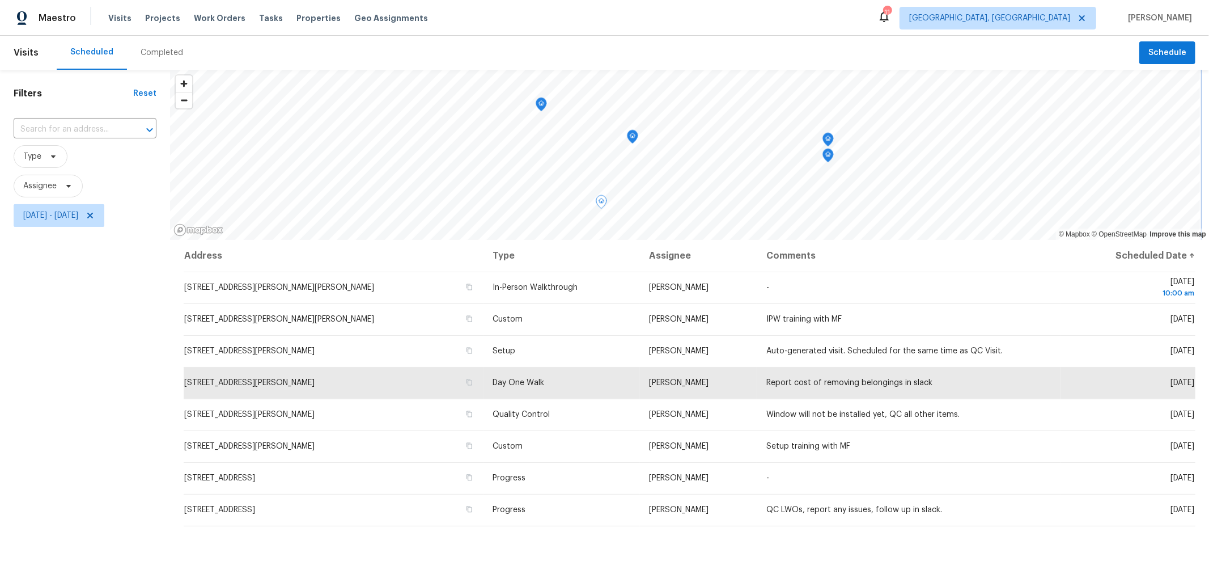
click at [540, 106] on icon "Map marker" at bounding box center [541, 104] width 10 height 13
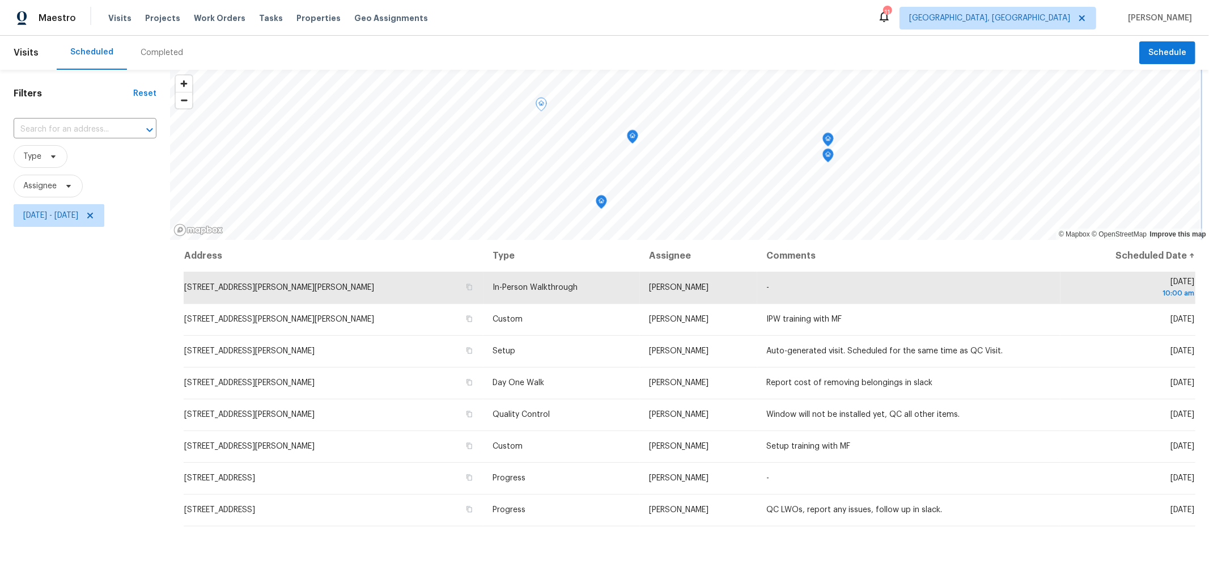
click at [636, 143] on icon "Map marker" at bounding box center [632, 137] width 11 height 14
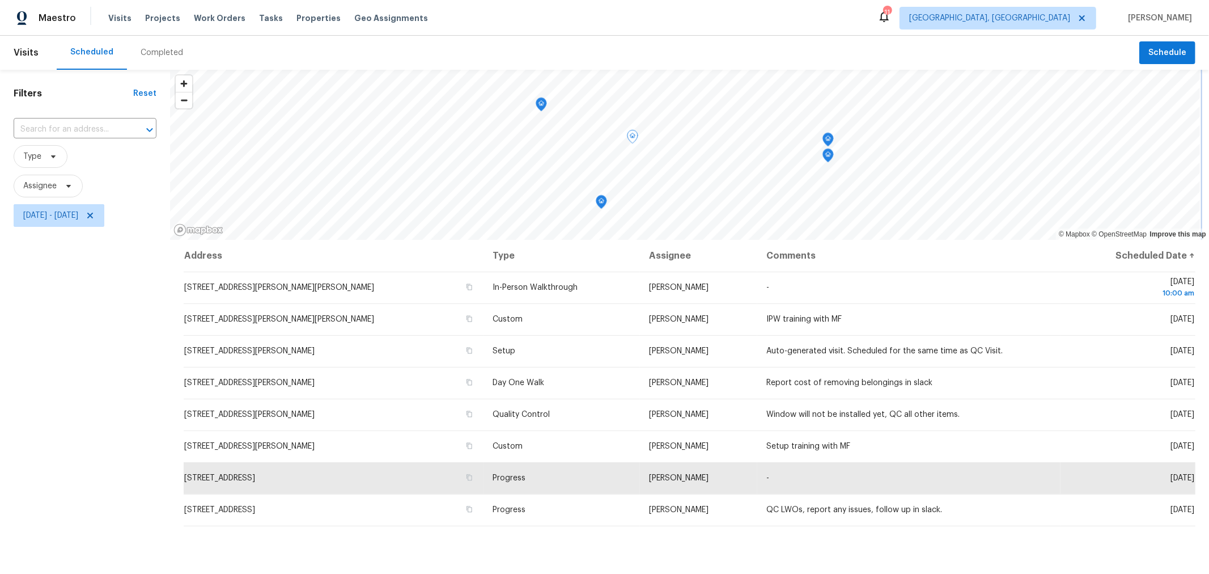
click at [634, 143] on icon "Map marker" at bounding box center [632, 137] width 11 height 14
click at [830, 146] on div "Map marker" at bounding box center [828, 142] width 11 height 18
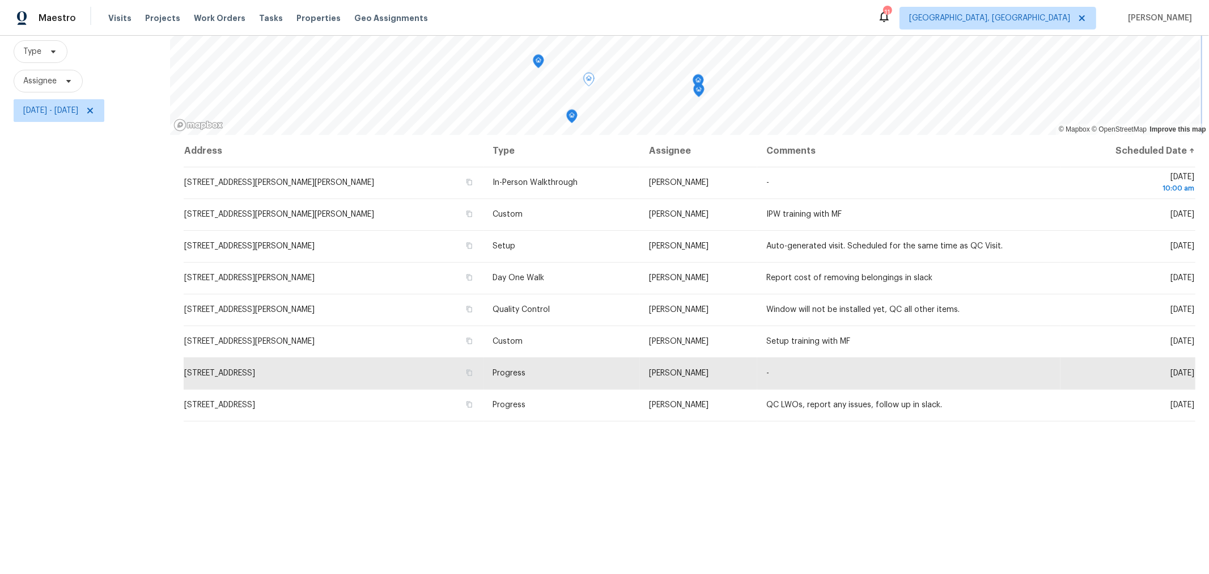
scroll to position [106, 0]
click at [1165, 374] on icon at bounding box center [1169, 371] width 9 height 9
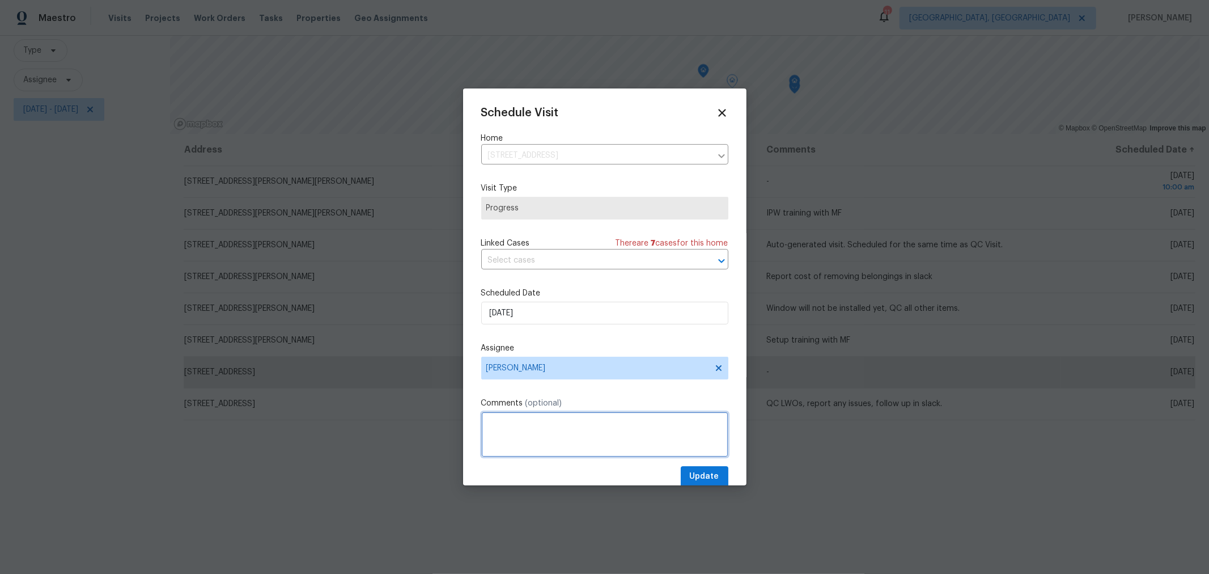
click at [569, 418] on textarea at bounding box center [604, 434] width 247 height 45
type textarea "Virtual check on Deck Build - Follow up with Brightline on smoke batteries"
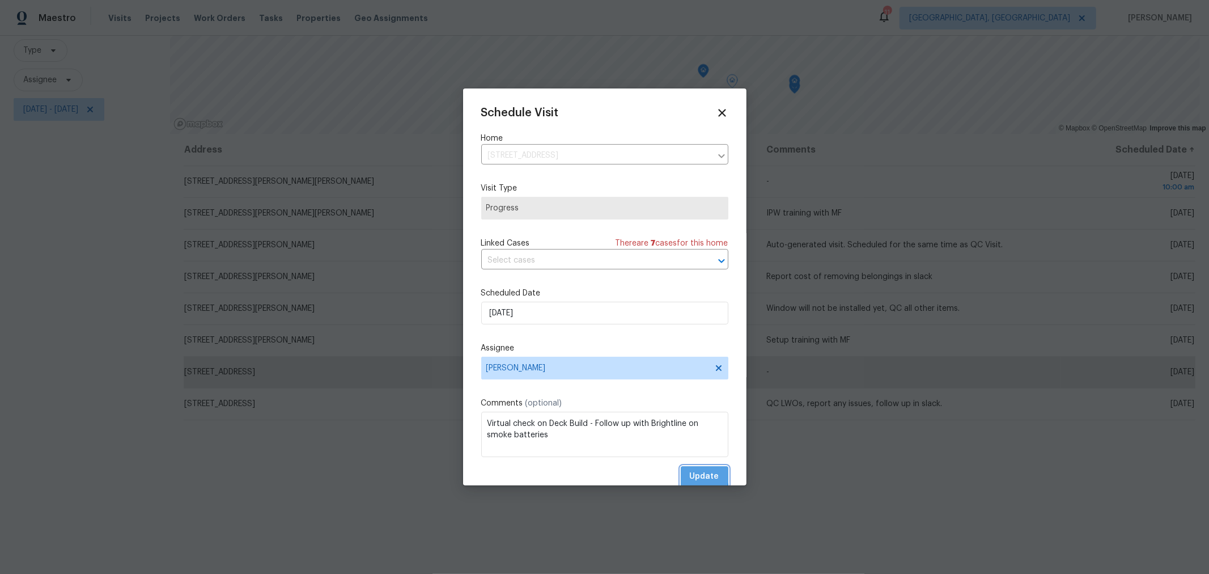
click at [690, 475] on span "Update" at bounding box center [704, 477] width 29 height 14
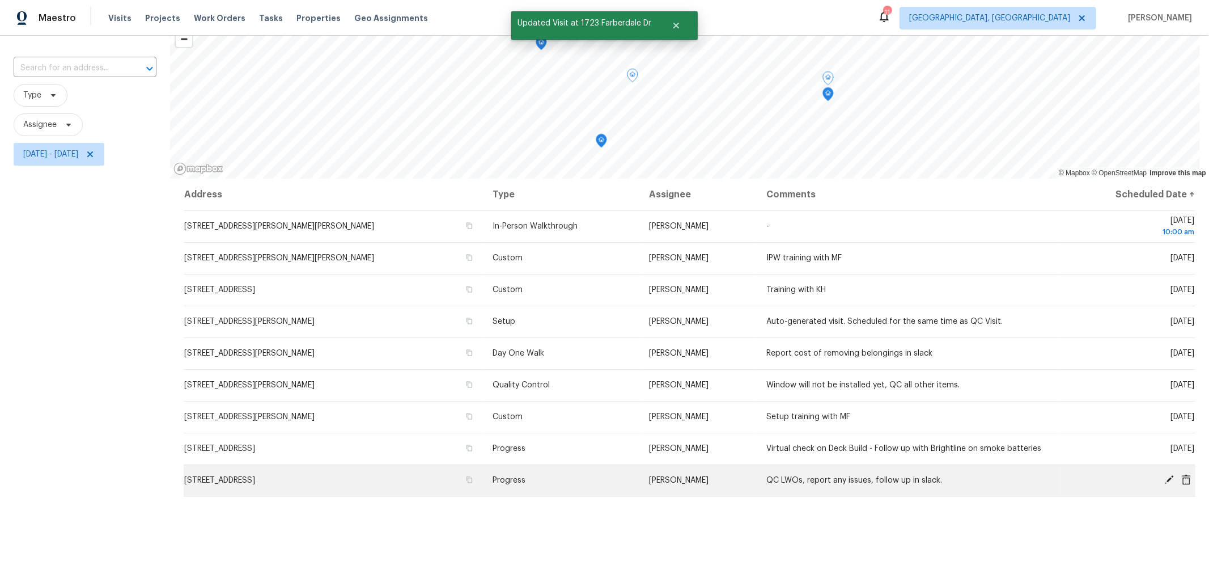
scroll to position [61, 0]
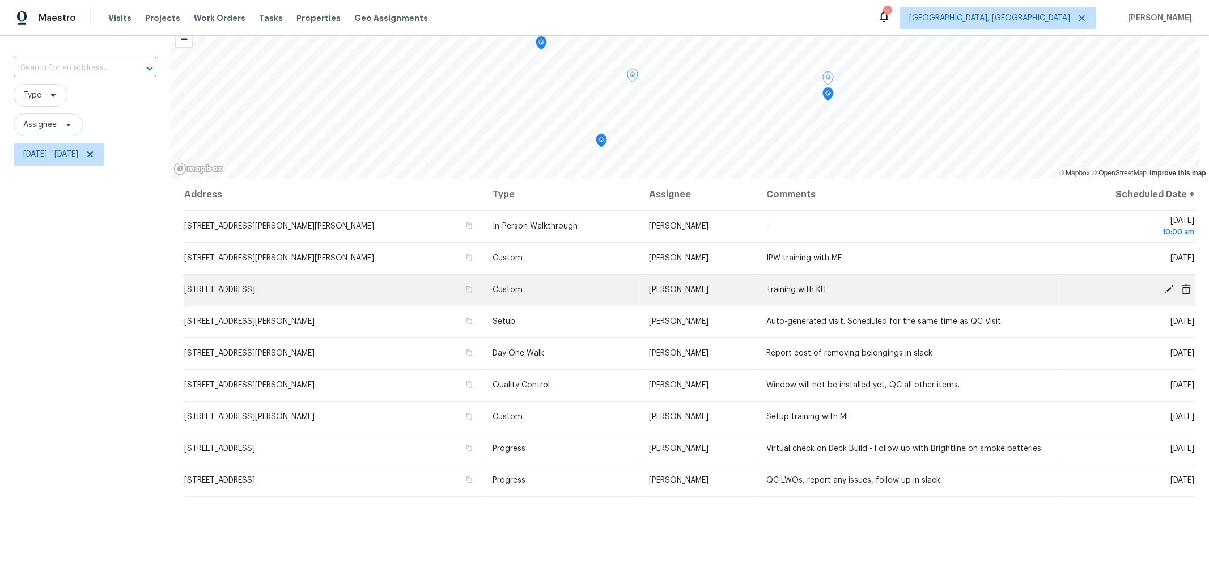
click at [1165, 284] on icon at bounding box center [1170, 289] width 10 height 10
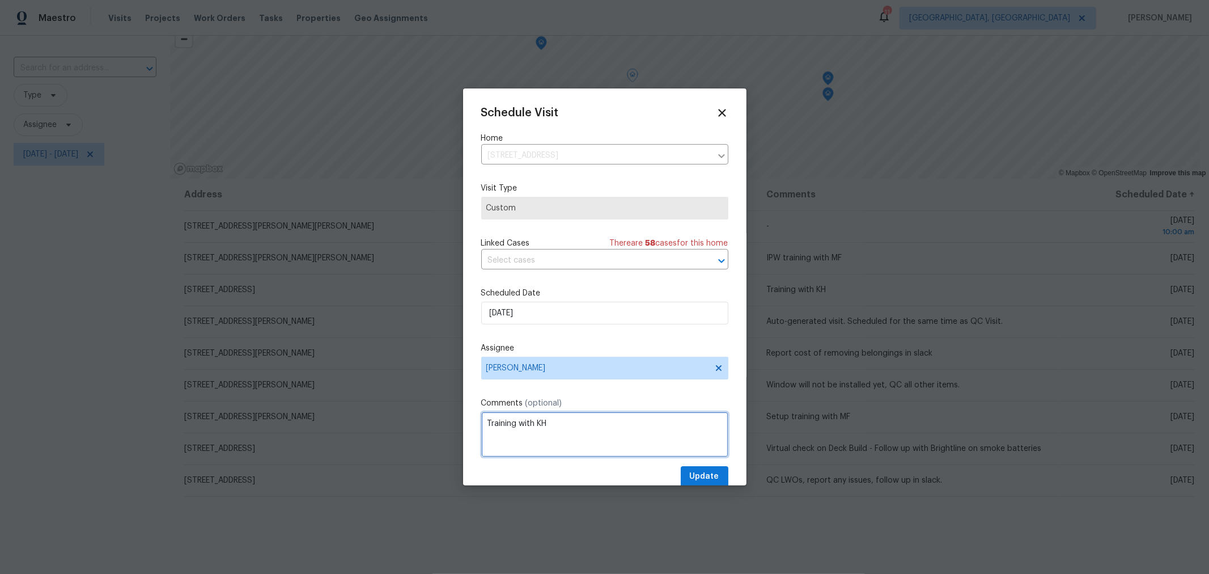
click at [486, 424] on textarea "Training with KH" at bounding box center [604, 434] width 247 height 45
type textarea "QC Training with KH"
click at [690, 480] on span "Update" at bounding box center [704, 477] width 29 height 14
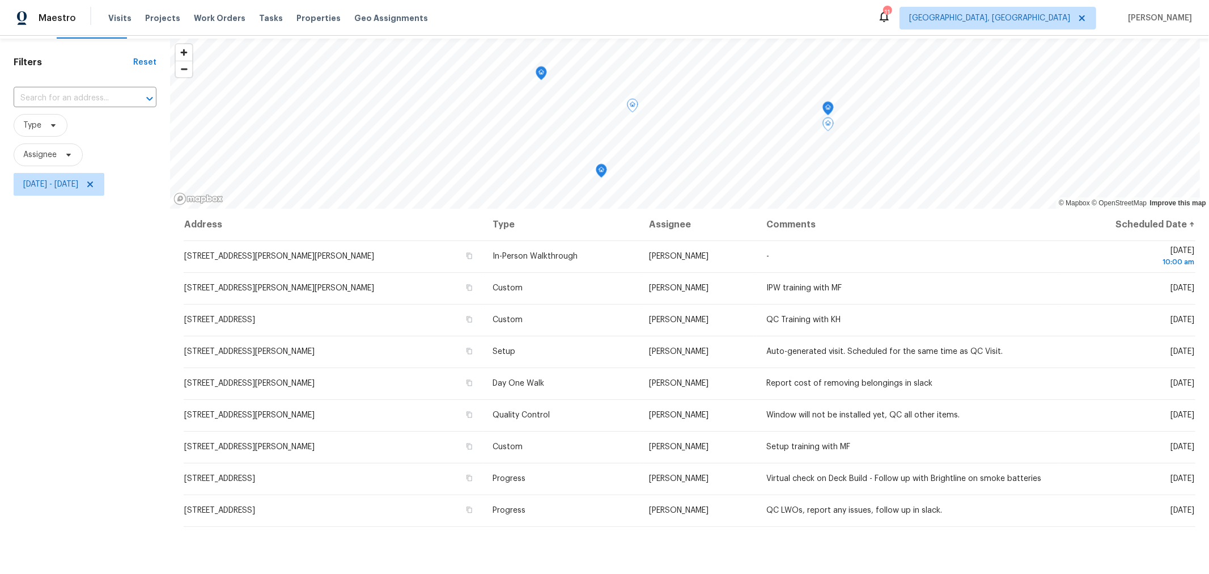
scroll to position [31, 0]
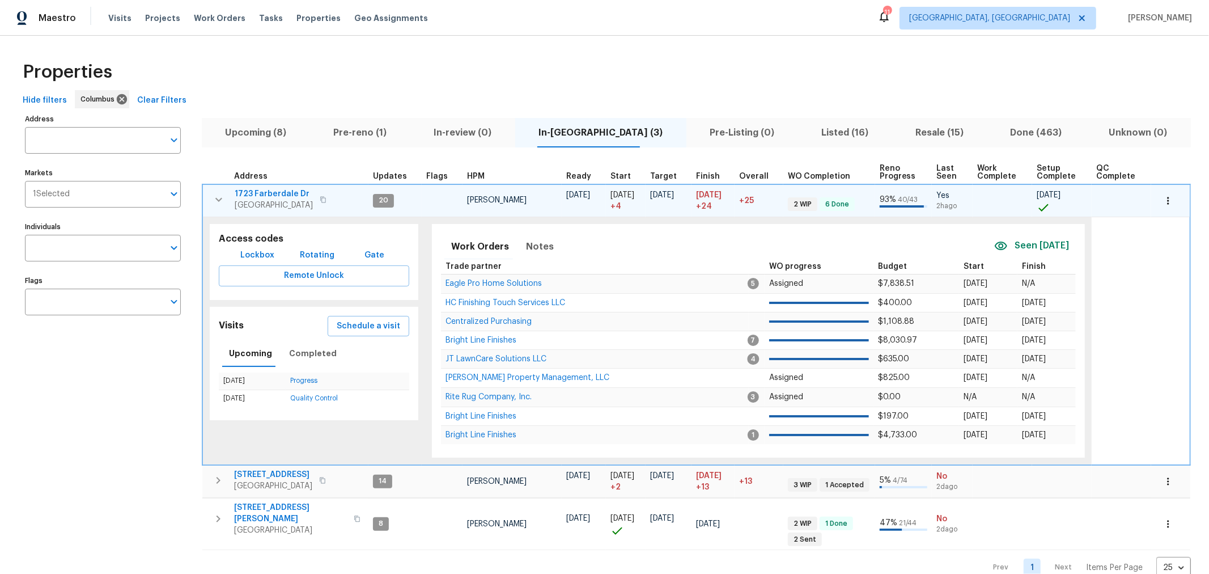
click at [219, 200] on icon "button" at bounding box center [218, 199] width 7 height 4
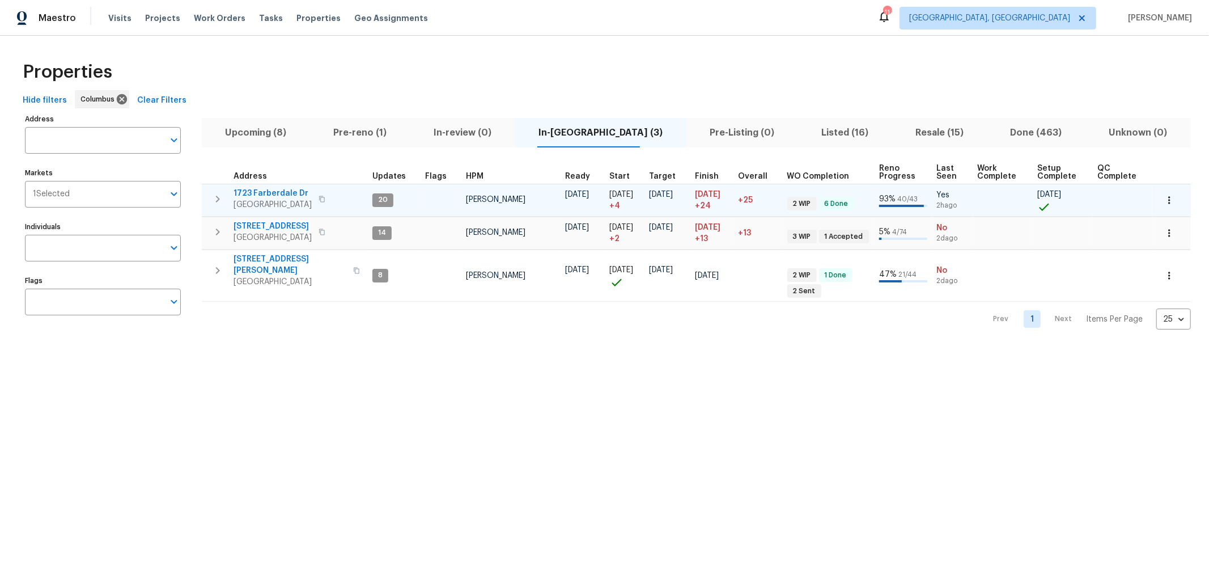
click at [546, 348] on html "Maestro Visits Projects Work Orders Tasks Properties Geo Assignments 11 [GEOGRA…" at bounding box center [604, 174] width 1209 height 348
click at [916, 135] on span "Resale (15)" at bounding box center [940, 133] width 82 height 16
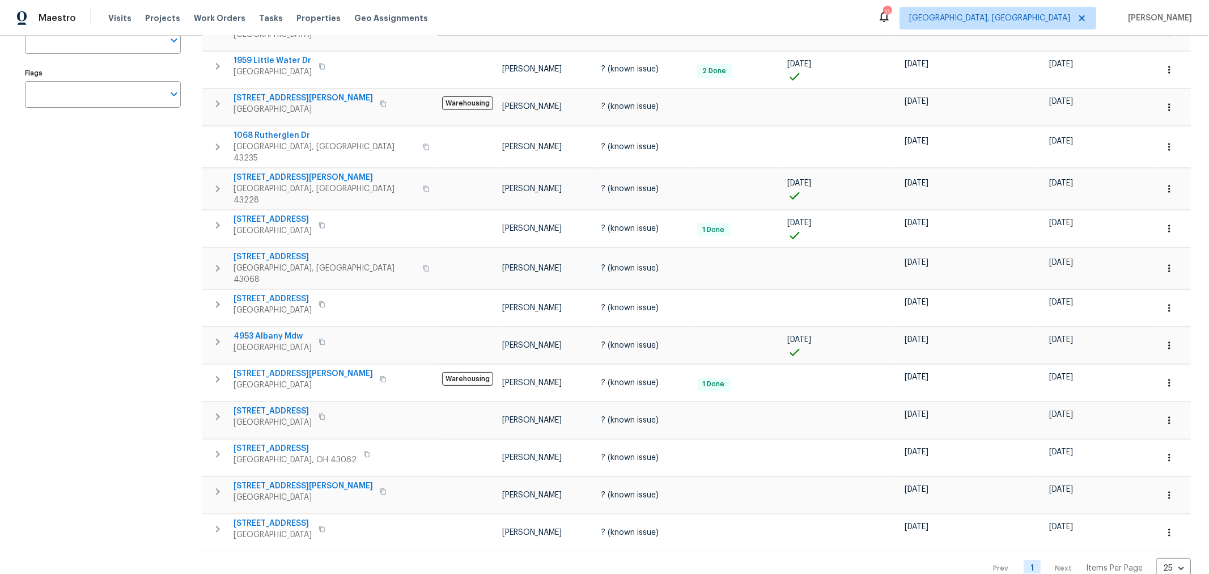
scroll to position [210, 0]
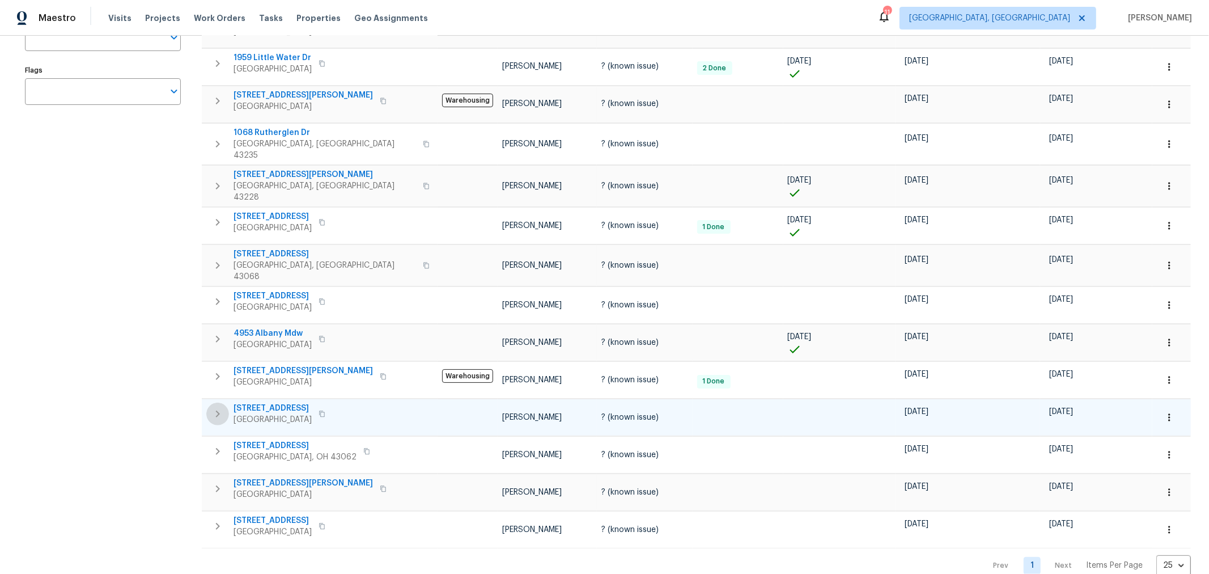
click at [218, 407] on icon "button" at bounding box center [218, 414] width 14 height 14
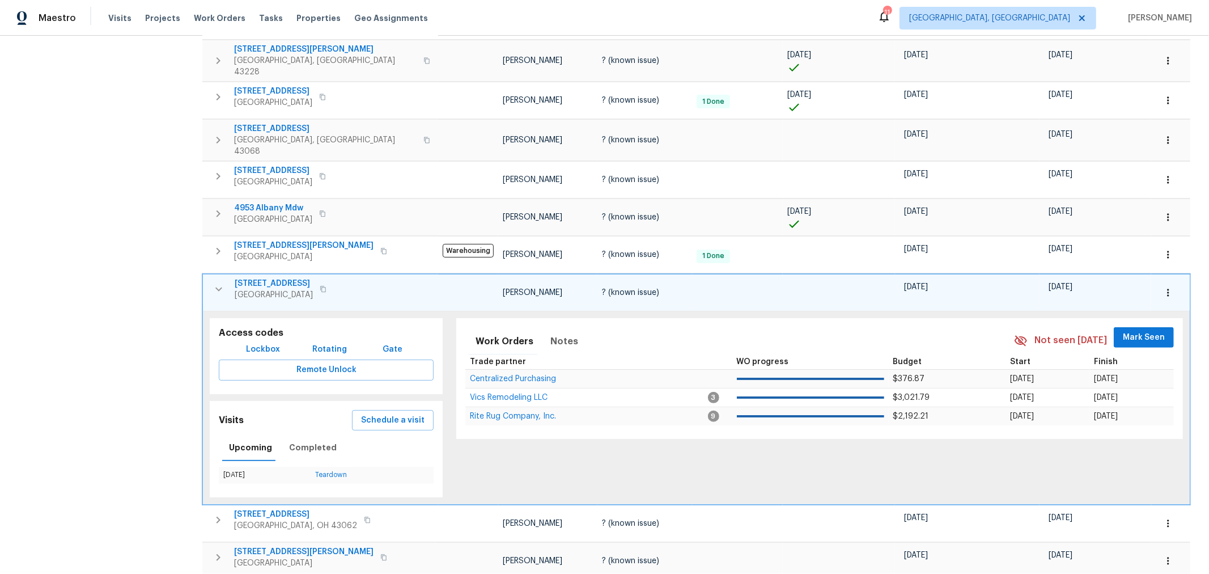
scroll to position [336, 0]
click at [218, 282] on icon "button" at bounding box center [219, 289] width 14 height 14
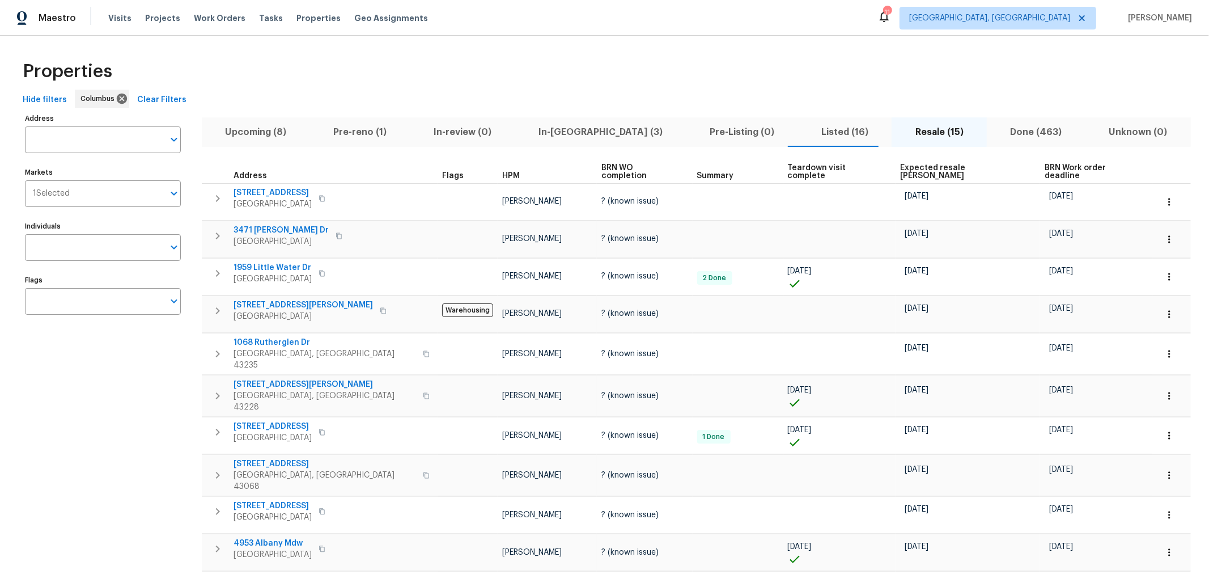
scroll to position [0, 0]
click at [301, 23] on span "Properties" at bounding box center [319, 17] width 44 height 11
click at [805, 130] on span "Listed (16)" at bounding box center [845, 133] width 81 height 16
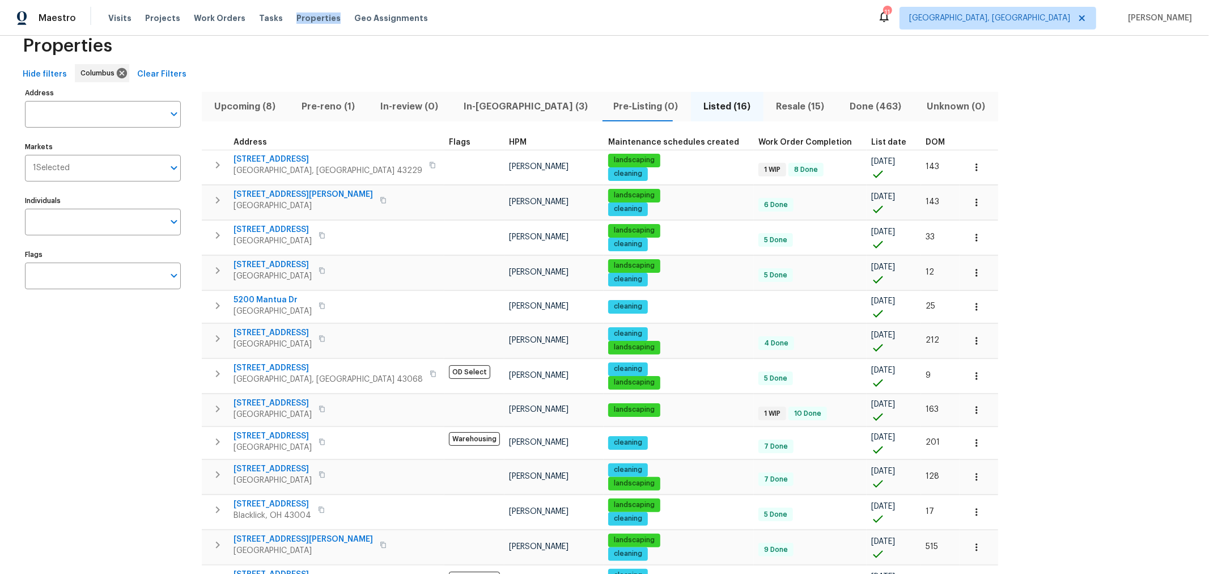
scroll to position [25, 0]
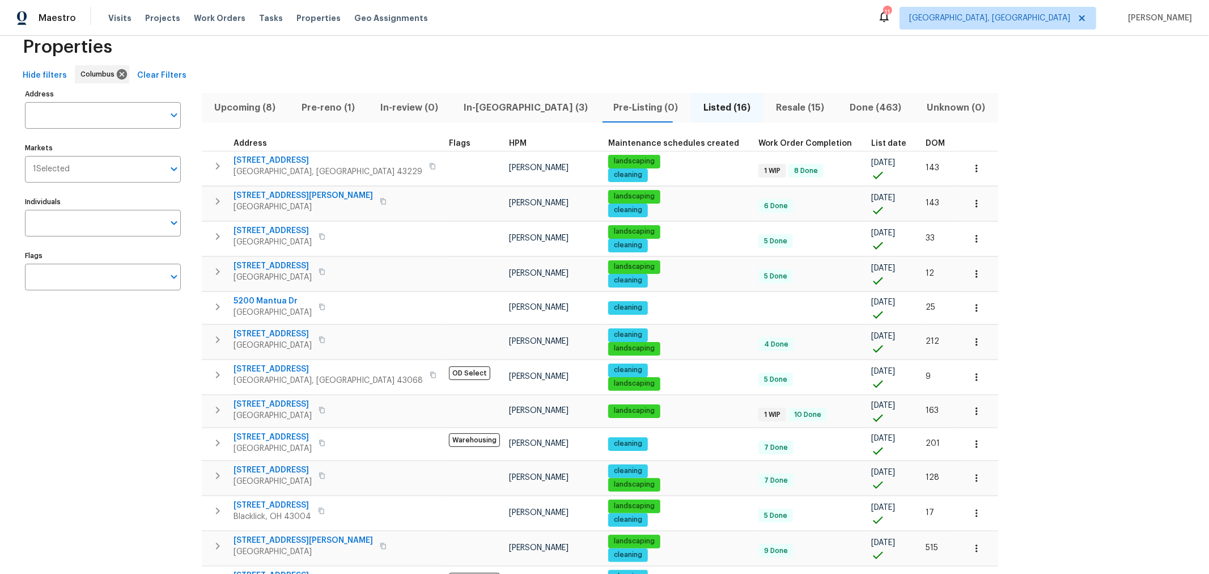
click at [926, 139] on span "DOM" at bounding box center [935, 143] width 19 height 8
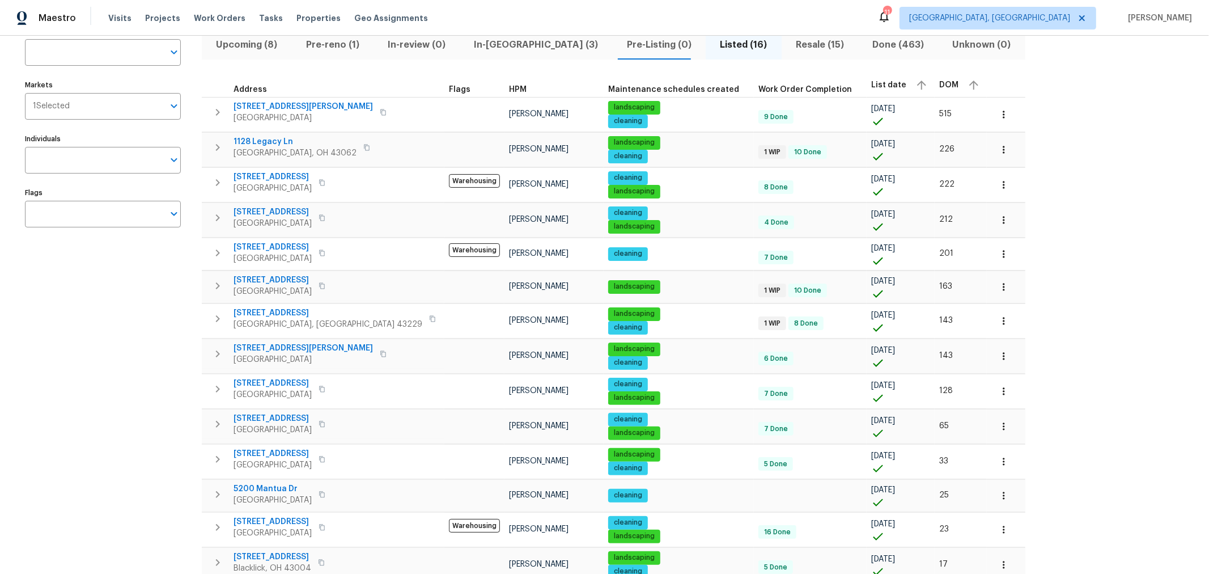
scroll to position [88, 0]
click at [226, 143] on button "button" at bounding box center [217, 147] width 23 height 23
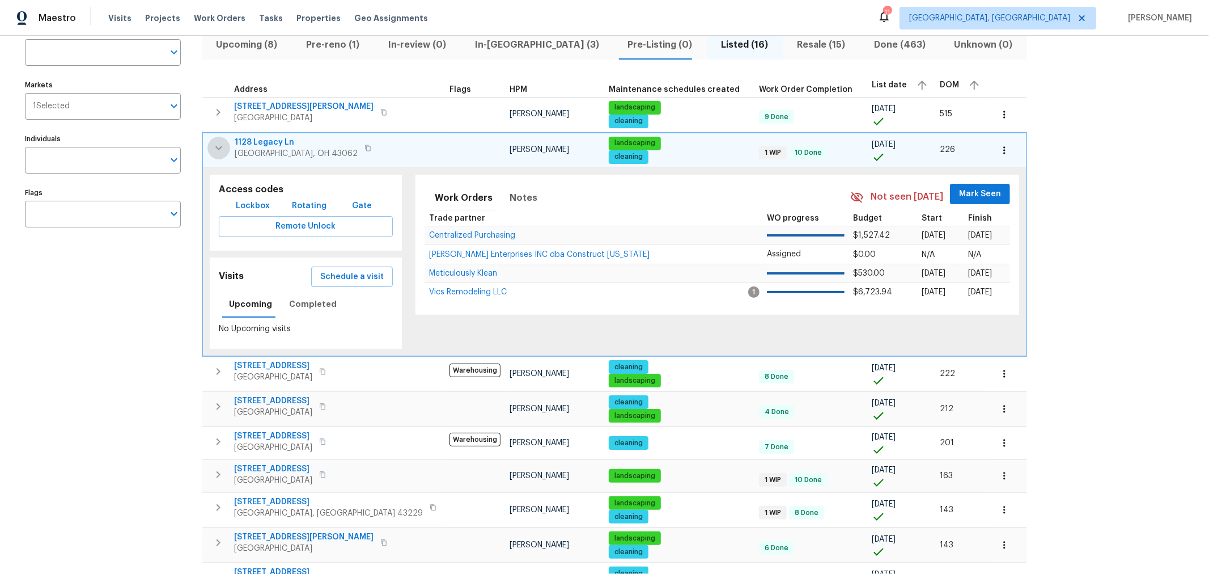
click at [226, 143] on button "button" at bounding box center [219, 148] width 23 height 23
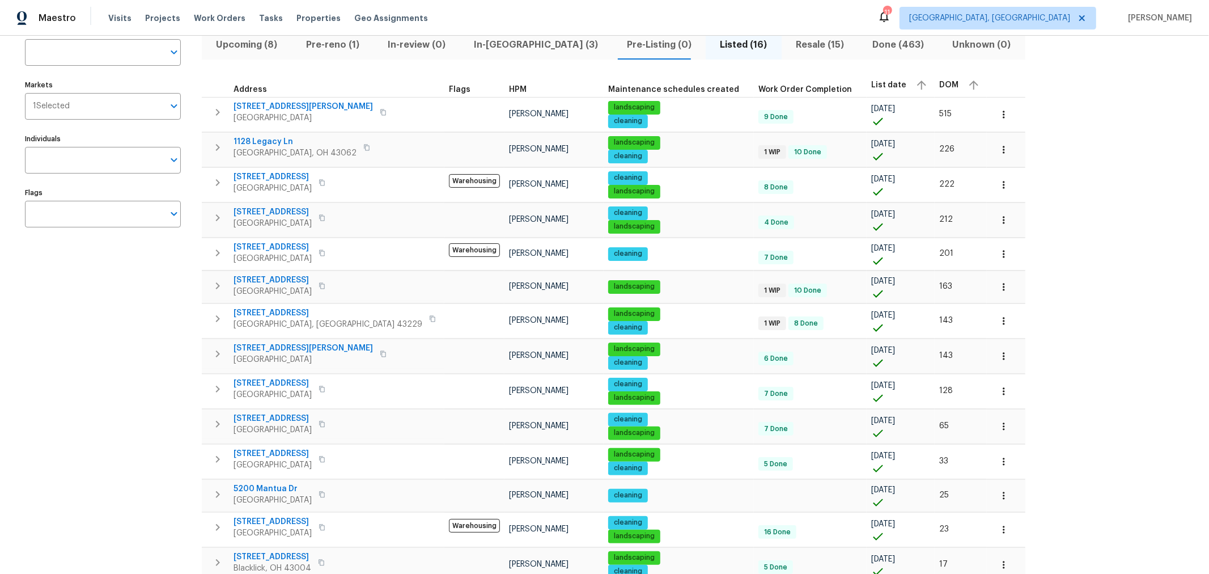
click at [44, 279] on div "Address Address Markets 1 Selected Markets Individuals Individuals Flags Flags" at bounding box center [110, 351] width 170 height 657
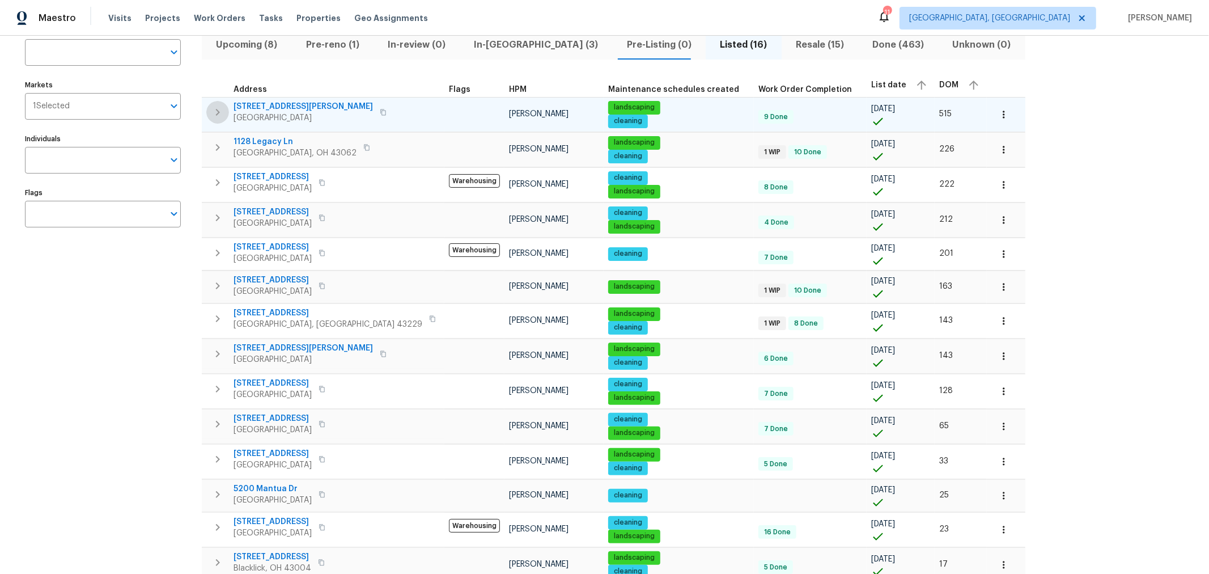
click at [220, 108] on icon "button" at bounding box center [218, 112] width 14 height 14
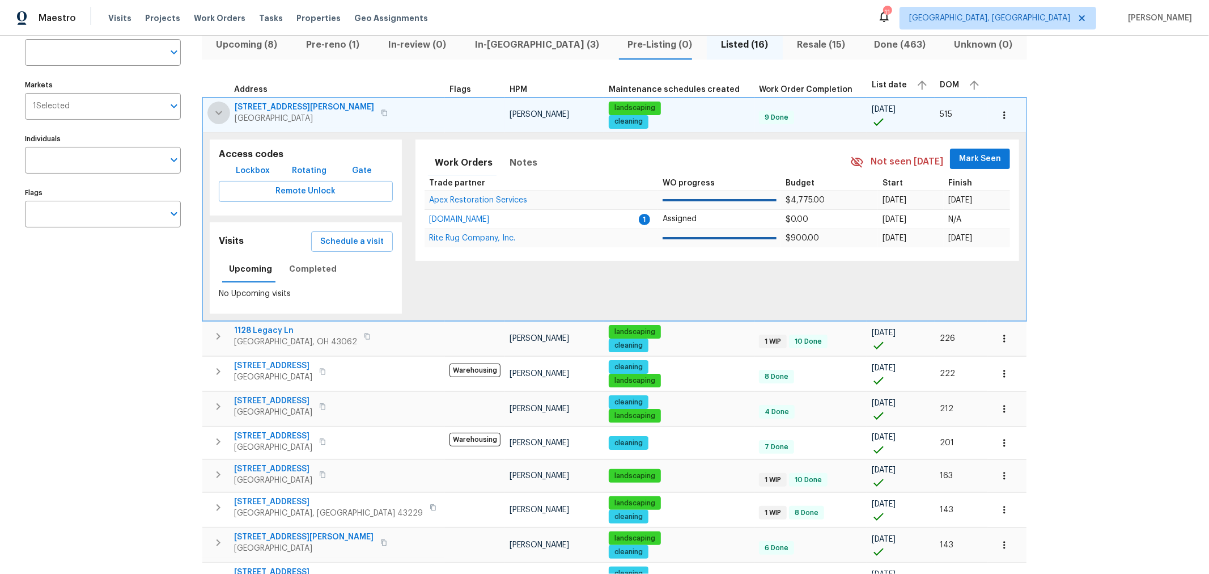
click at [213, 110] on icon "button" at bounding box center [219, 113] width 14 height 14
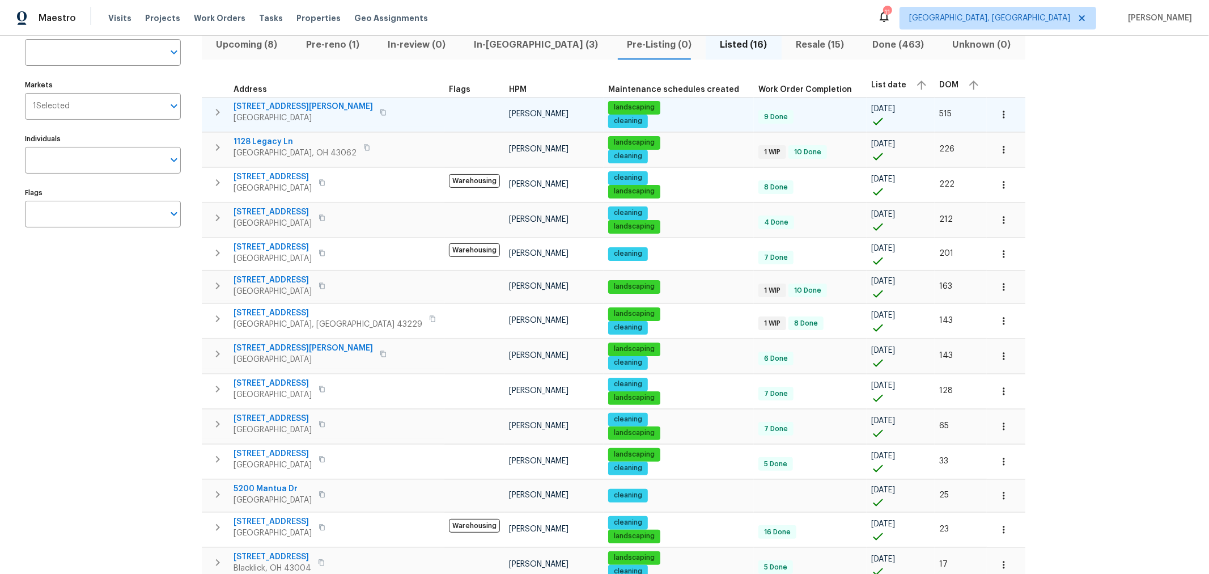
click at [213, 110] on icon "button" at bounding box center [218, 112] width 14 height 14
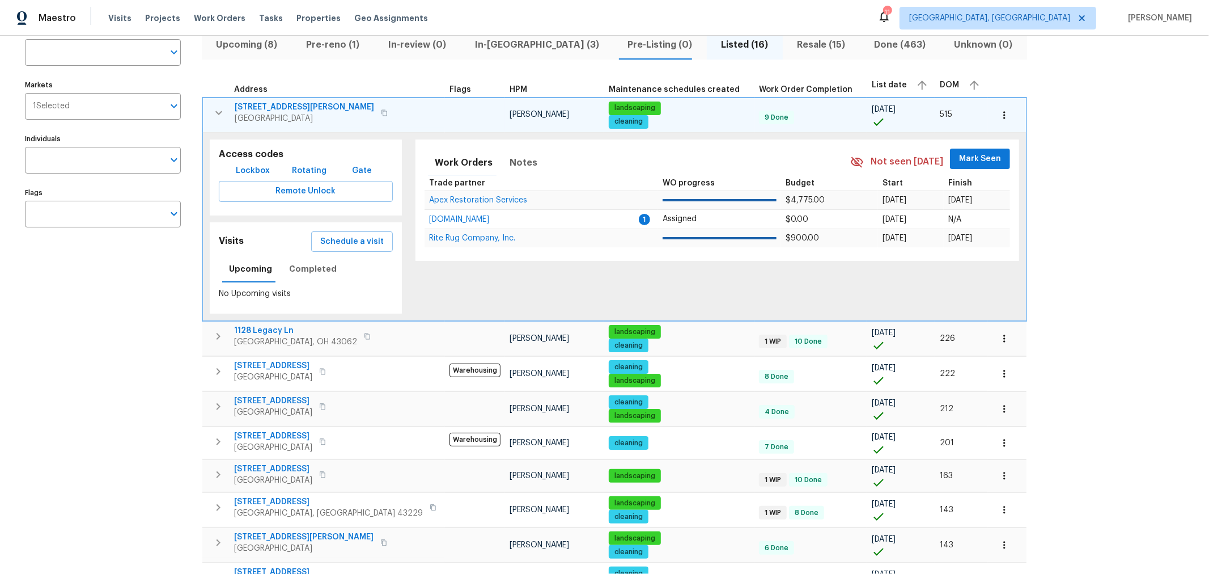
click at [213, 110] on icon "button" at bounding box center [219, 113] width 14 height 14
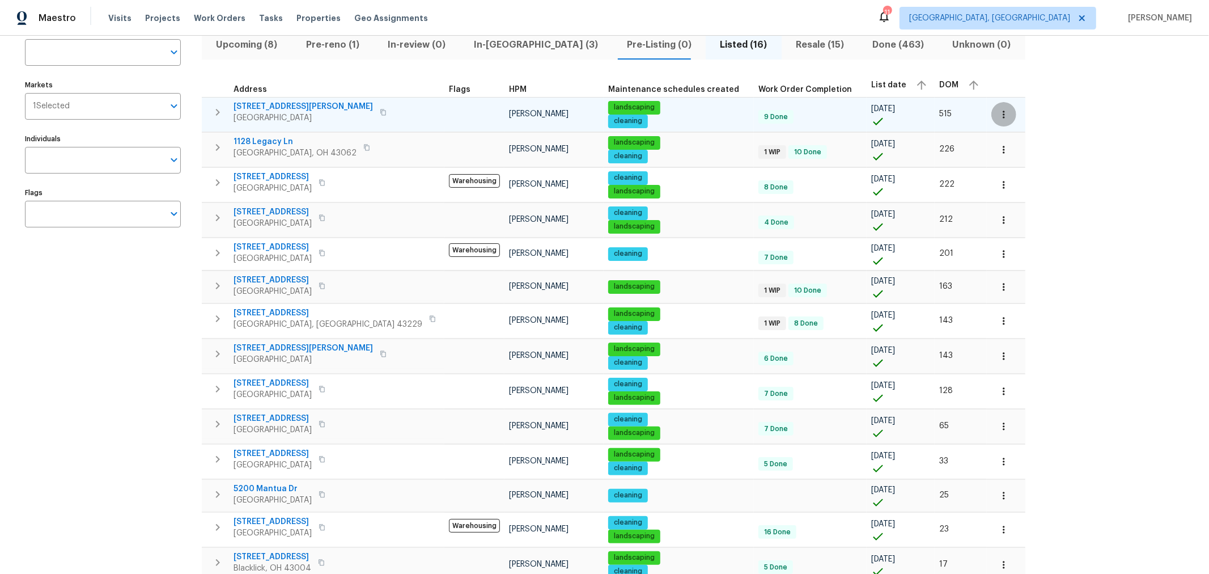
click at [999, 119] on icon "button" at bounding box center [1004, 114] width 11 height 11
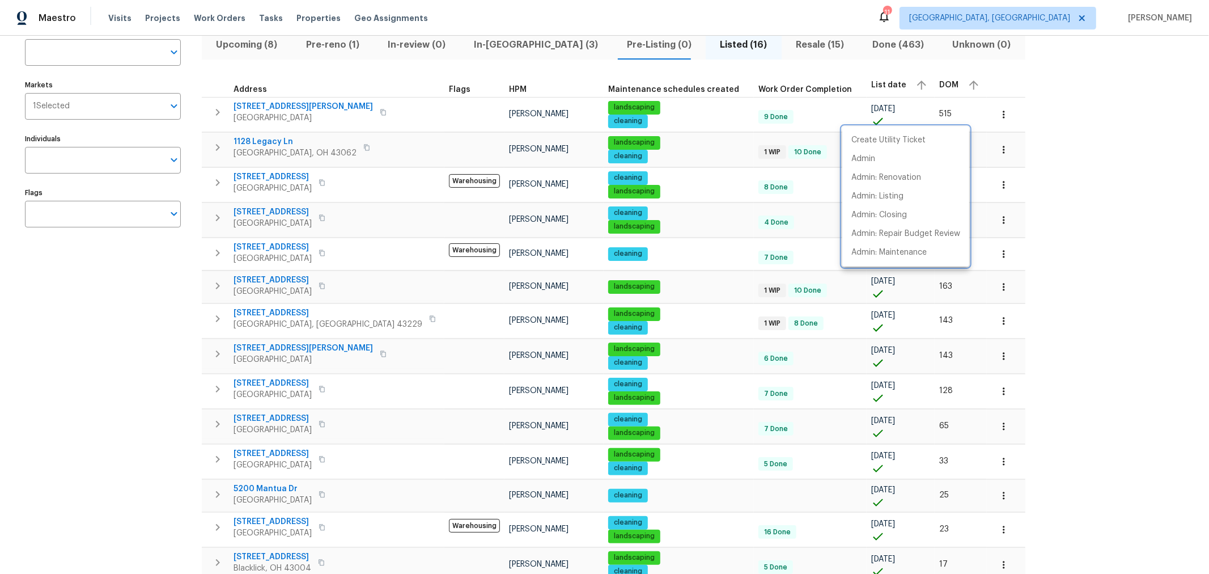
click at [1119, 102] on div at bounding box center [604, 287] width 1209 height 574
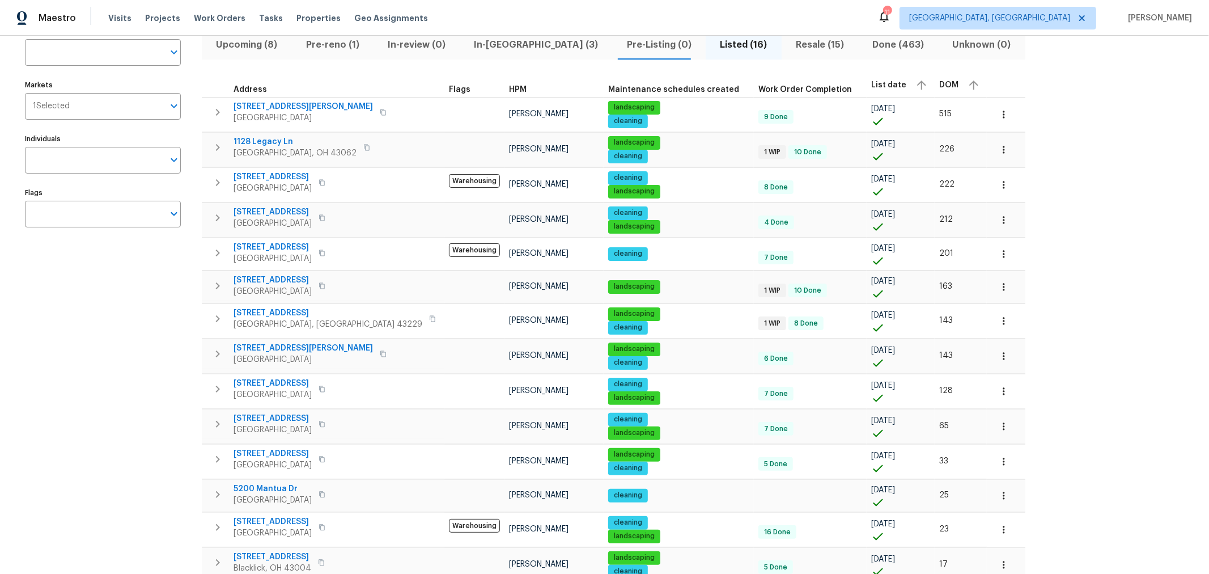
click at [32, 378] on div "Address Address Markets 1 Selected Markets Individuals Individuals Flags Flags" at bounding box center [110, 351] width 170 height 657
click at [1170, 208] on div "Address Address Markets 1 Selected Markets Individuals Individuals Flags Flags …" at bounding box center [604, 351] width 1173 height 657
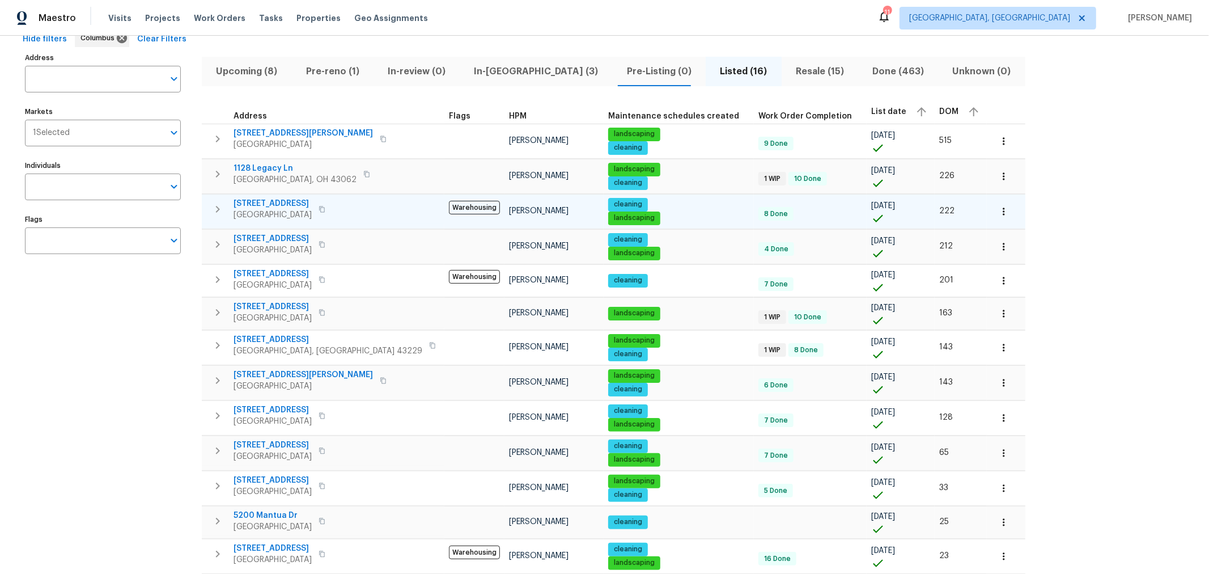
scroll to position [62, 0]
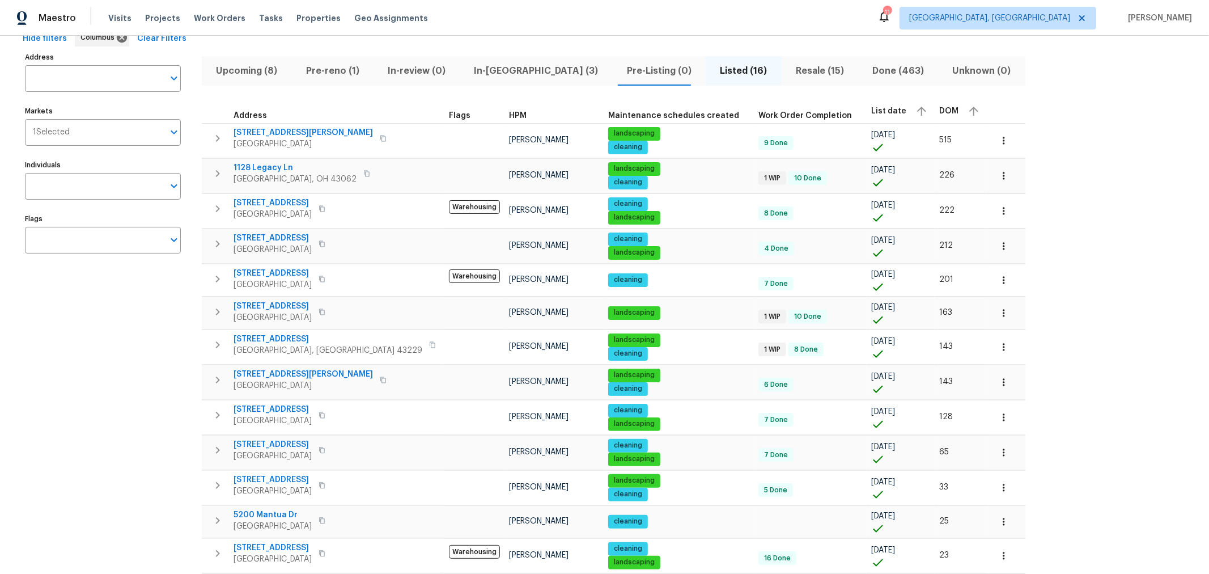
click at [993, 171] on div "Address Address Markets 1 Selected Markets Individuals Individuals Flags Flags …" at bounding box center [604, 377] width 1173 height 657
click at [999, 173] on icon "button" at bounding box center [1004, 175] width 11 height 11
click at [895, 214] on li "Admin" at bounding box center [906, 219] width 127 height 19
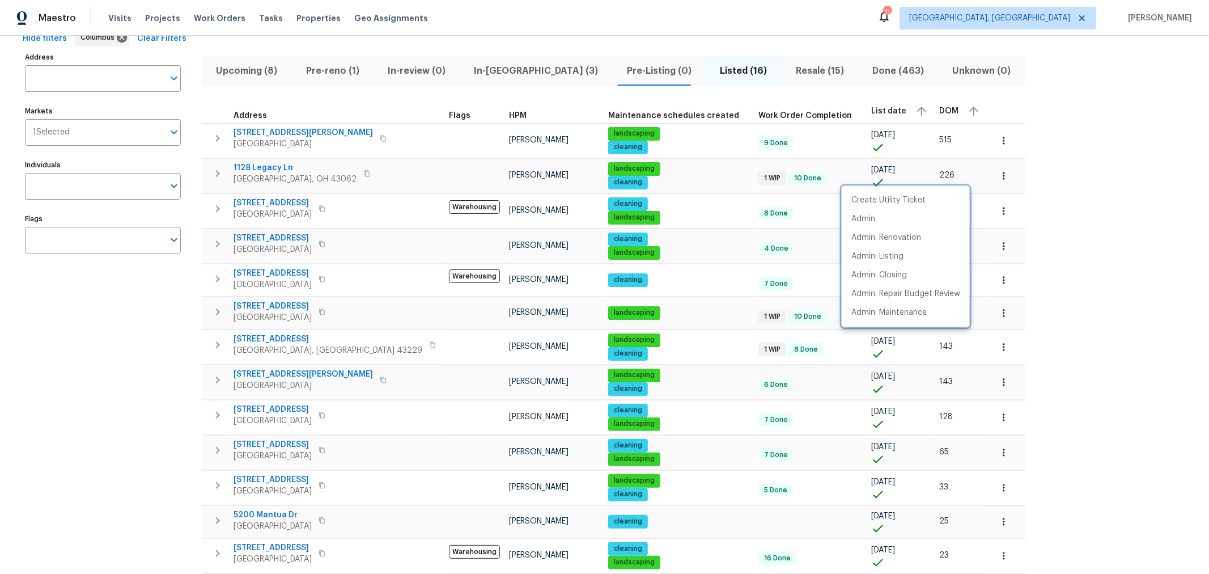
click at [967, 139] on div at bounding box center [604, 287] width 1209 height 574
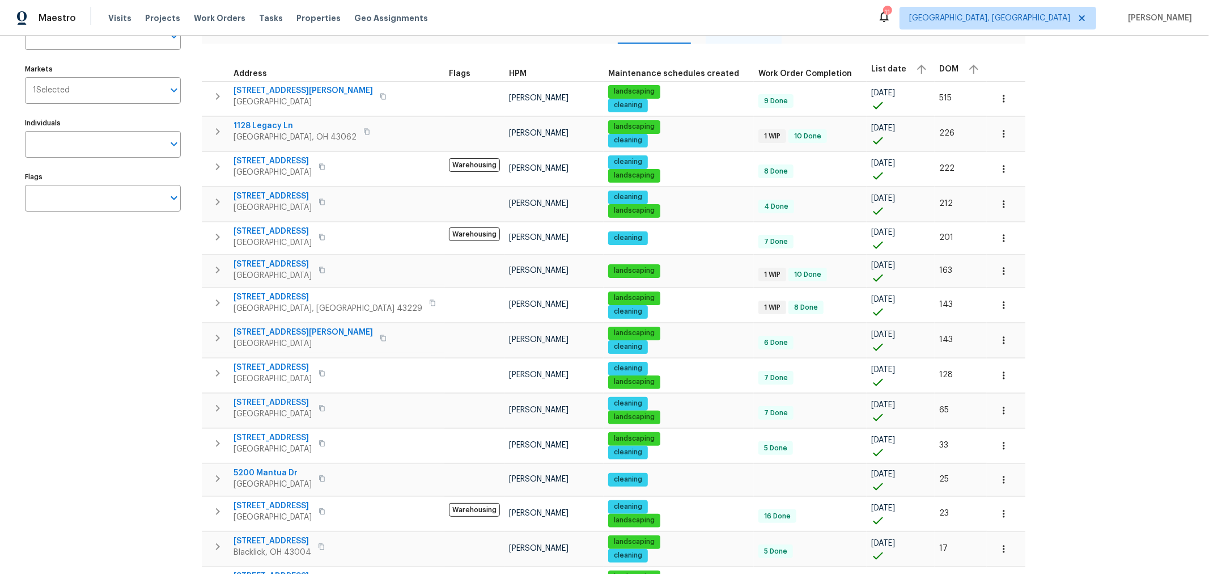
scroll to position [0, 0]
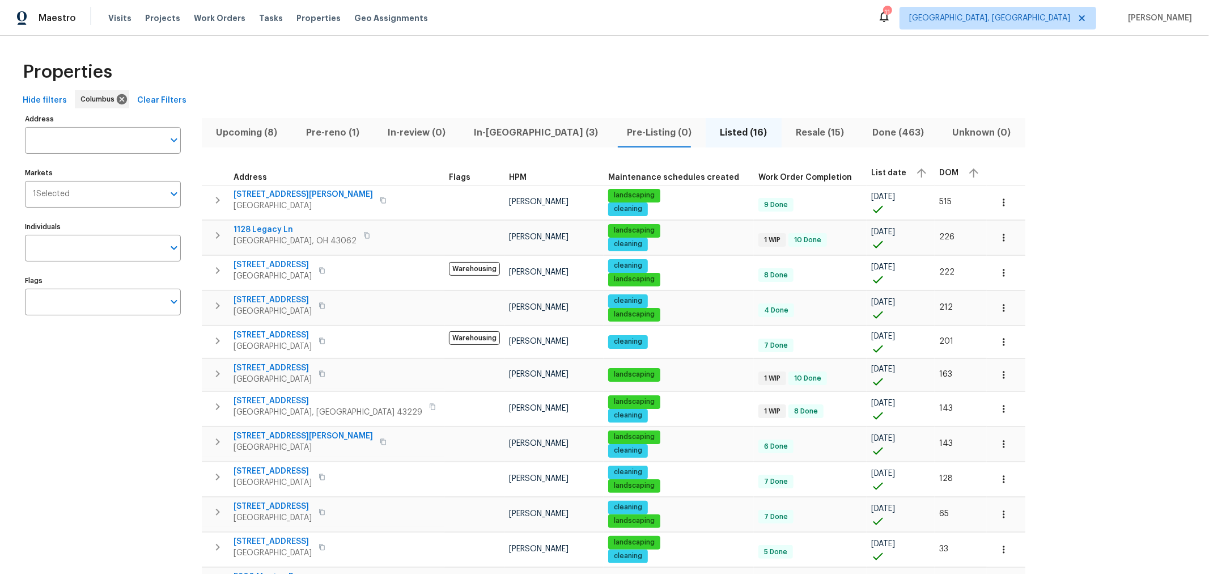
click at [114, 26] on div "Visits Projects Work Orders Tasks Properties Geo Assignments" at bounding box center [274, 18] width 333 height 23
click at [119, 21] on span "Visits" at bounding box center [119, 17] width 23 height 11
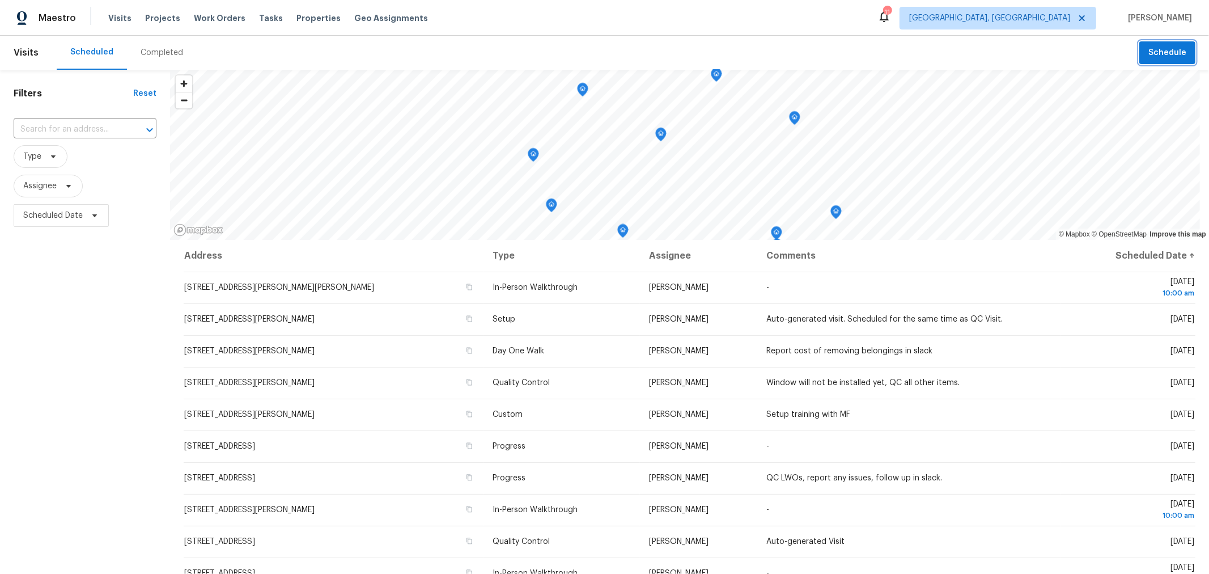
click at [1149, 59] on span "Schedule" at bounding box center [1168, 53] width 38 height 14
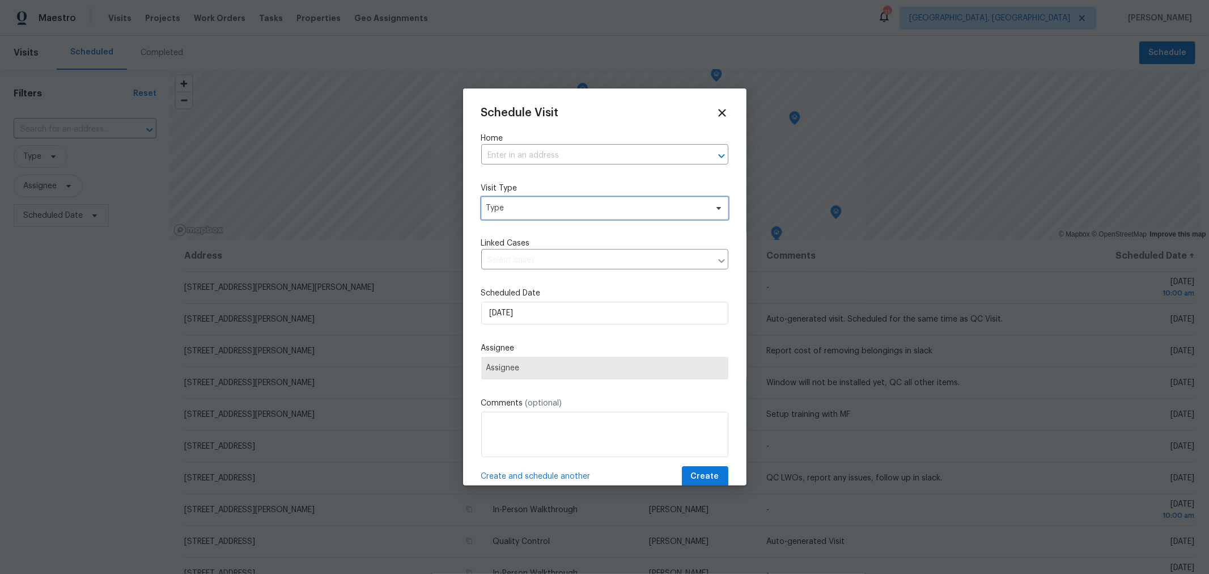
click at [554, 210] on span "Type" at bounding box center [597, 207] width 221 height 11
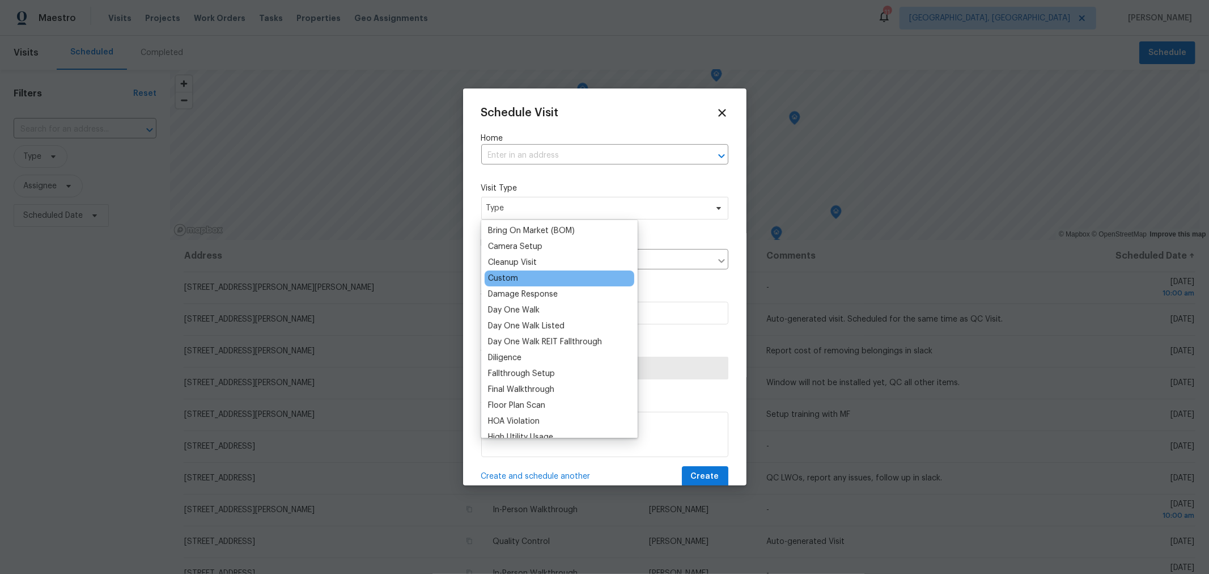
click at [514, 275] on div "Custom" at bounding box center [503, 278] width 30 height 11
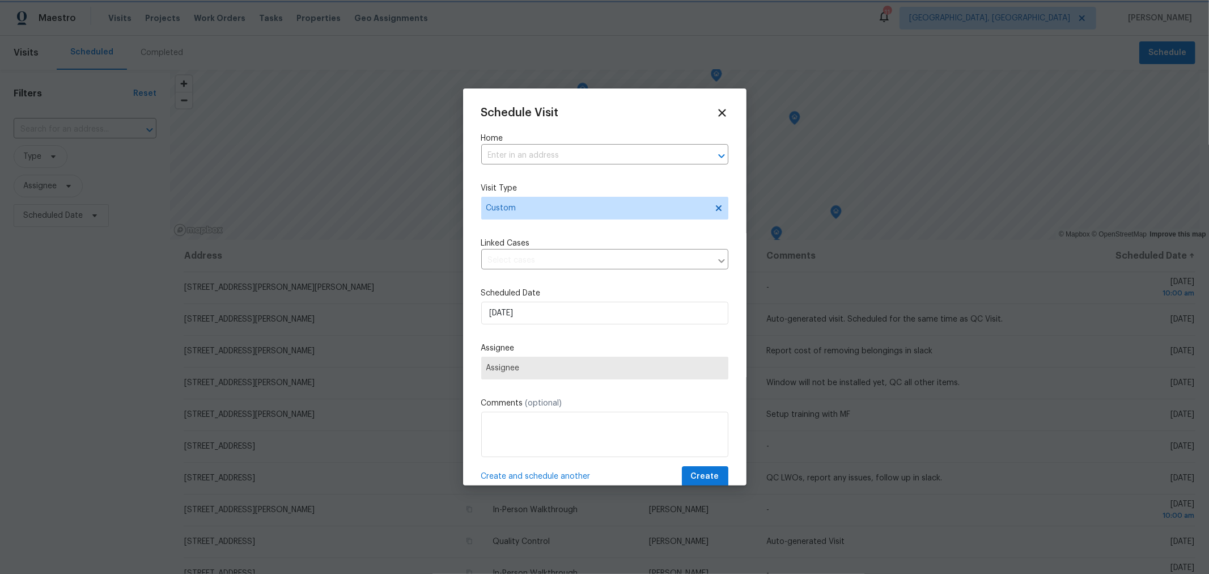
scroll to position [126, 0]
click at [551, 437] on textarea at bounding box center [604, 434] width 247 height 45
type textarea "IPW training with MF"
click at [551, 324] on input "10/5/2025" at bounding box center [604, 313] width 247 height 23
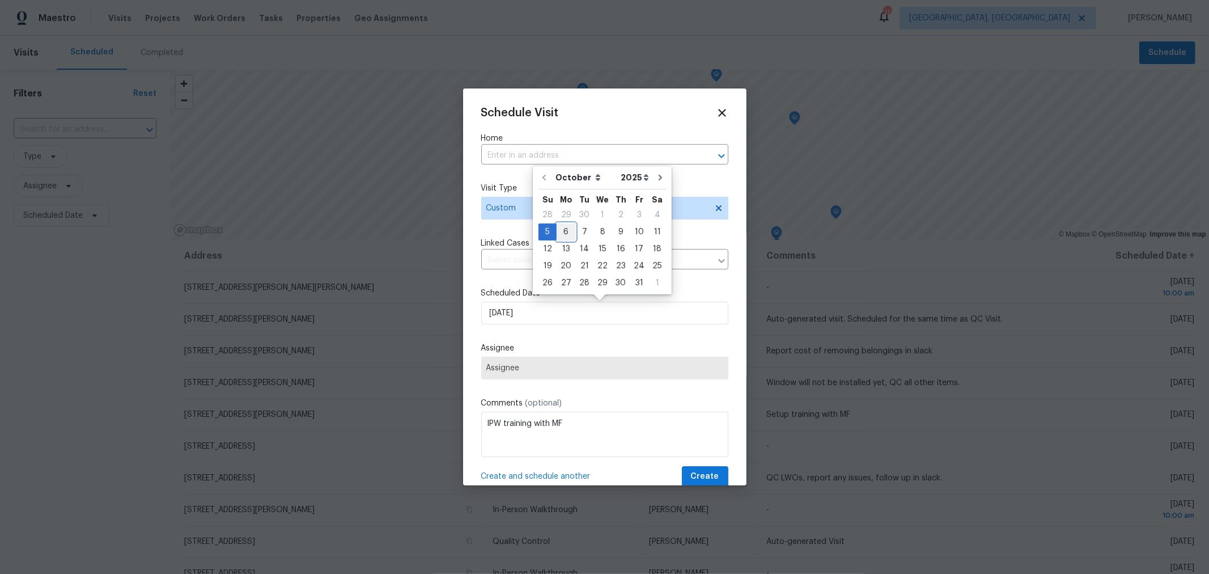
click at [568, 236] on div "6" at bounding box center [566, 232] width 19 height 16
type input "[DATE]"
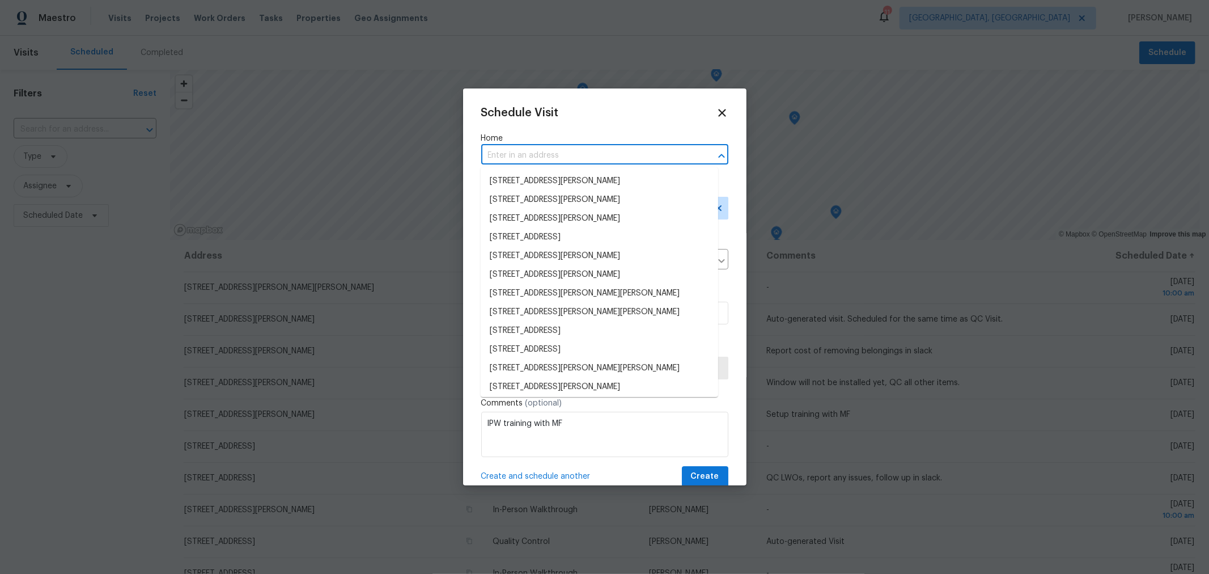
click at [576, 152] on input "text" at bounding box center [588, 156] width 215 height 18
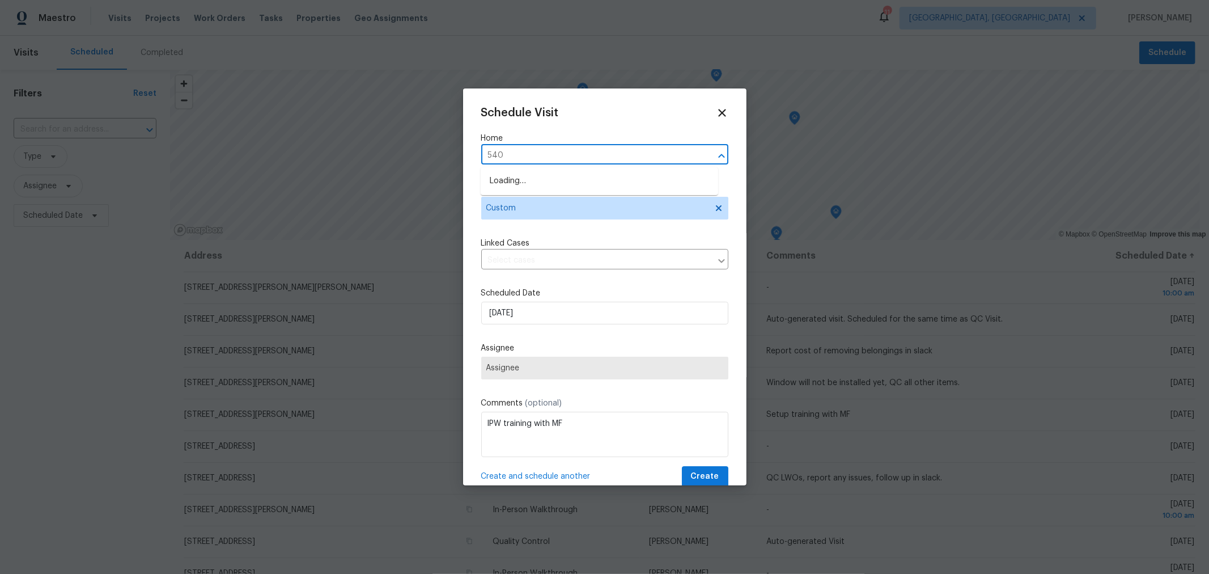
type input "5409"
click at [555, 197] on li "[STREET_ADDRESS][PERSON_NAME][PERSON_NAME]" at bounding box center [600, 200] width 238 height 19
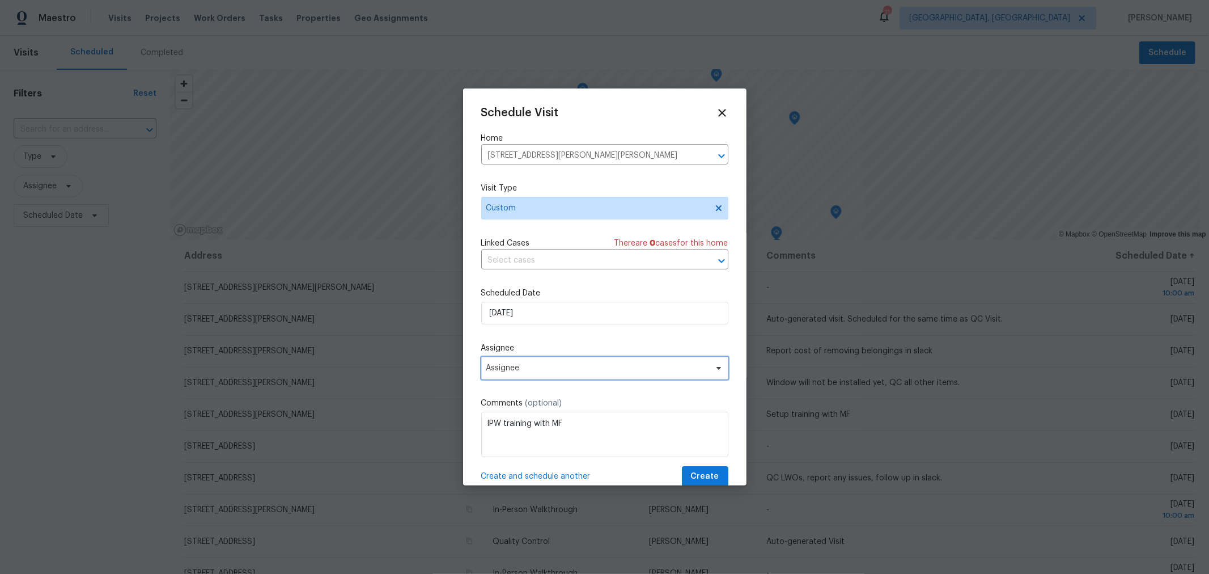
click at [553, 371] on span "Assignee" at bounding box center [598, 367] width 222 height 9
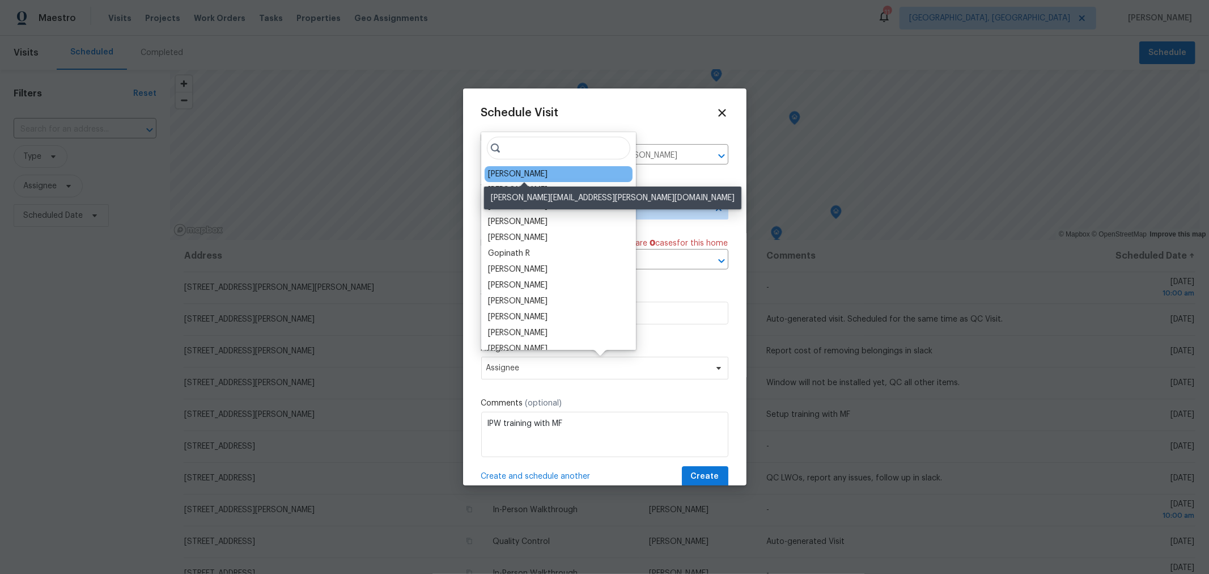
click at [536, 170] on div "[PERSON_NAME]" at bounding box center [518, 173] width 60 height 11
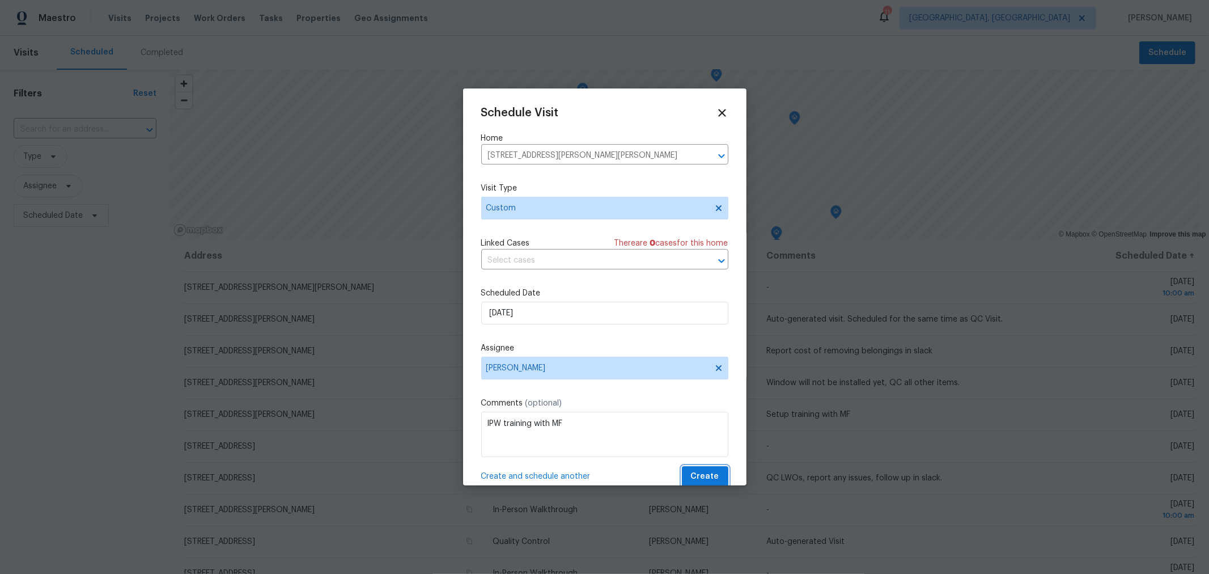
click at [691, 471] on span "Create" at bounding box center [705, 477] width 28 height 14
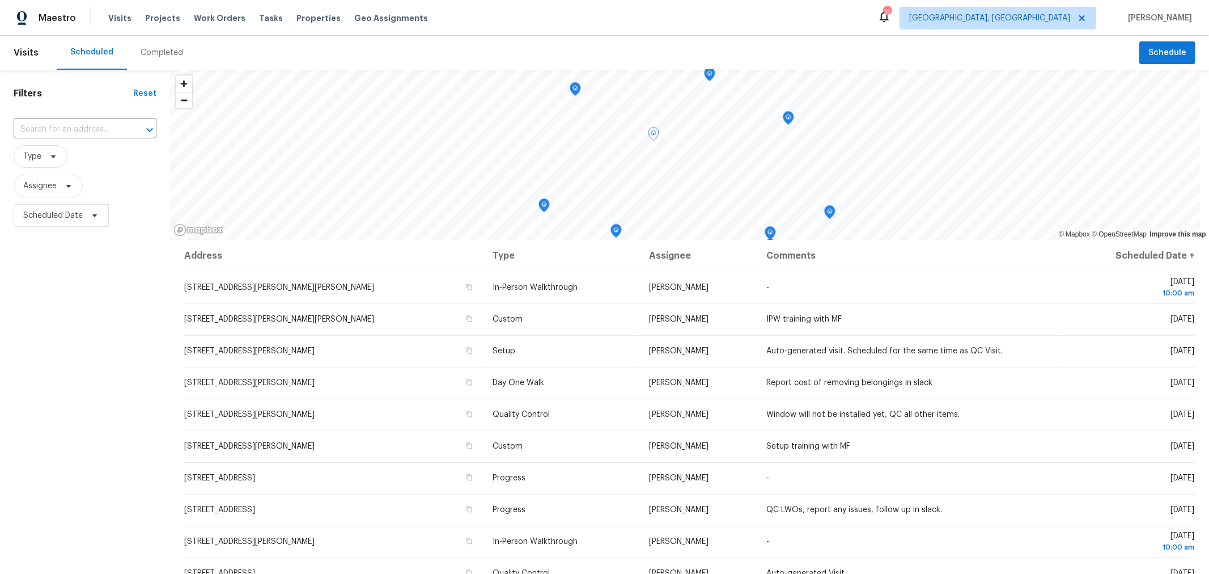
scroll to position [0, 0]
click at [1162, 64] on header "Visits Scheduled Completed Schedule" at bounding box center [604, 53] width 1209 height 34
click at [1152, 58] on span "Schedule" at bounding box center [1168, 53] width 38 height 14
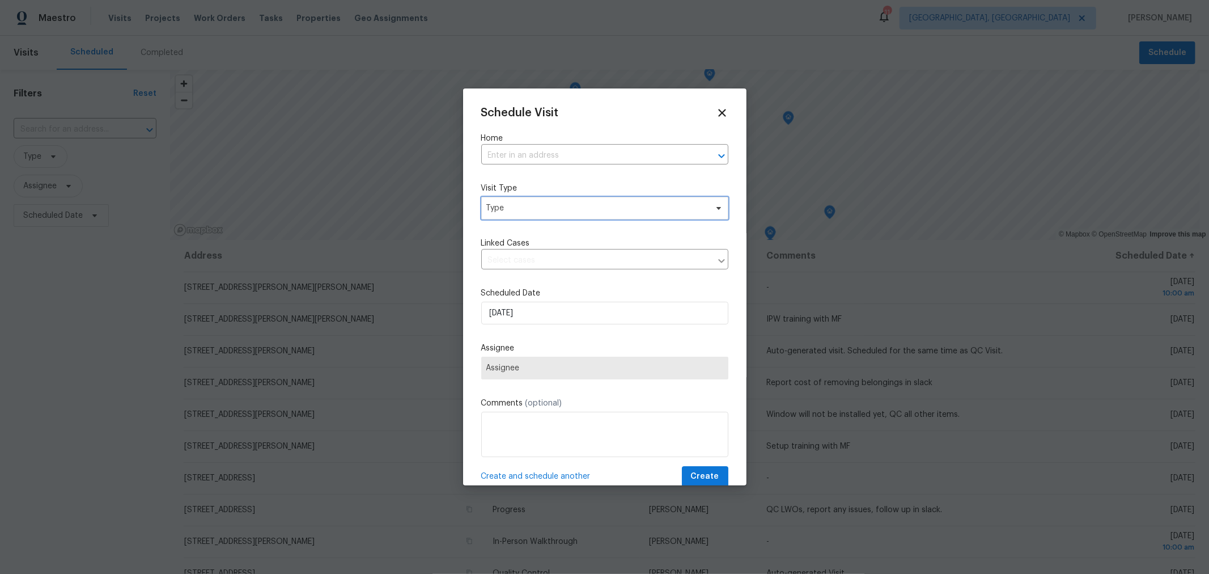
click at [556, 202] on span "Type" at bounding box center [604, 208] width 247 height 23
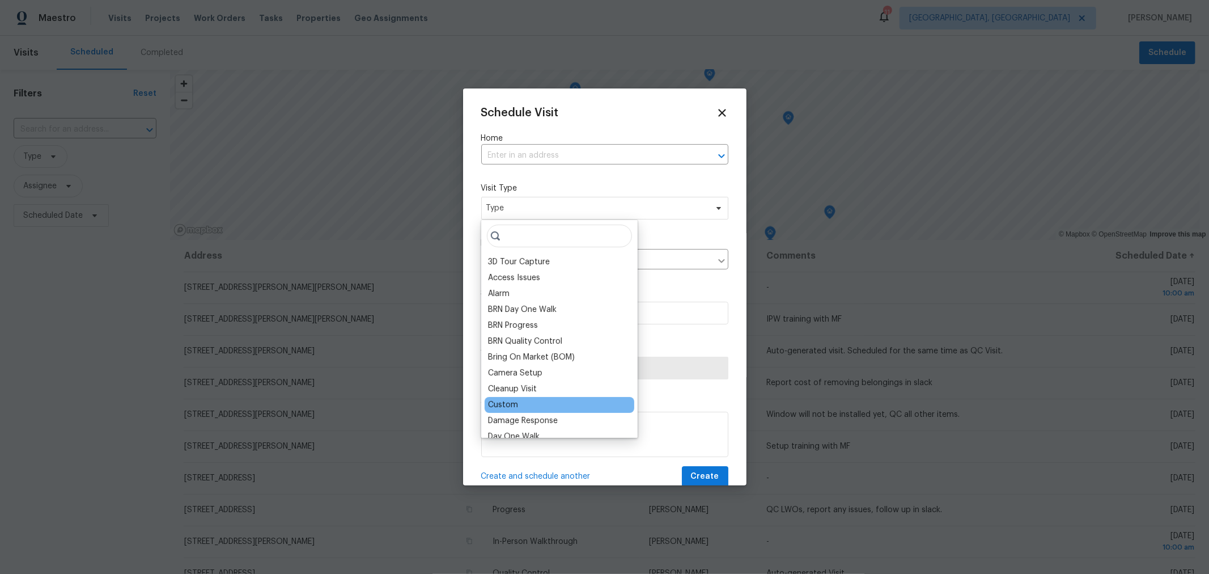
click at [506, 410] on div "Custom" at bounding box center [560, 405] width 150 height 16
click at [496, 400] on div "Custom" at bounding box center [503, 404] width 30 height 11
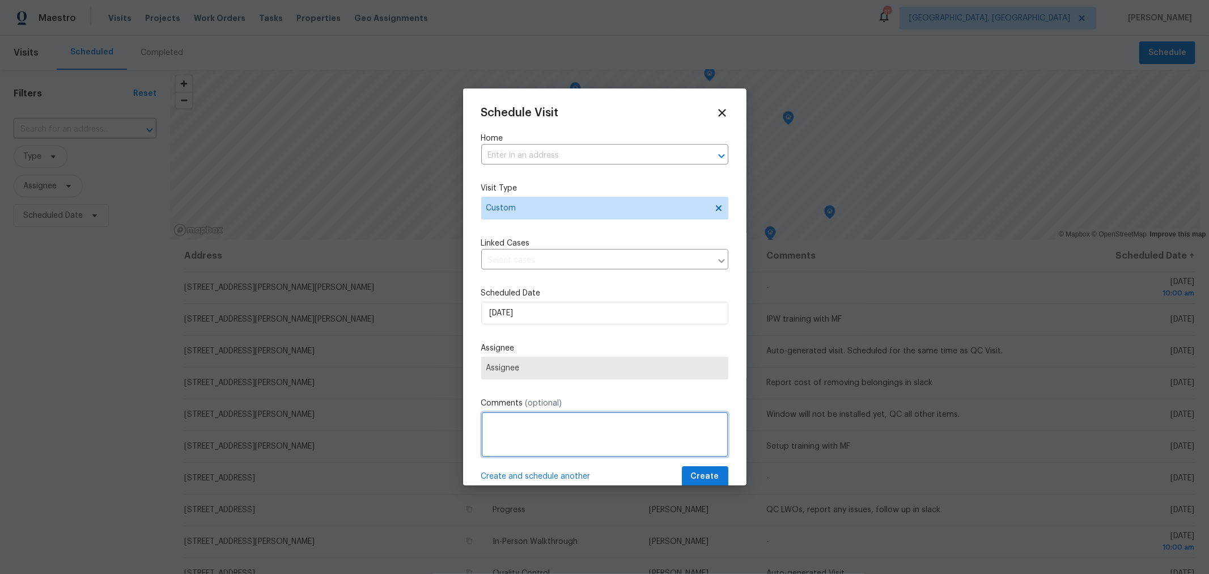
drag, startPoint x: 517, startPoint y: 437, endPoint x: 525, endPoint y: 424, distance: 14.8
click at [518, 436] on textarea at bounding box center [604, 434] width 247 height 45
type textarea "Training with KH"
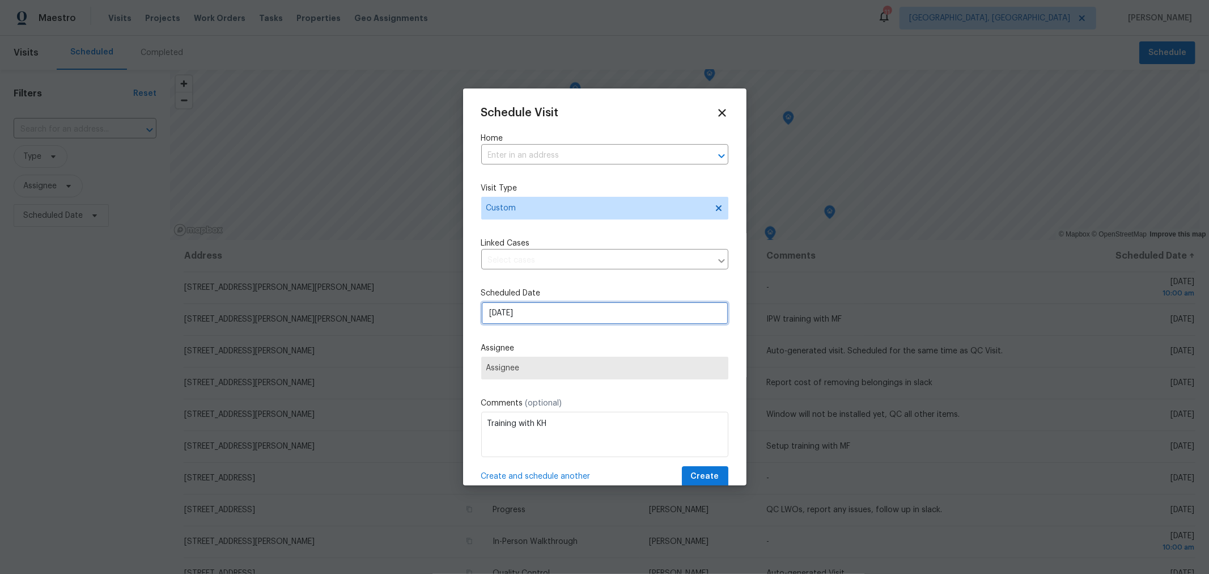
click at [619, 309] on input "10/5/2025" at bounding box center [604, 313] width 247 height 23
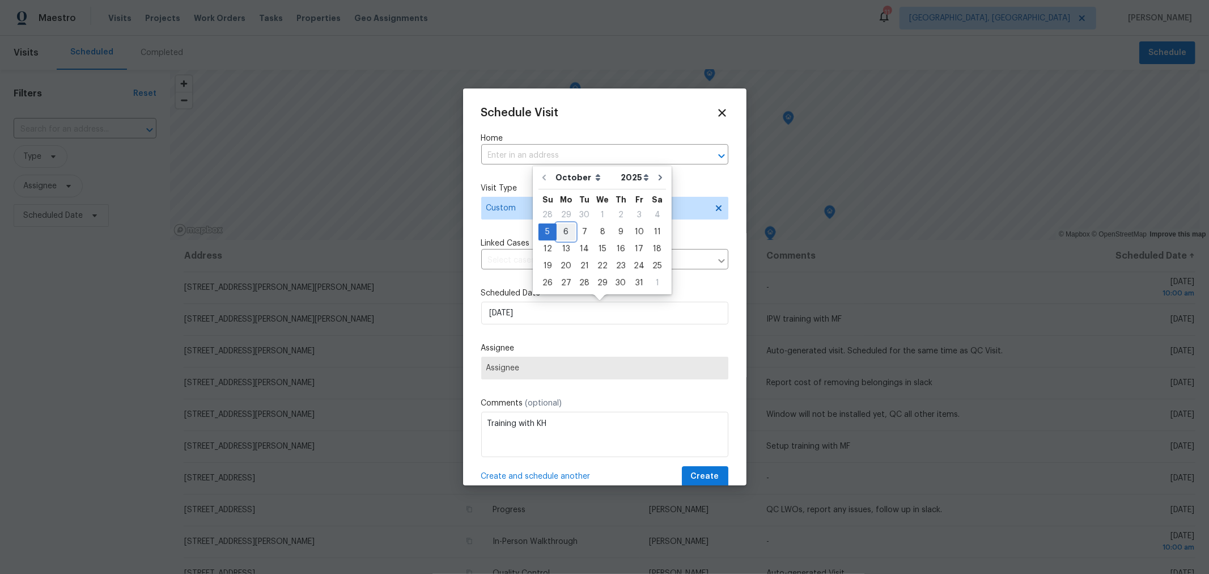
click at [566, 232] on div "6" at bounding box center [566, 232] width 19 height 16
type input "[DATE]"
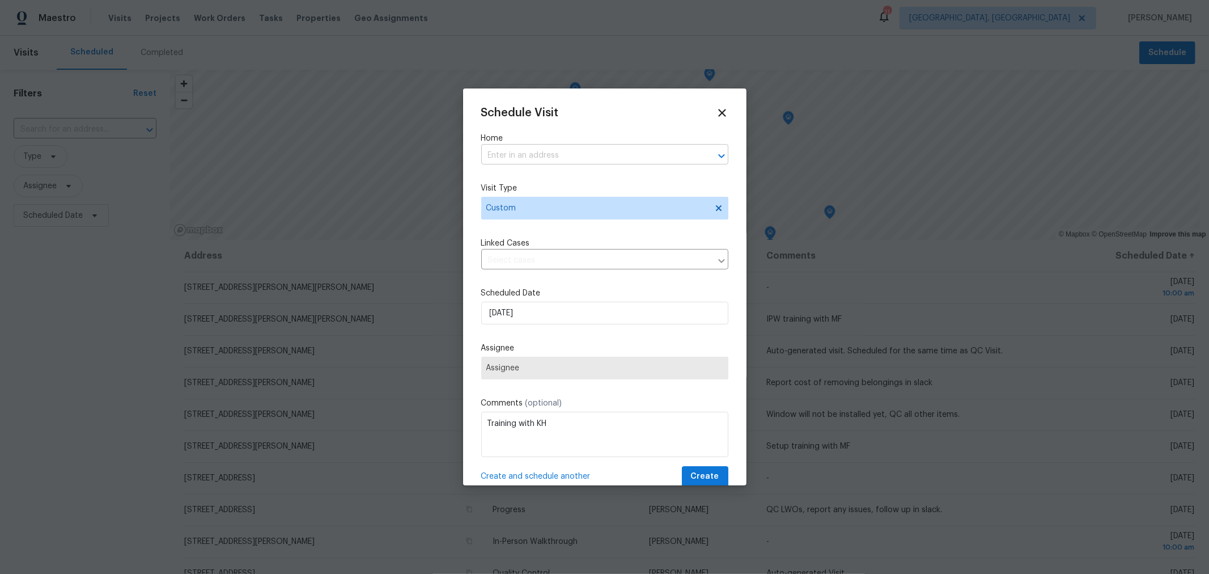
click at [525, 147] on input "text" at bounding box center [588, 156] width 215 height 18
type input "6775"
click at [536, 156] on input "text" at bounding box center [588, 156] width 215 height 18
type input "6775"
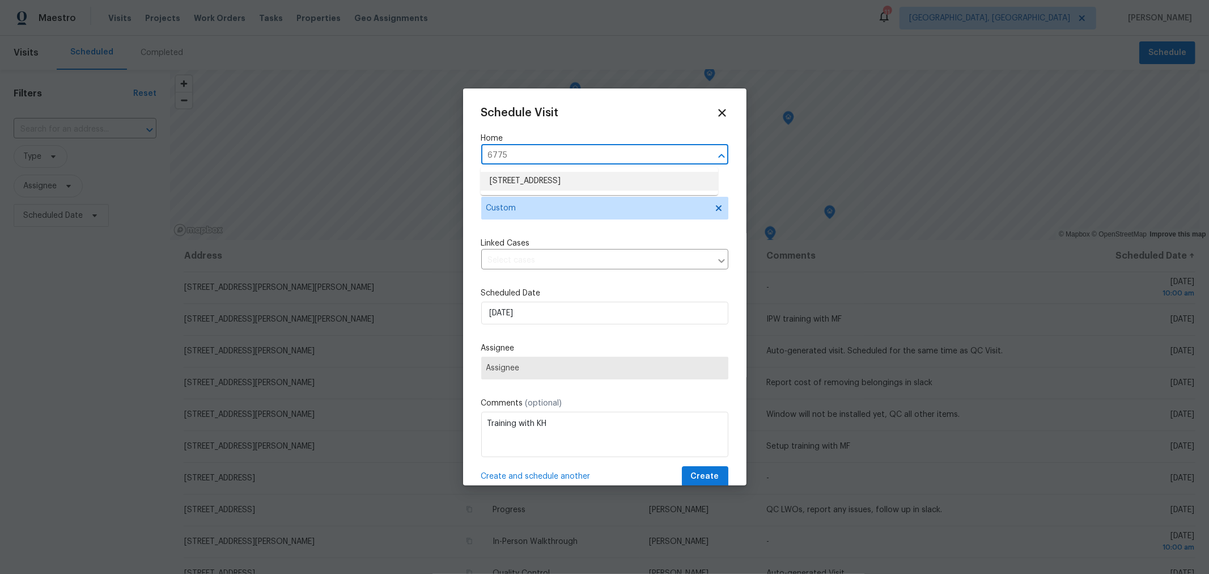
click at [543, 190] on li "[STREET_ADDRESS]" at bounding box center [600, 181] width 238 height 19
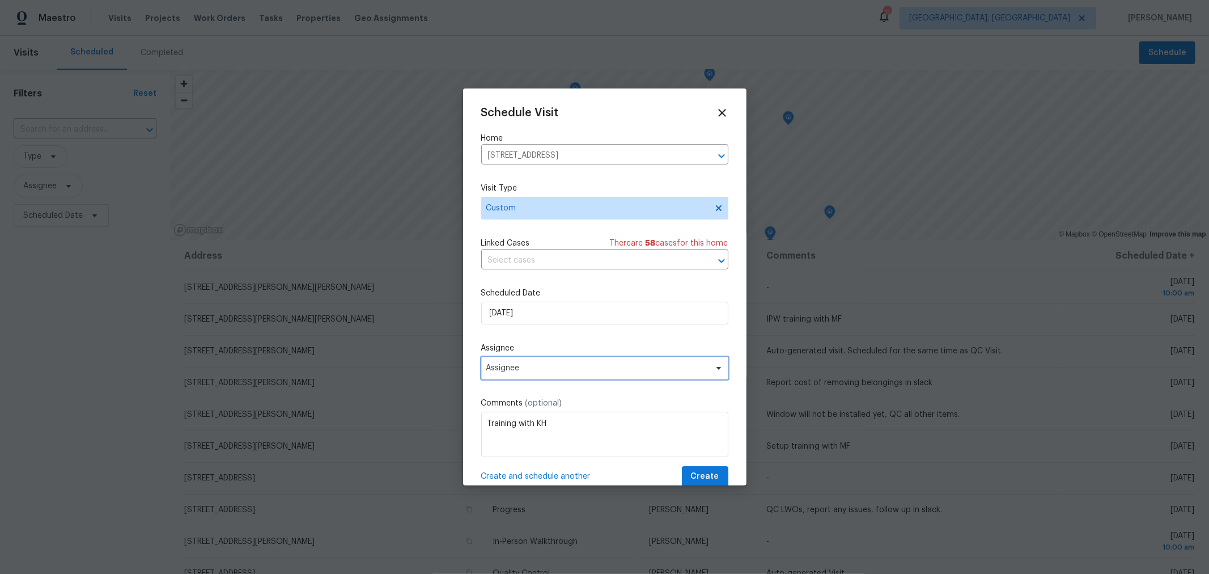
click at [551, 373] on span "Assignee" at bounding box center [598, 367] width 222 height 9
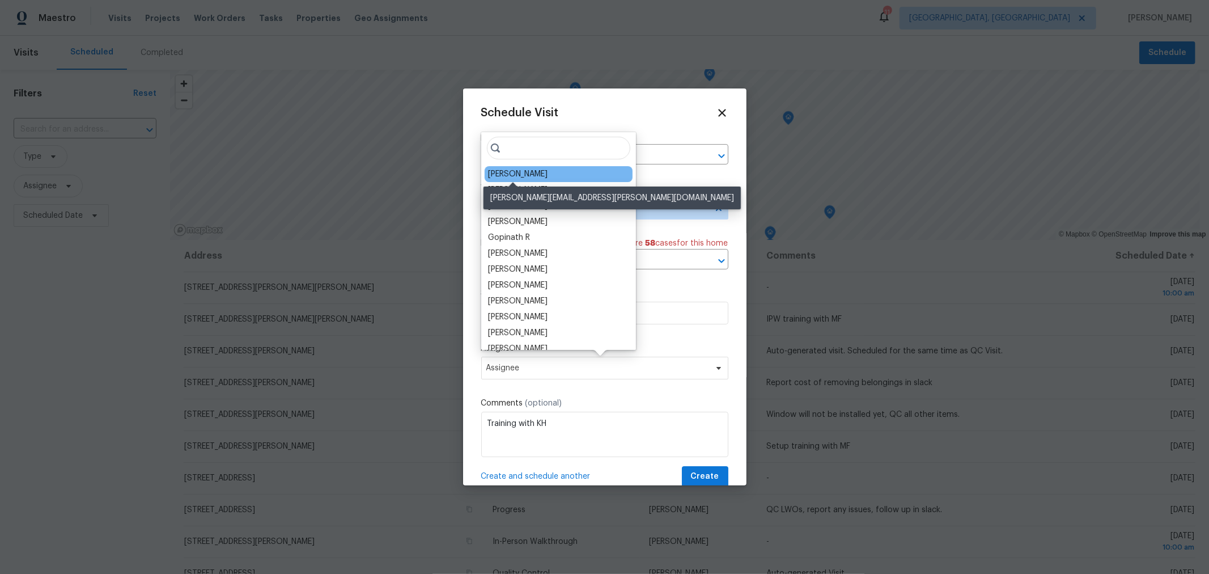
click at [523, 176] on div "Michael Foley" at bounding box center [518, 173] width 60 height 11
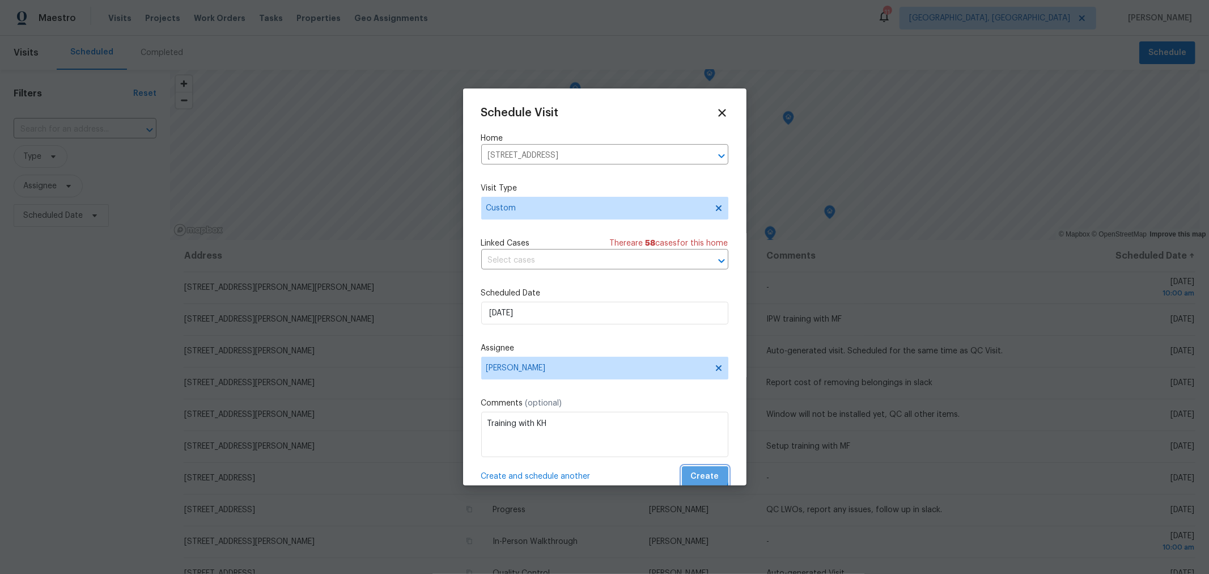
click at [691, 471] on span "Create" at bounding box center [705, 477] width 28 height 14
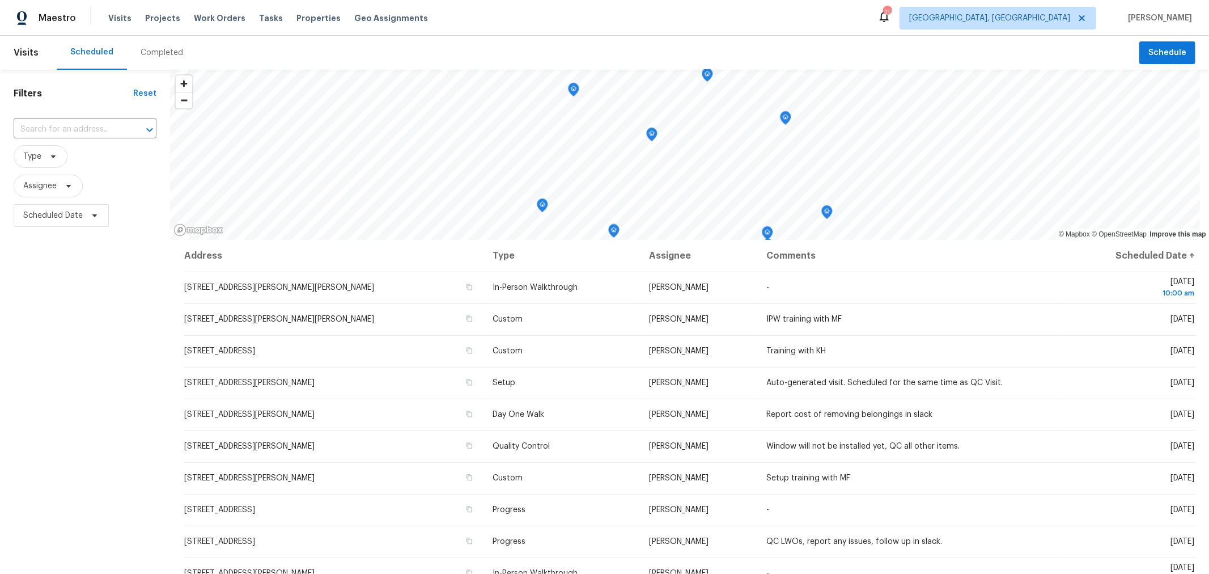
click at [1154, 69] on header "Visits Scheduled Completed Schedule" at bounding box center [604, 53] width 1209 height 34
click at [1149, 55] on span "Schedule" at bounding box center [1168, 53] width 38 height 14
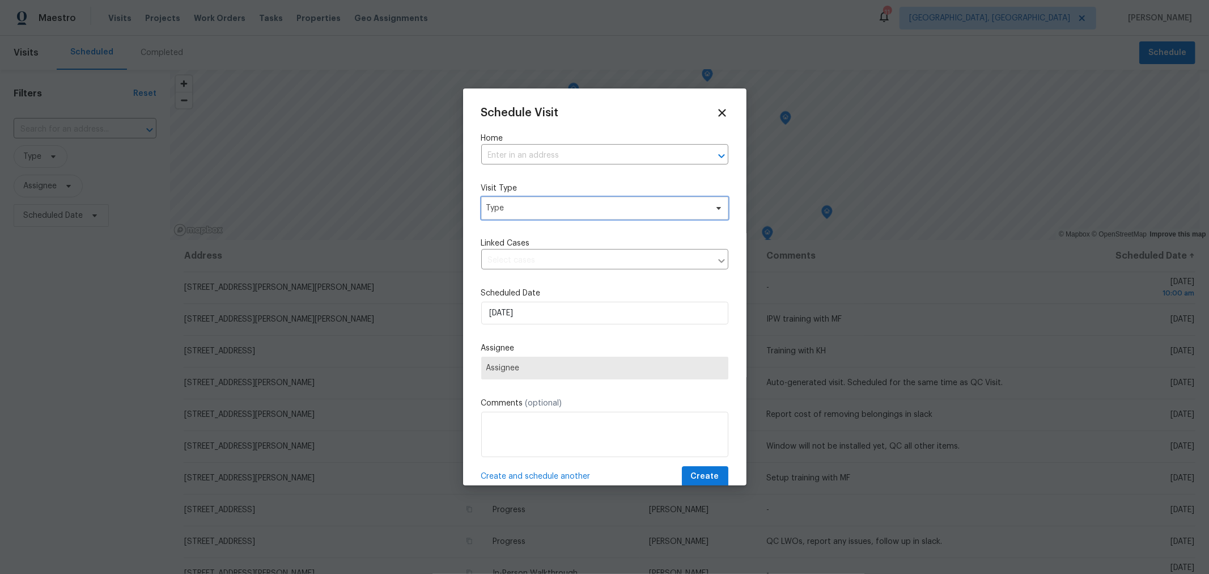
click at [527, 205] on span "Type" at bounding box center [597, 207] width 221 height 11
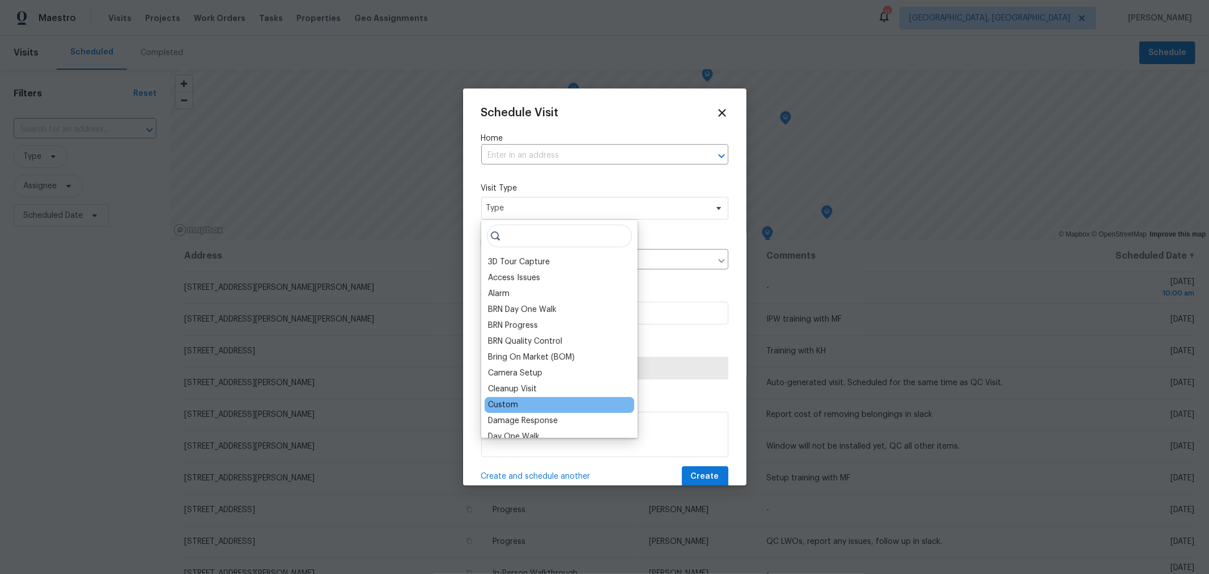
click at [505, 404] on div "Custom" at bounding box center [503, 404] width 30 height 11
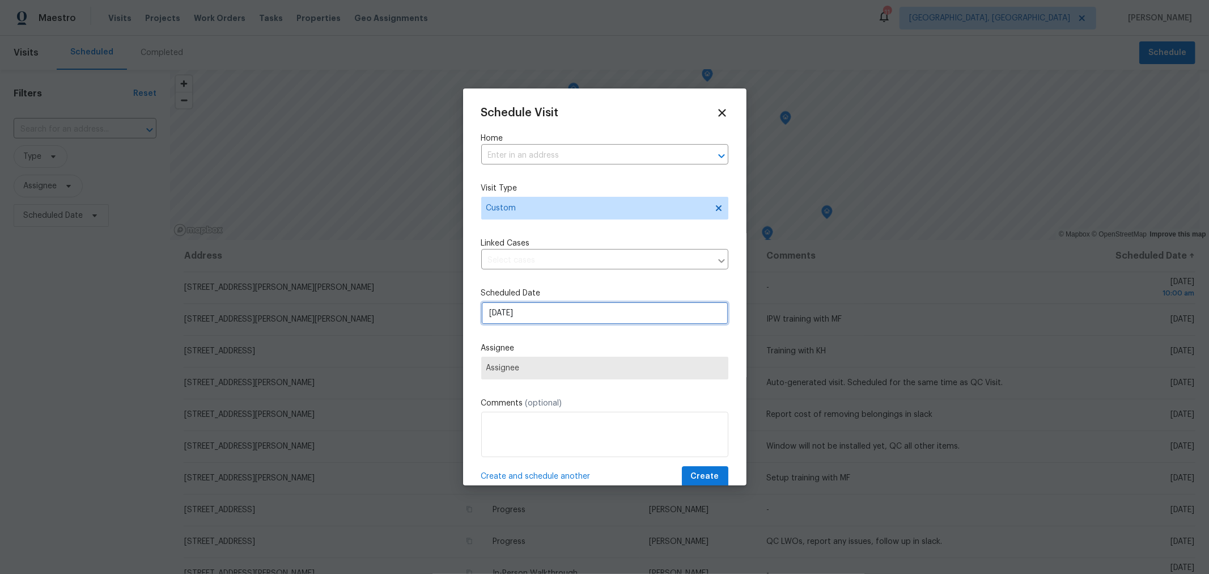
click at [551, 318] on input "10/5/2025" at bounding box center [604, 313] width 247 height 23
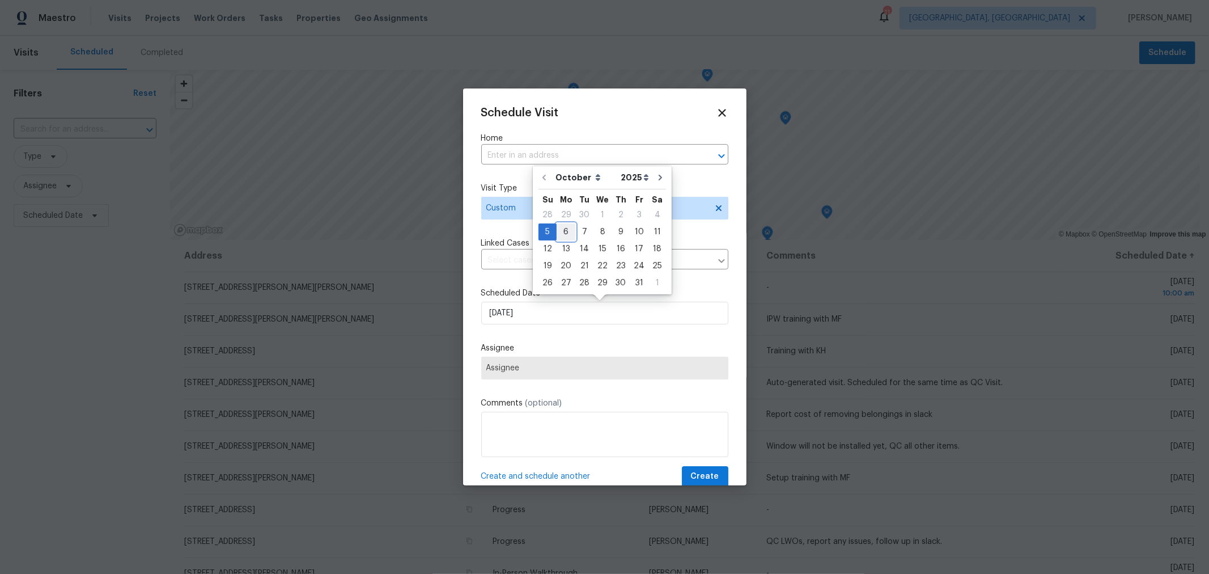
click at [564, 231] on div "6" at bounding box center [566, 232] width 19 height 16
type input "[DATE]"
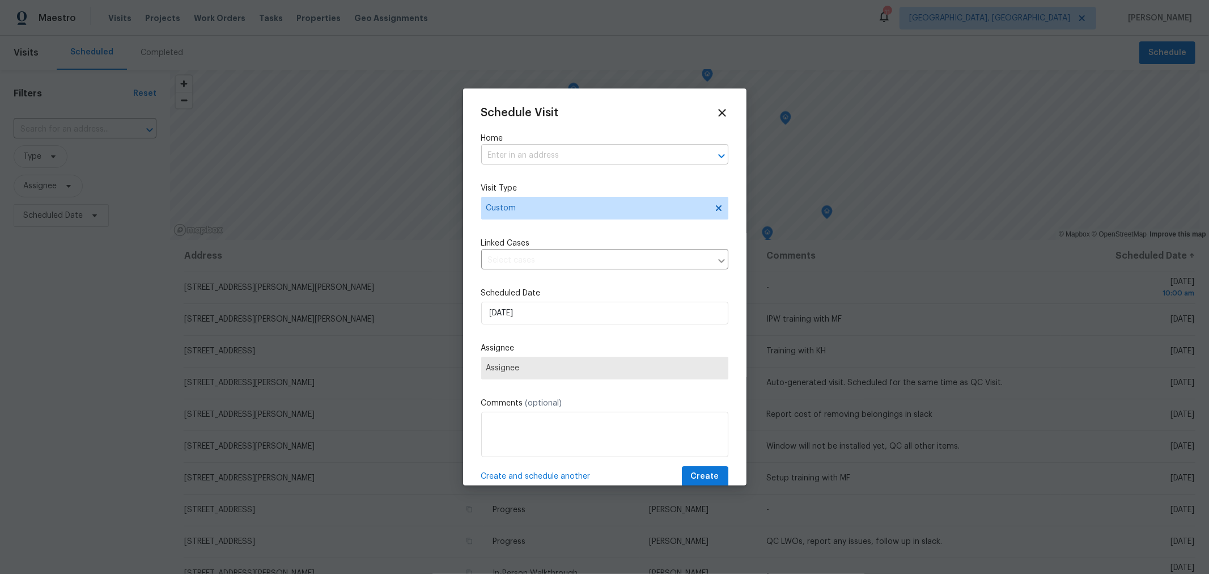
click at [560, 163] on input "text" at bounding box center [588, 156] width 215 height 18
type input "4517"
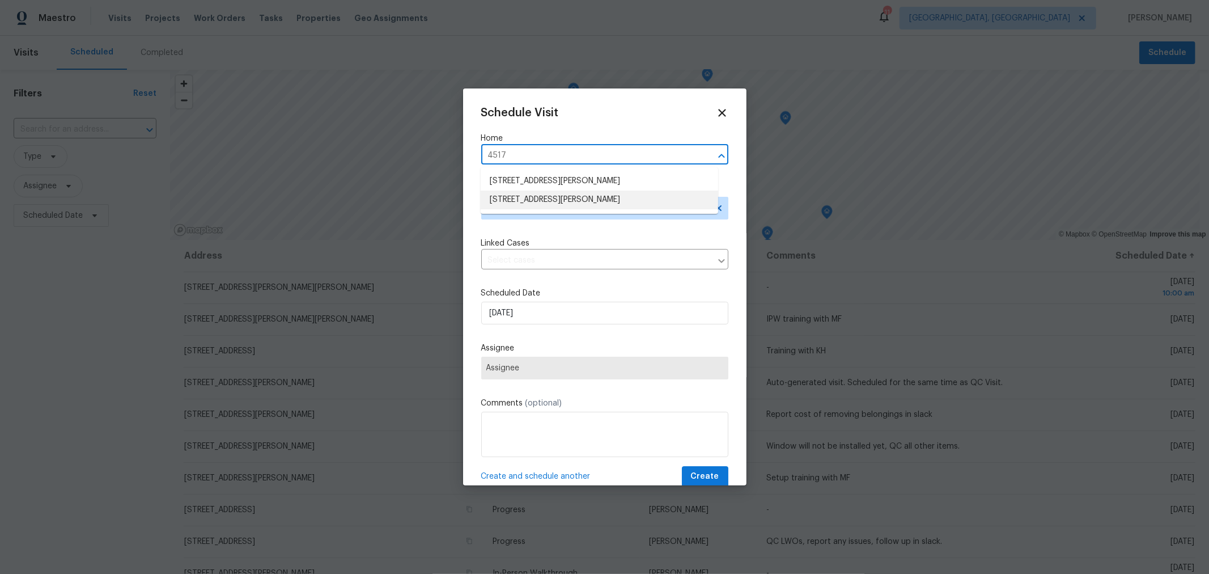
click at [547, 195] on li "[STREET_ADDRESS][PERSON_NAME]" at bounding box center [600, 200] width 238 height 19
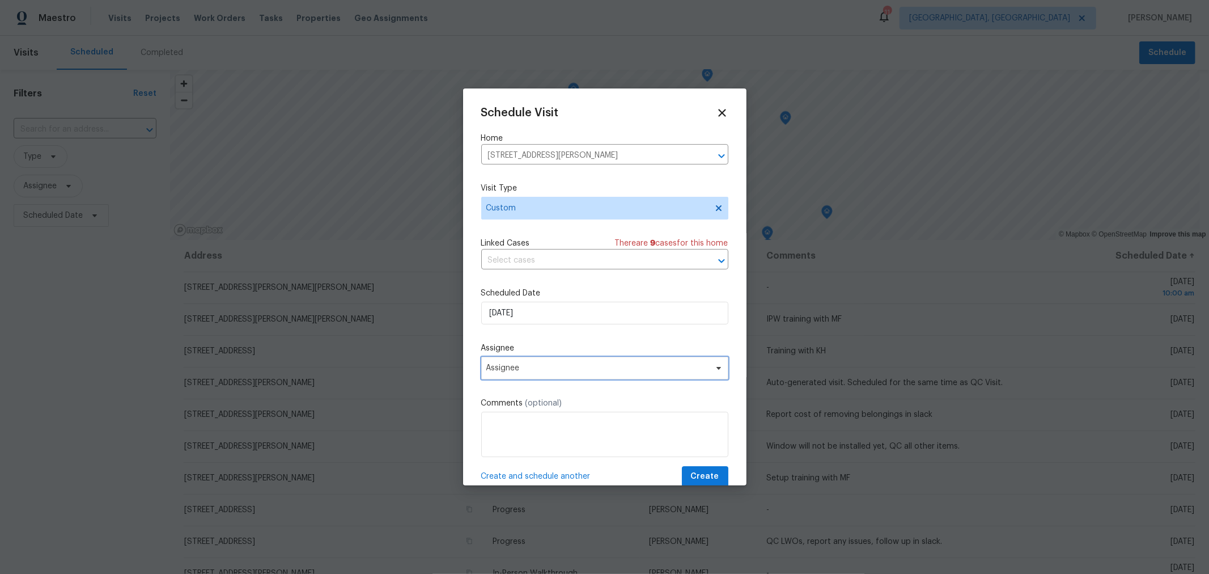
click at [530, 364] on span "Assignee" at bounding box center [604, 368] width 247 height 23
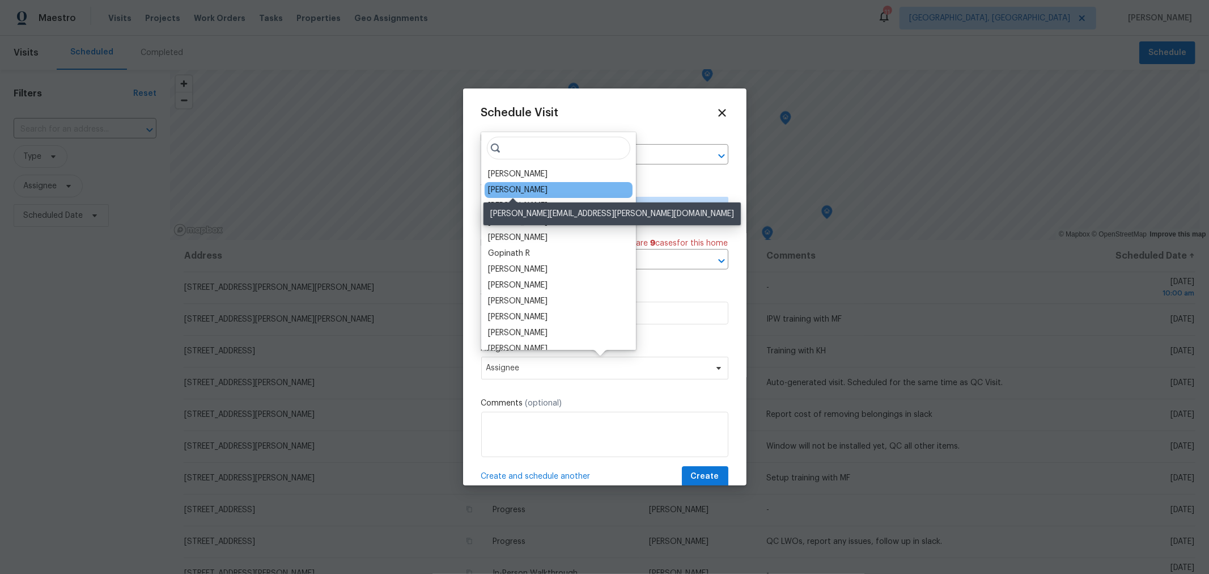
click at [535, 190] on div "Michael Foley" at bounding box center [518, 189] width 60 height 11
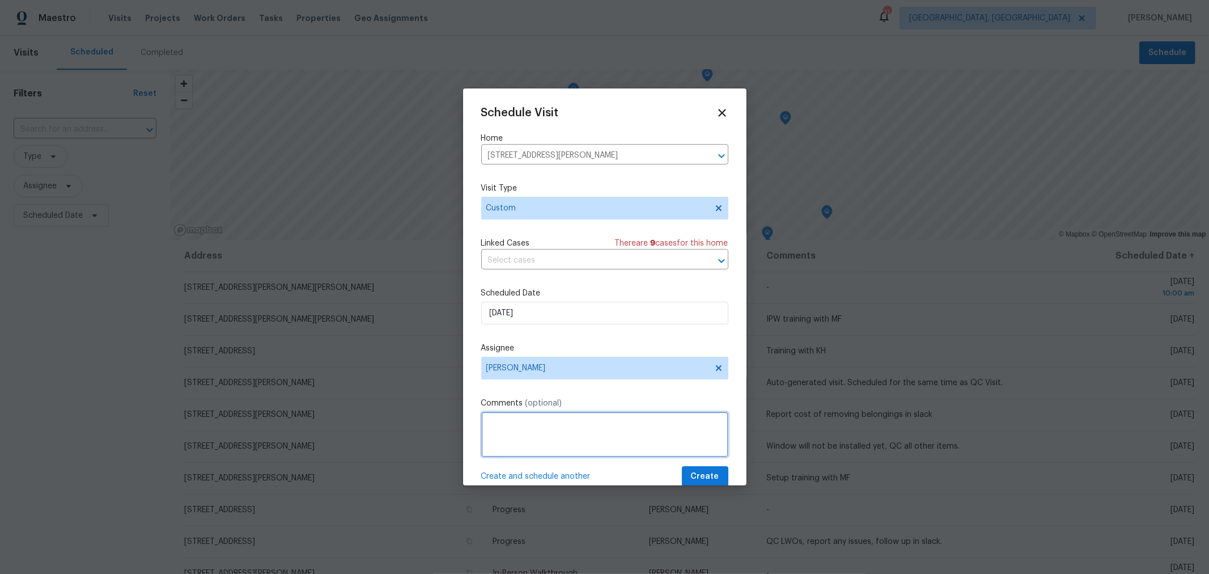
click at [525, 425] on textarea at bounding box center [604, 434] width 247 height 45
type textarea "D1W/scope build training with KH"
click at [687, 468] on button "Create" at bounding box center [705, 476] width 46 height 21
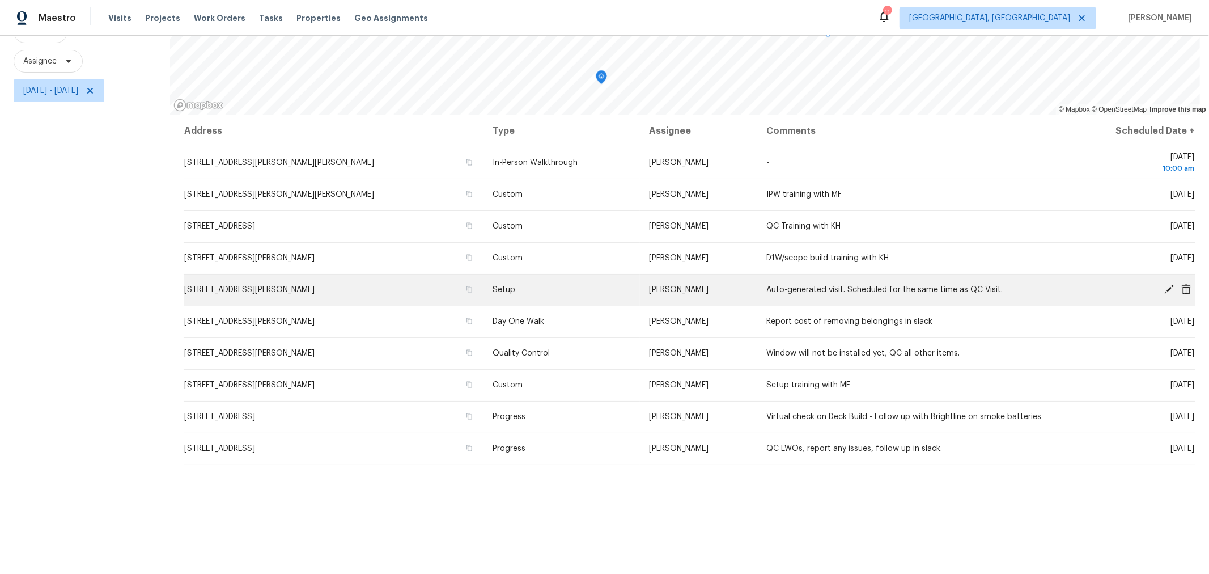
scroll to position [125, 0]
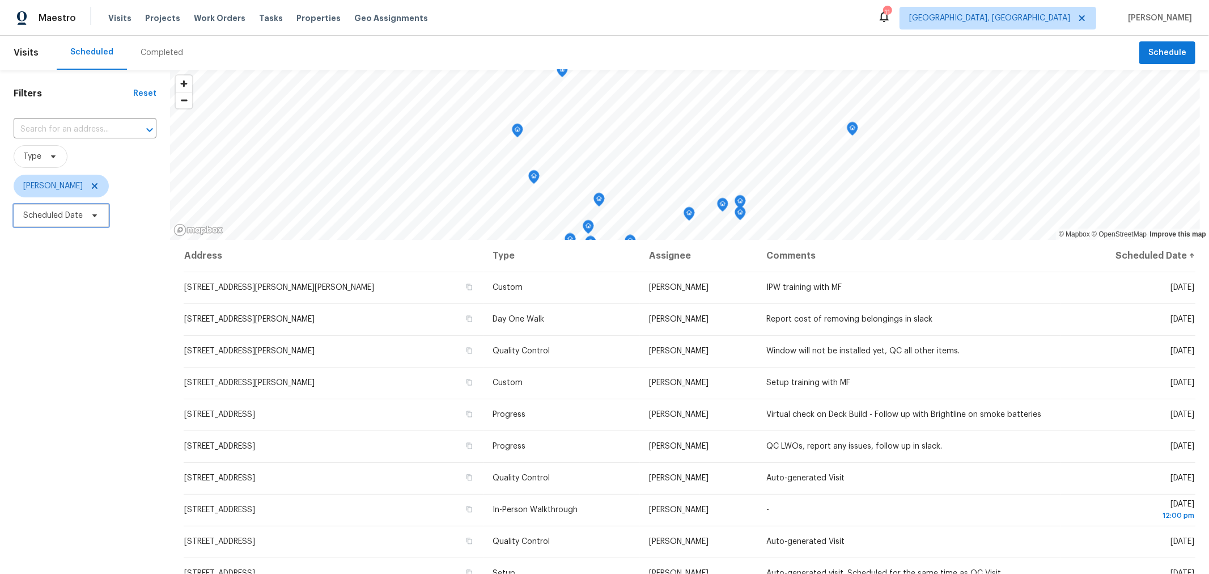
click at [64, 214] on span "Scheduled Date" at bounding box center [53, 215] width 60 height 11
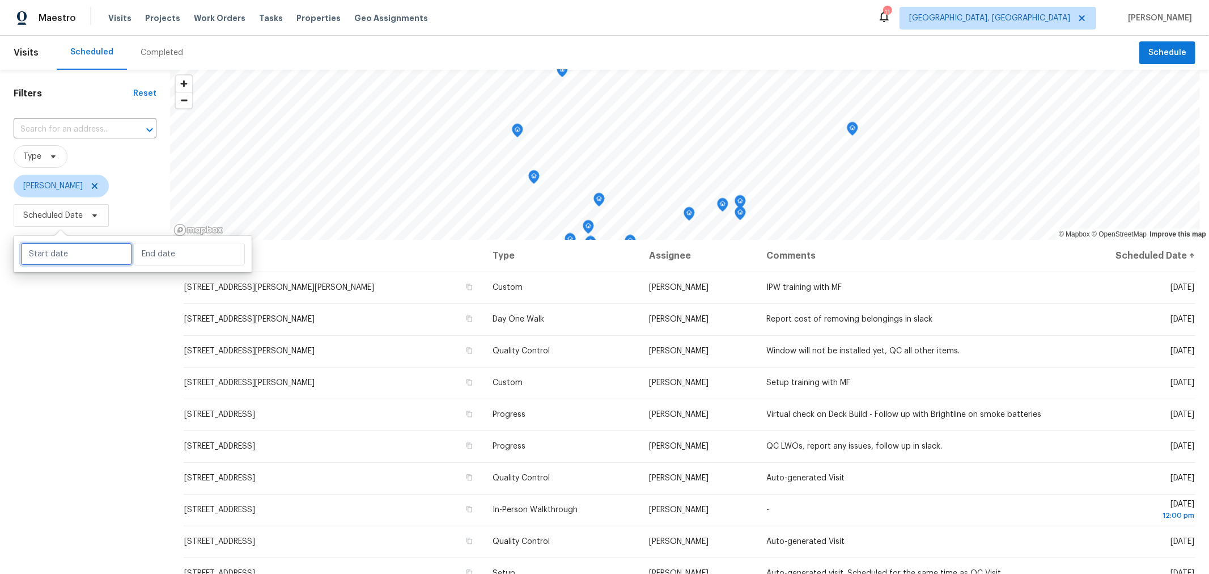
select select "9"
select select "2025"
select select "10"
select select "2025"
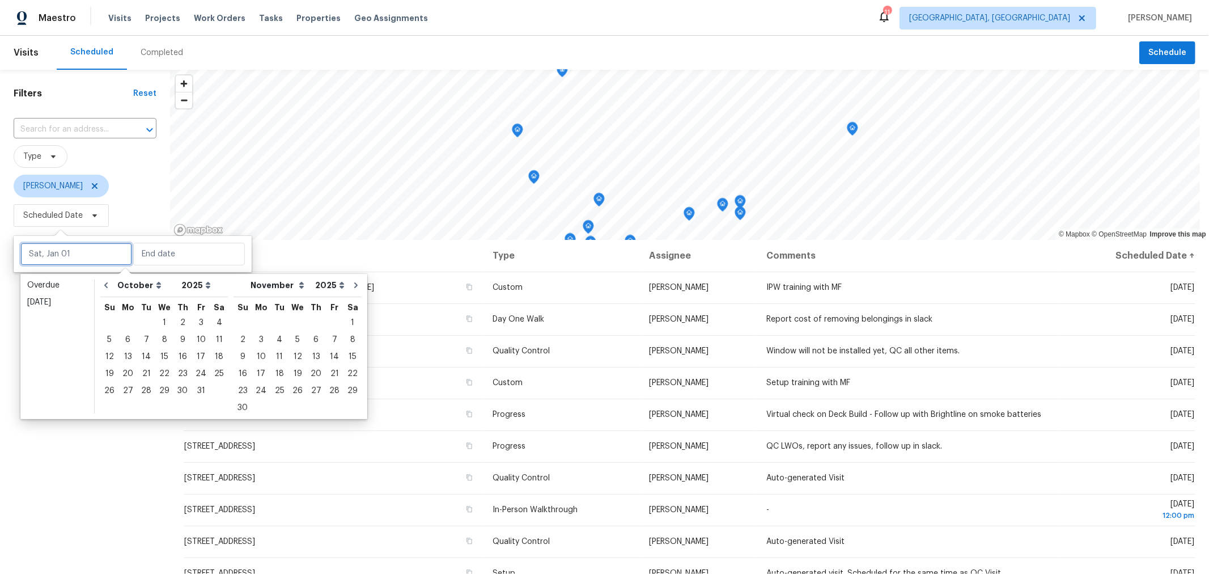
click at [72, 259] on input "text" at bounding box center [76, 254] width 112 height 23
click at [128, 342] on div "6" at bounding box center [128, 340] width 19 height 16
type input "[DATE]"
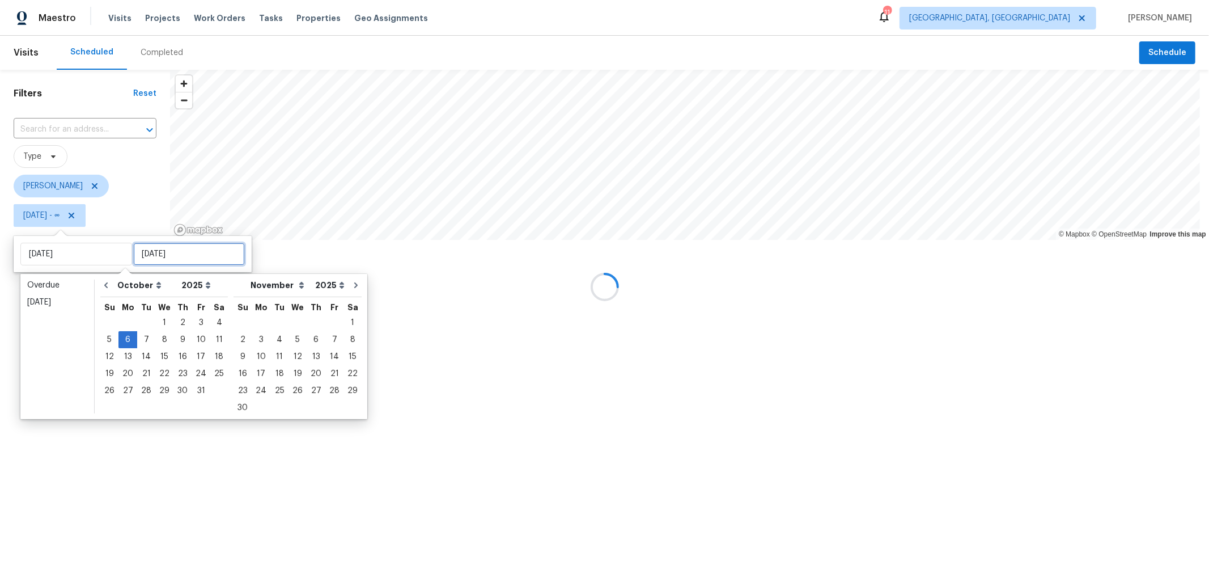
type input "[DATE]"
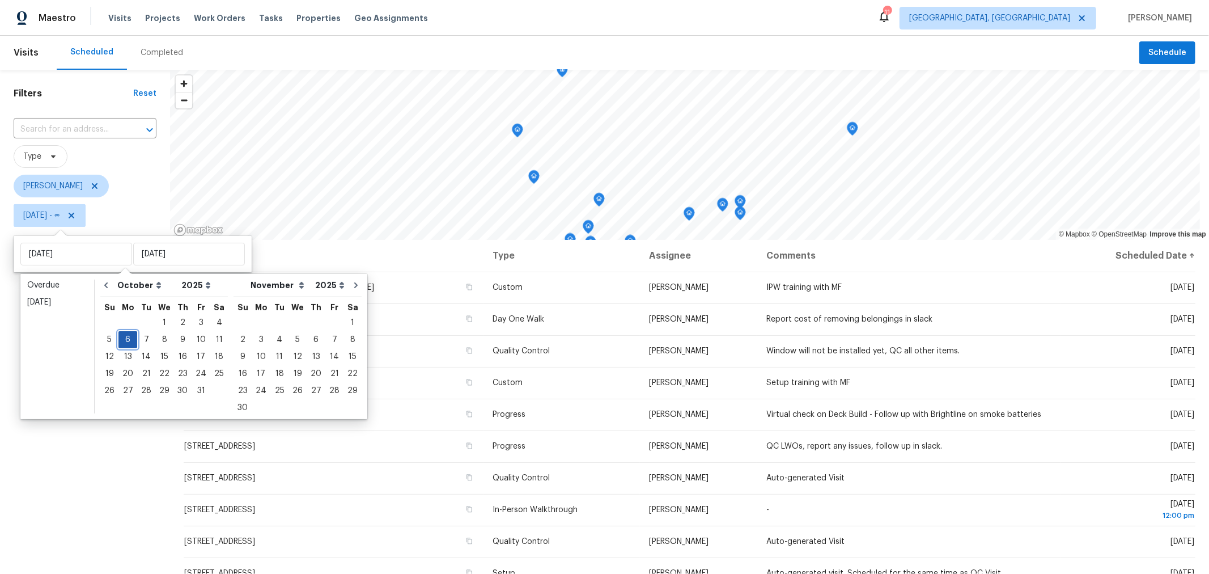
click at [126, 335] on div "6" at bounding box center [128, 340] width 19 height 16
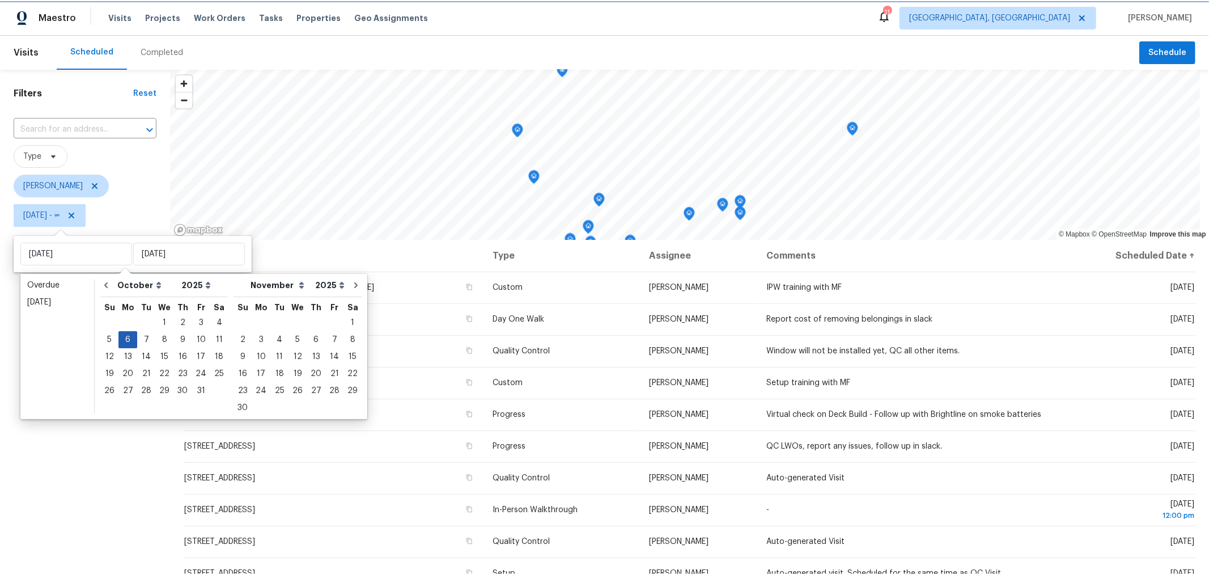
type input "[DATE]"
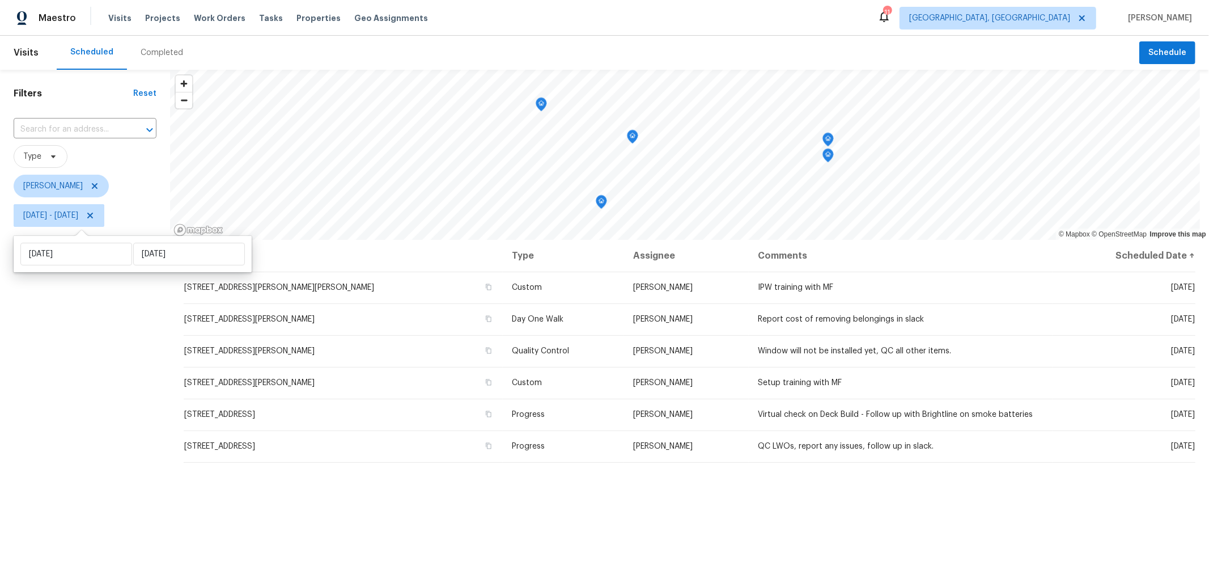
click at [121, 493] on div "Filters Reset ​ Type [PERSON_NAME] [DATE] - [DATE]" at bounding box center [85, 384] width 170 height 629
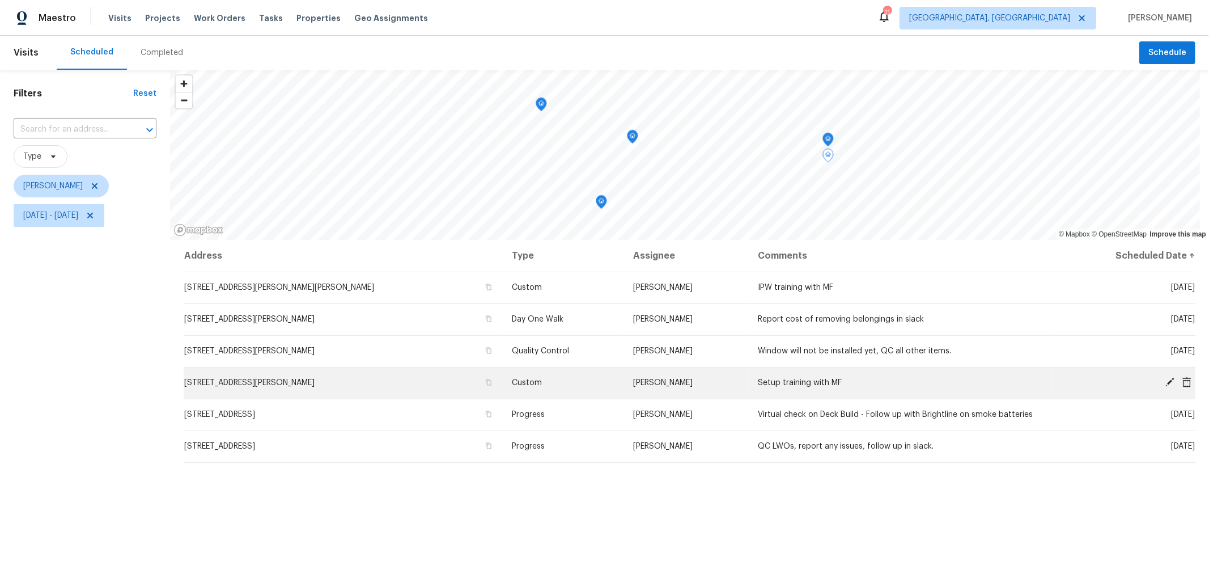
click at [1182, 379] on icon at bounding box center [1186, 382] width 9 height 10
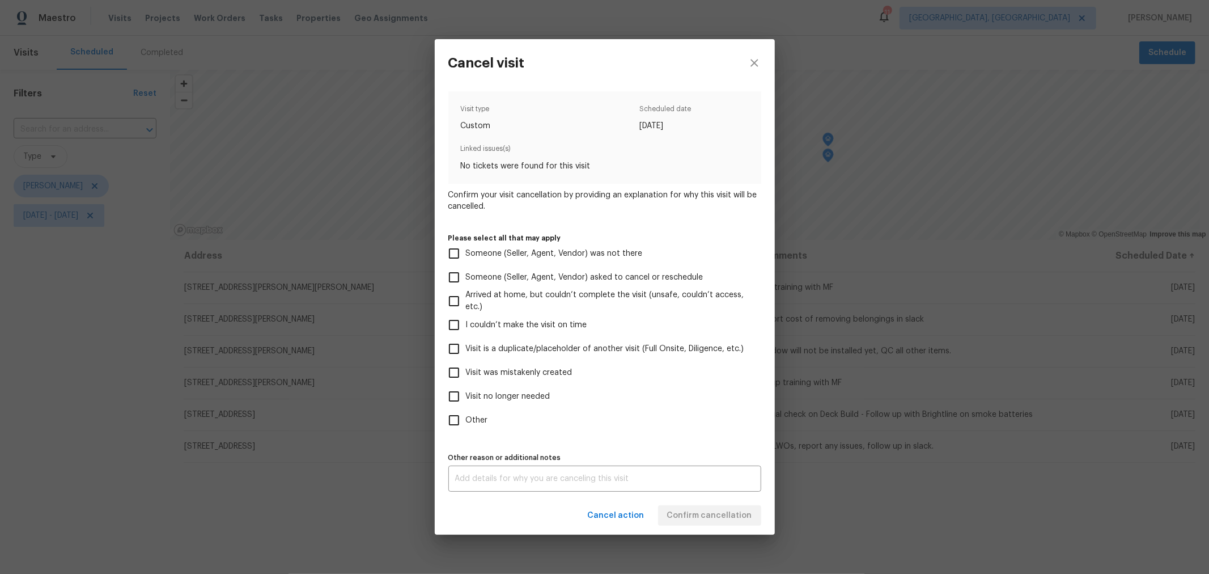
click at [473, 373] on span "Visit was mistakenly created" at bounding box center [519, 373] width 107 height 12
click at [466, 373] on input "Visit was mistakenly created" at bounding box center [454, 373] width 24 height 24
checkbox input "true"
click at [673, 510] on span "Confirm cancellation" at bounding box center [709, 516] width 85 height 14
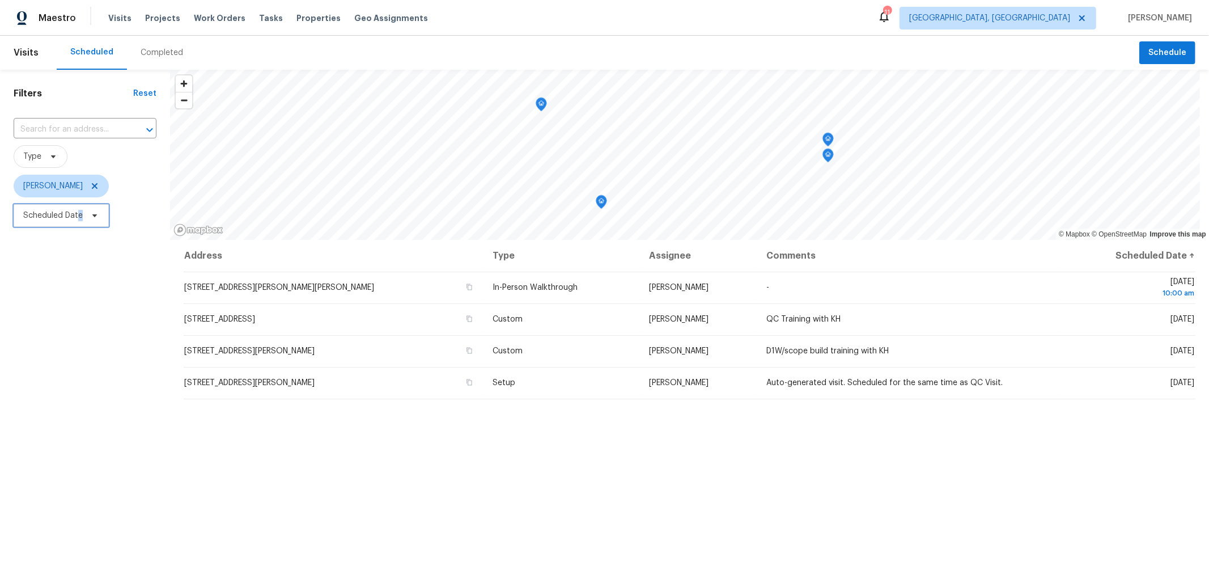
click at [79, 213] on span "Scheduled Date" at bounding box center [53, 215] width 60 height 11
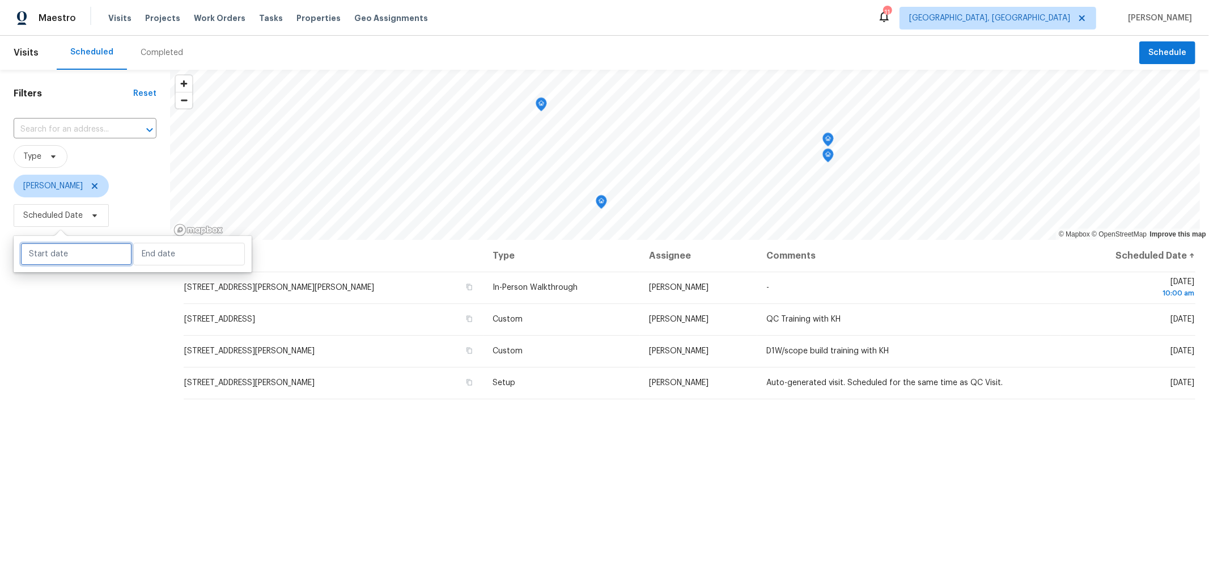
click at [68, 249] on input "text" at bounding box center [76, 254] width 112 height 23
select select "9"
select select "2025"
select select "10"
select select "2025"
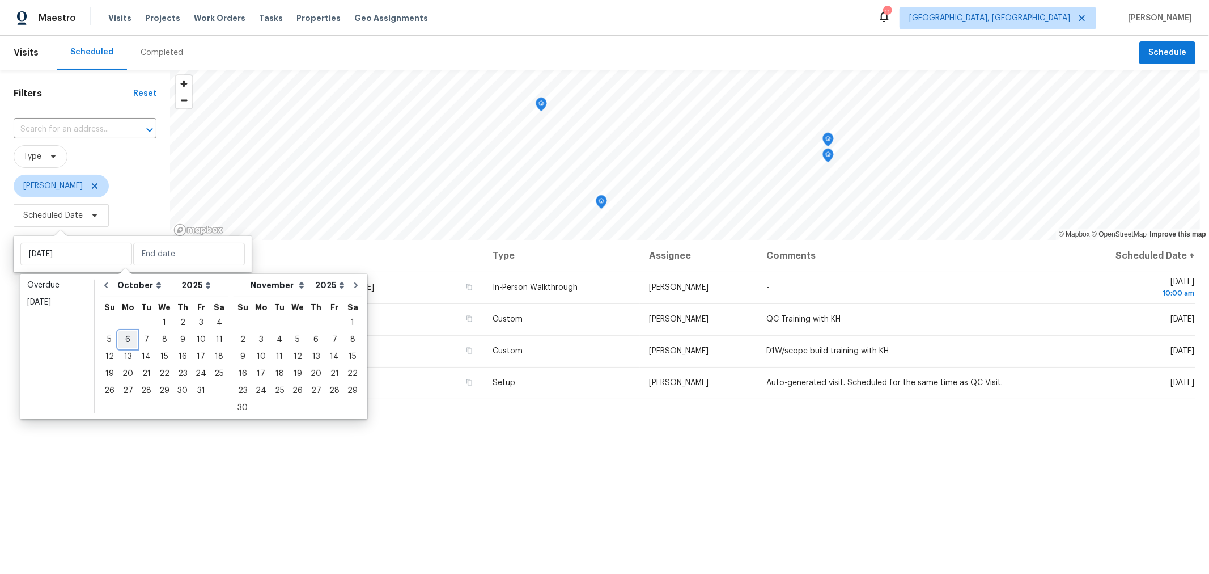
click at [127, 340] on div "6" at bounding box center [128, 340] width 19 height 16
type input "Mon, Oct 06"
click at [127, 340] on div "6" at bounding box center [128, 340] width 19 height 16
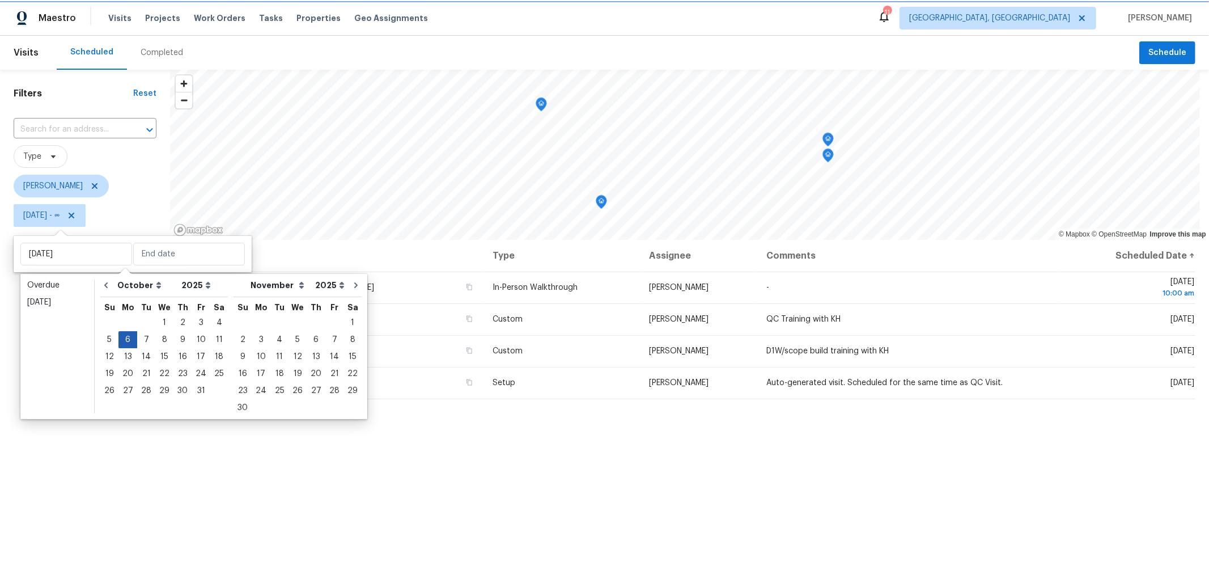
type input "Mon, Oct 06"
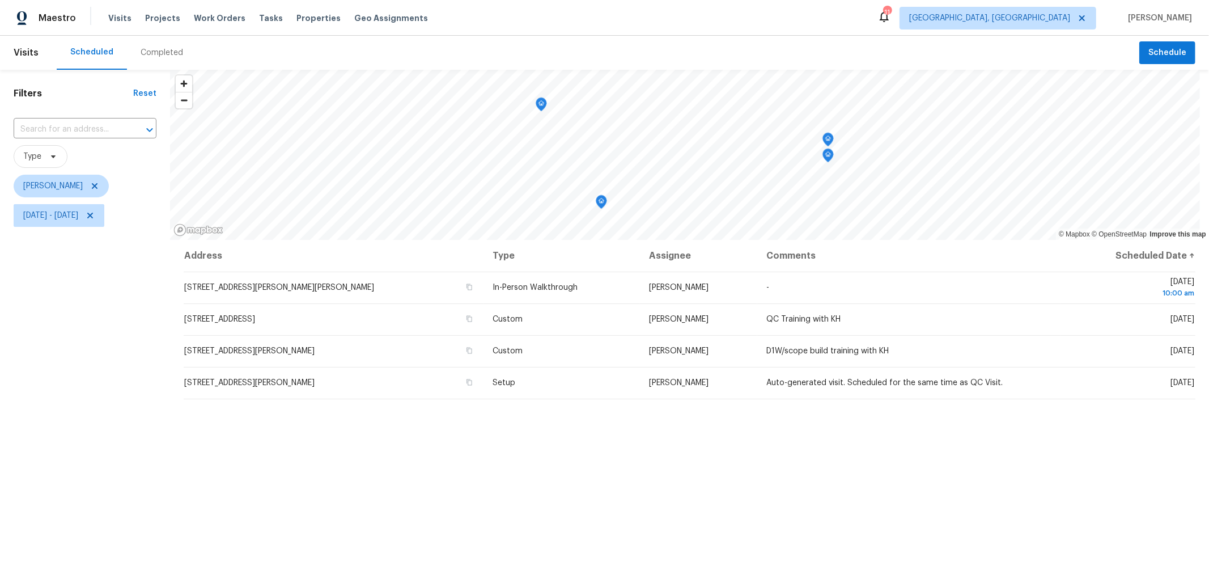
click at [92, 451] on div "Filters Reset ​ Type Michael Foley Mon, Oct 06 - Mon, Oct 06" at bounding box center [85, 384] width 170 height 629
click at [150, 50] on div "Completed" at bounding box center [162, 52] width 43 height 11
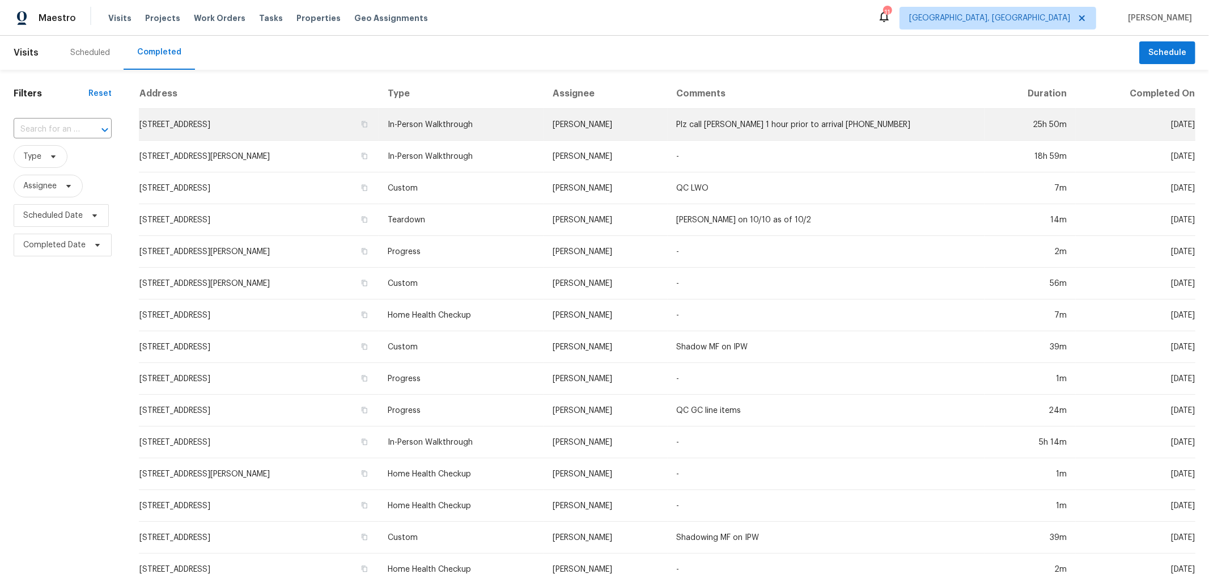
click at [218, 122] on td "[STREET_ADDRESS]" at bounding box center [259, 125] width 240 height 32
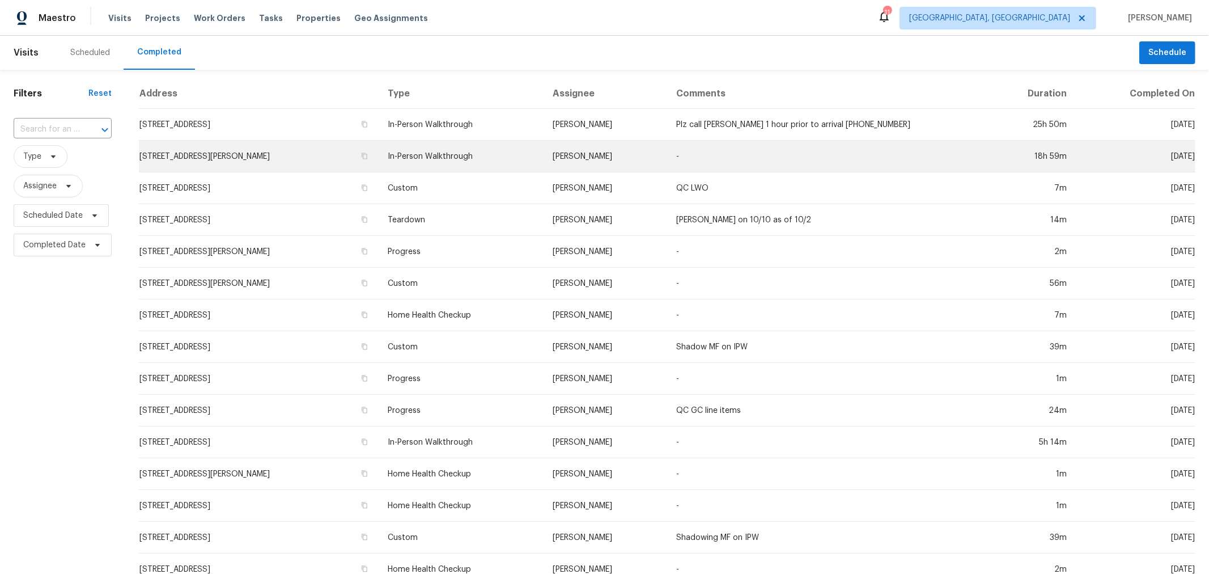
click at [253, 149] on td "[STREET_ADDRESS][PERSON_NAME]" at bounding box center [259, 157] width 240 height 32
